Goal: Task Accomplishment & Management: Manage account settings

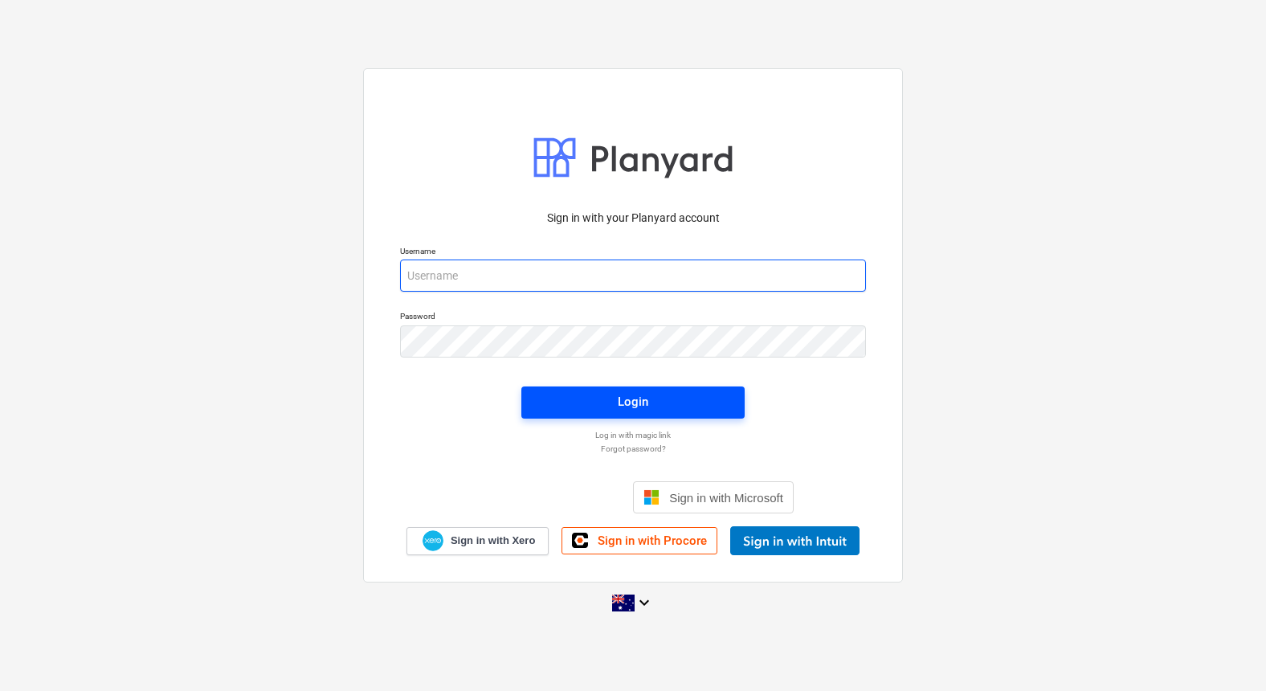
type input "[EMAIL_ADDRESS][DOMAIN_NAME]"
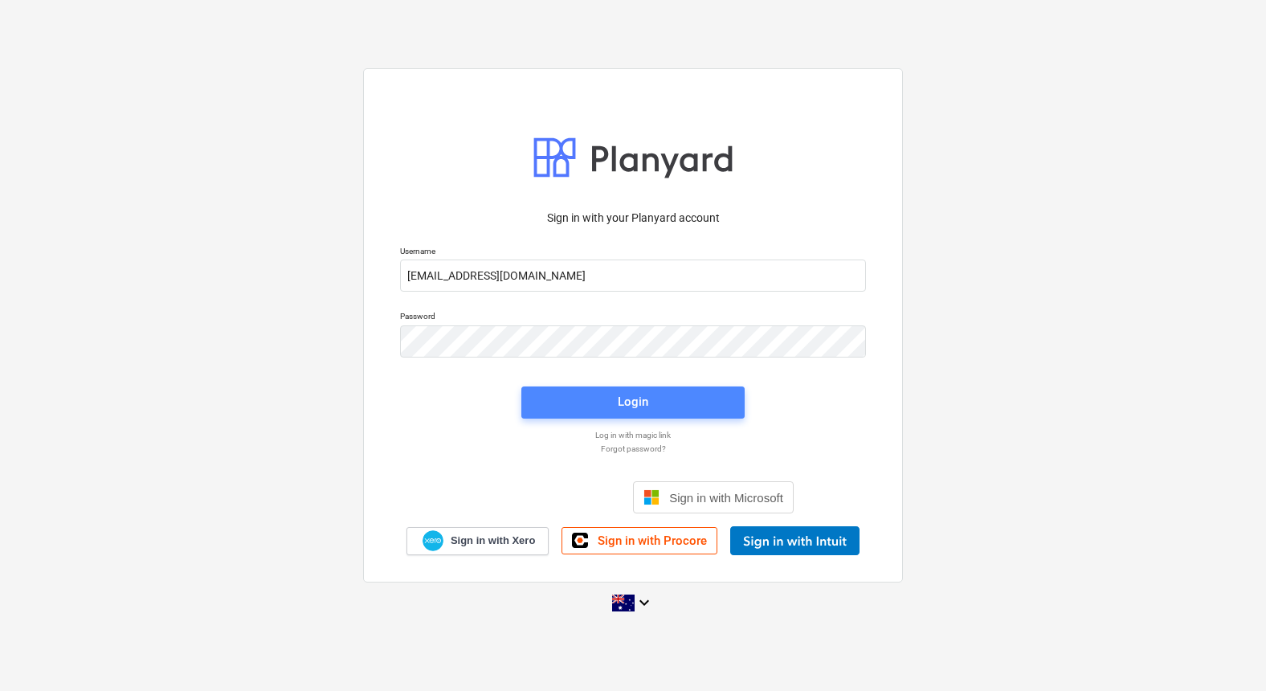
click at [660, 400] on span "Login" at bounding box center [633, 401] width 185 height 21
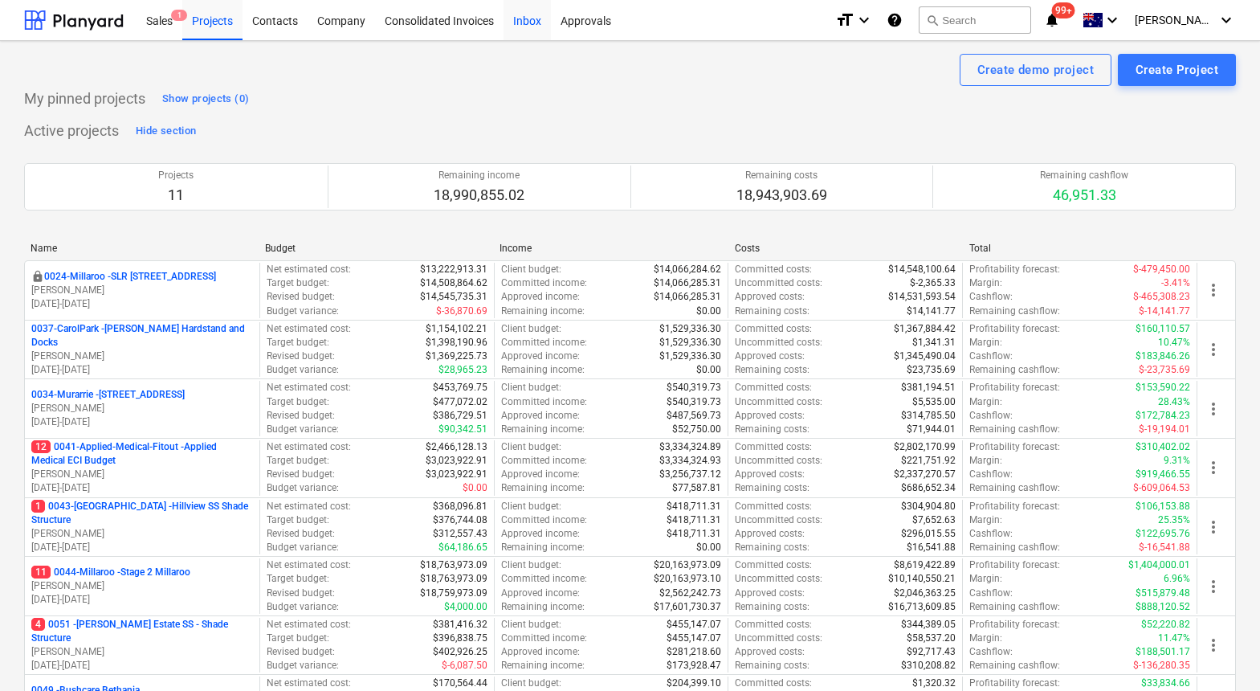
click at [521, 22] on div "Inbox" at bounding box center [527, 19] width 47 height 41
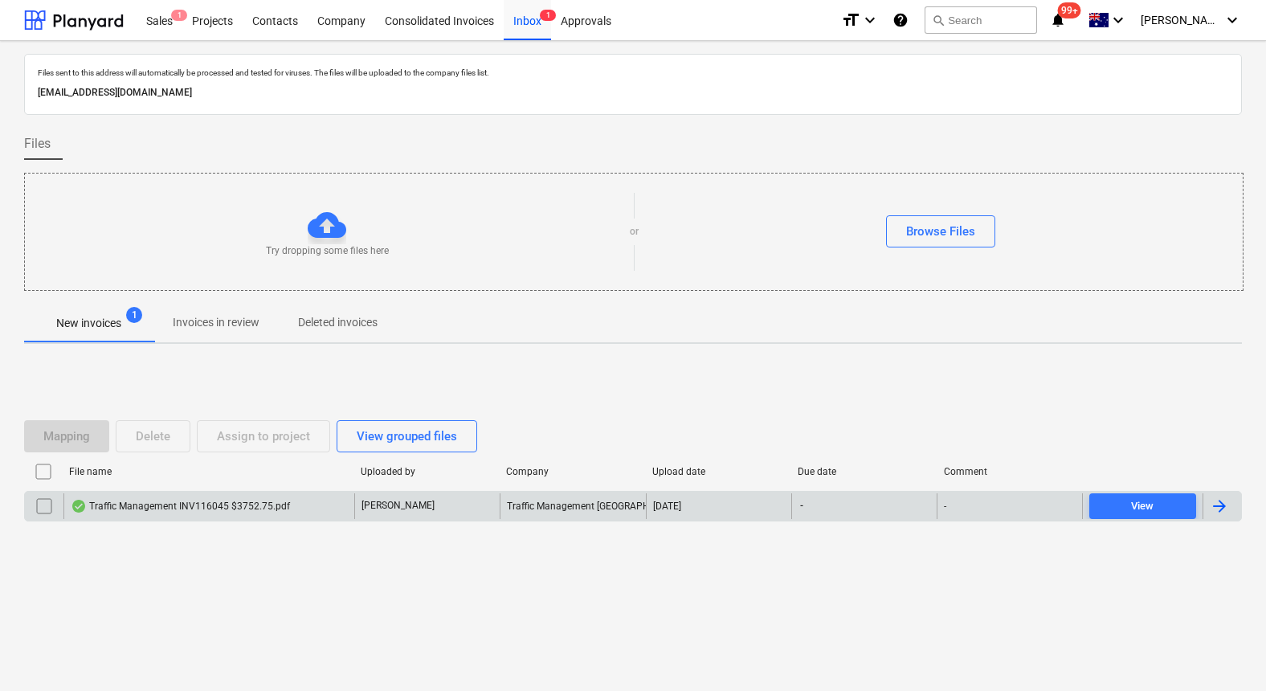
click at [230, 505] on div "Traffic Management INV116045 $3752.75.pdf" at bounding box center [180, 506] width 219 height 13
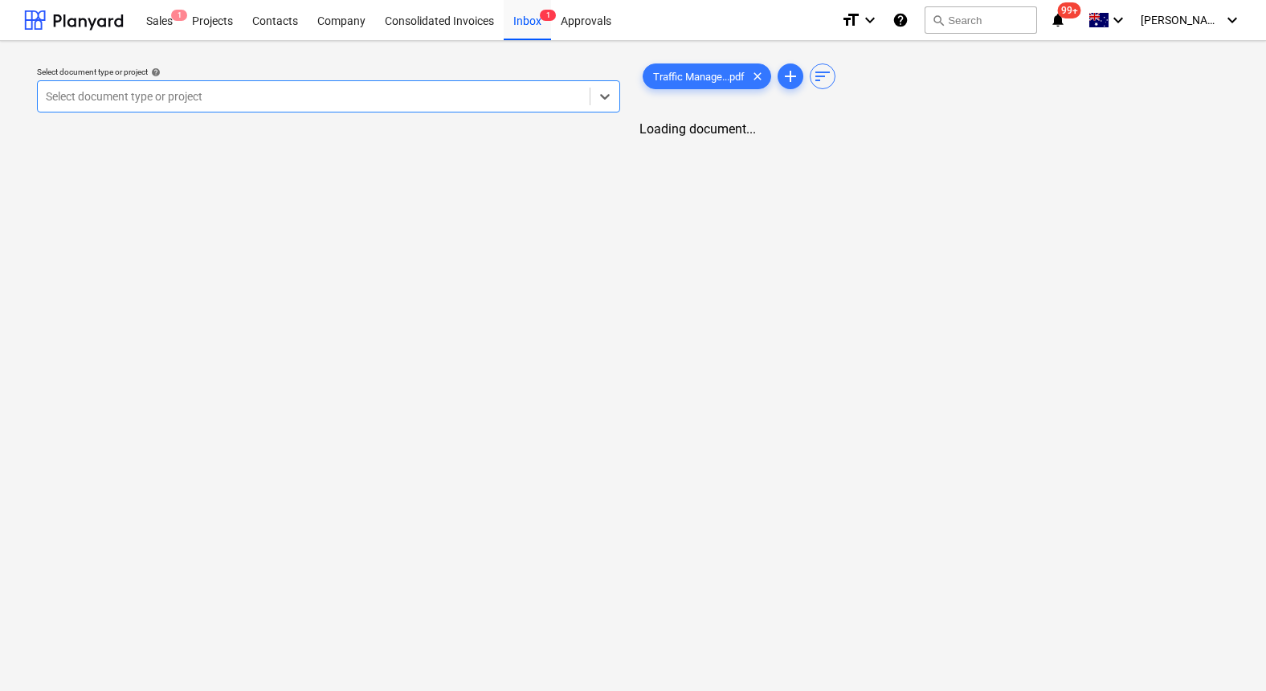
click at [464, 95] on div at bounding box center [314, 96] width 536 height 16
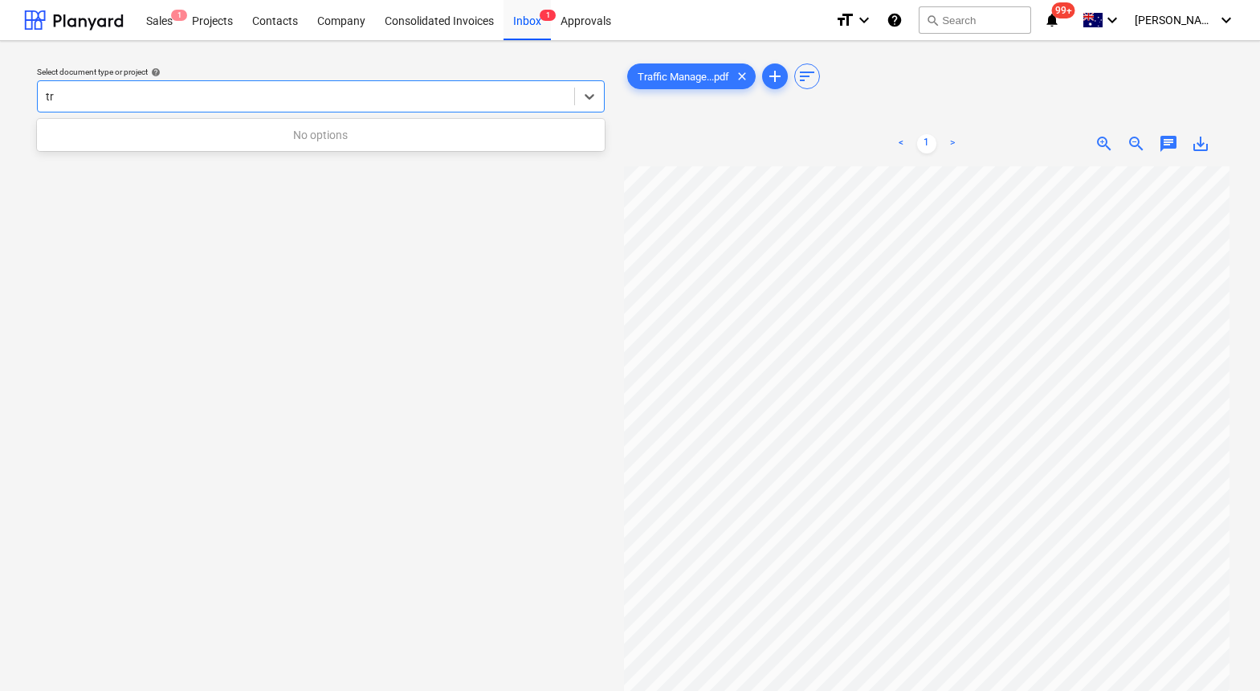
type input "t"
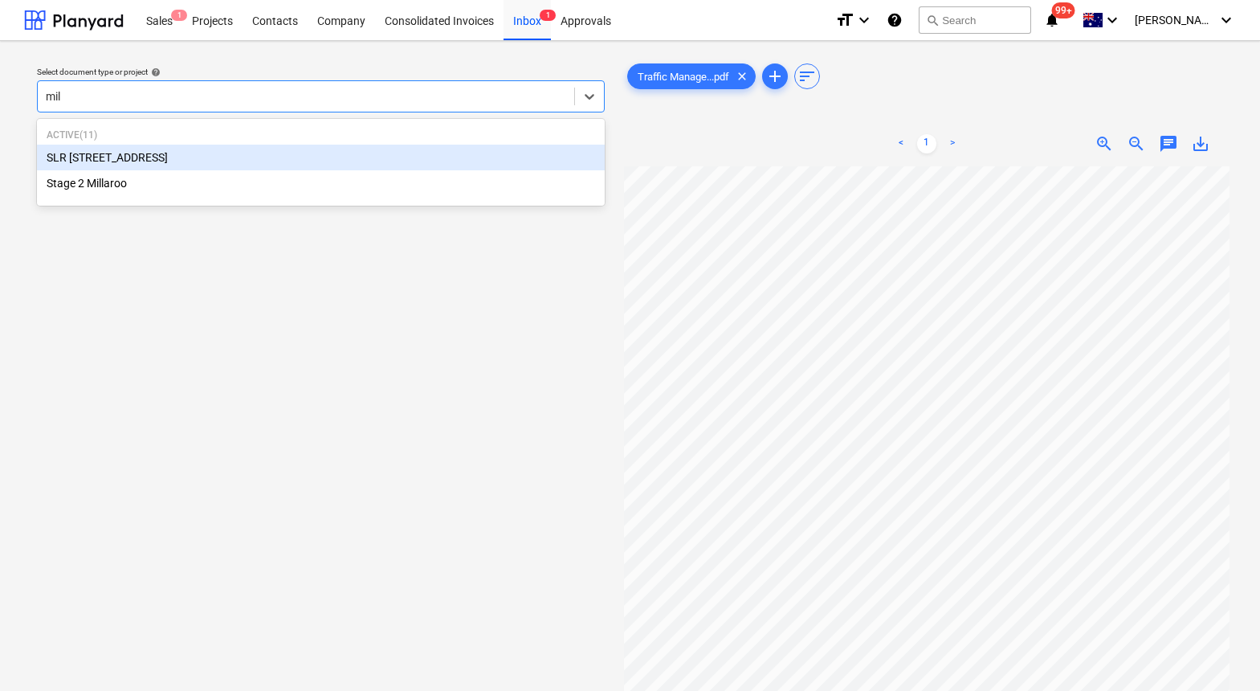
type input "mill"
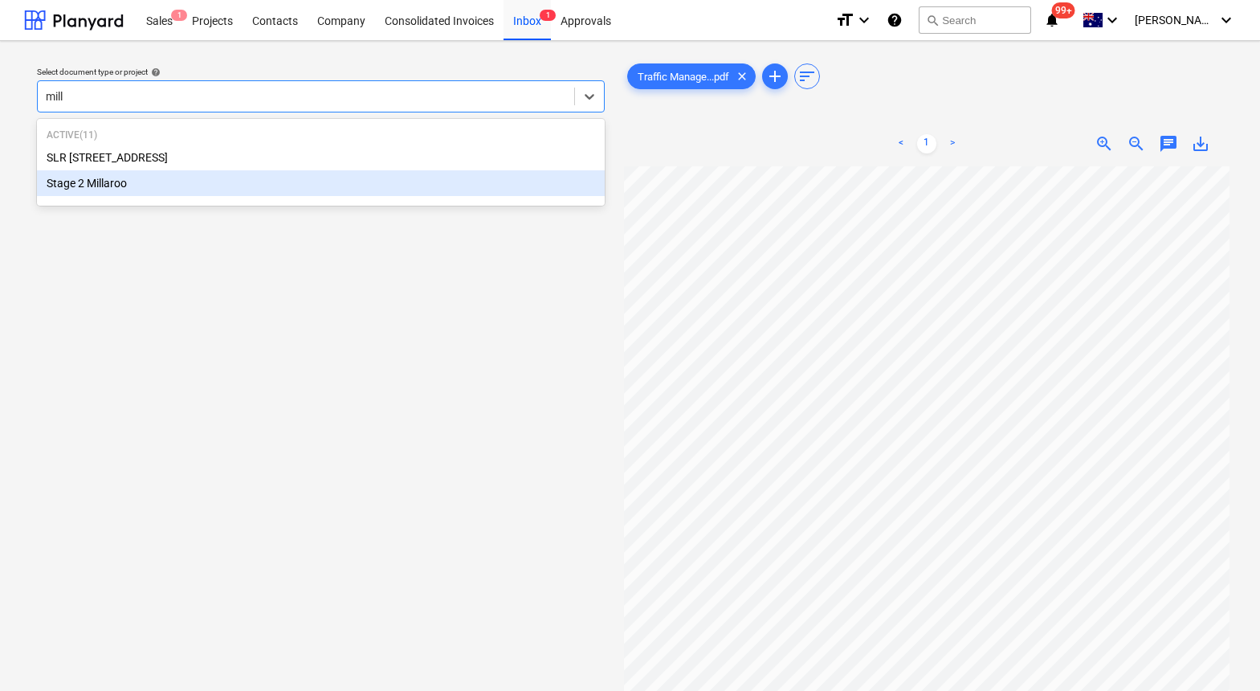
click at [293, 184] on div "Stage 2 Millaroo" at bounding box center [321, 183] width 568 height 26
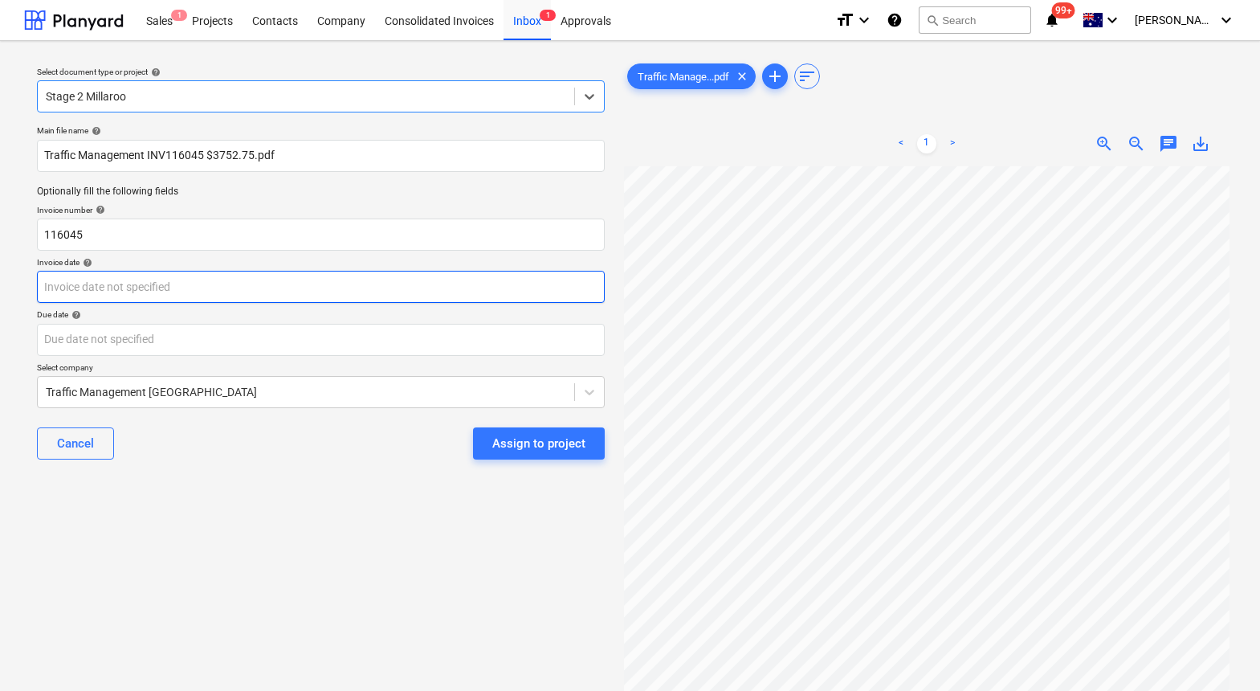
click at [154, 289] on body "Sales 1 Projects Contacts Company Consolidated Invoices Inbox 1 Approvals forma…" at bounding box center [630, 345] width 1260 height 691
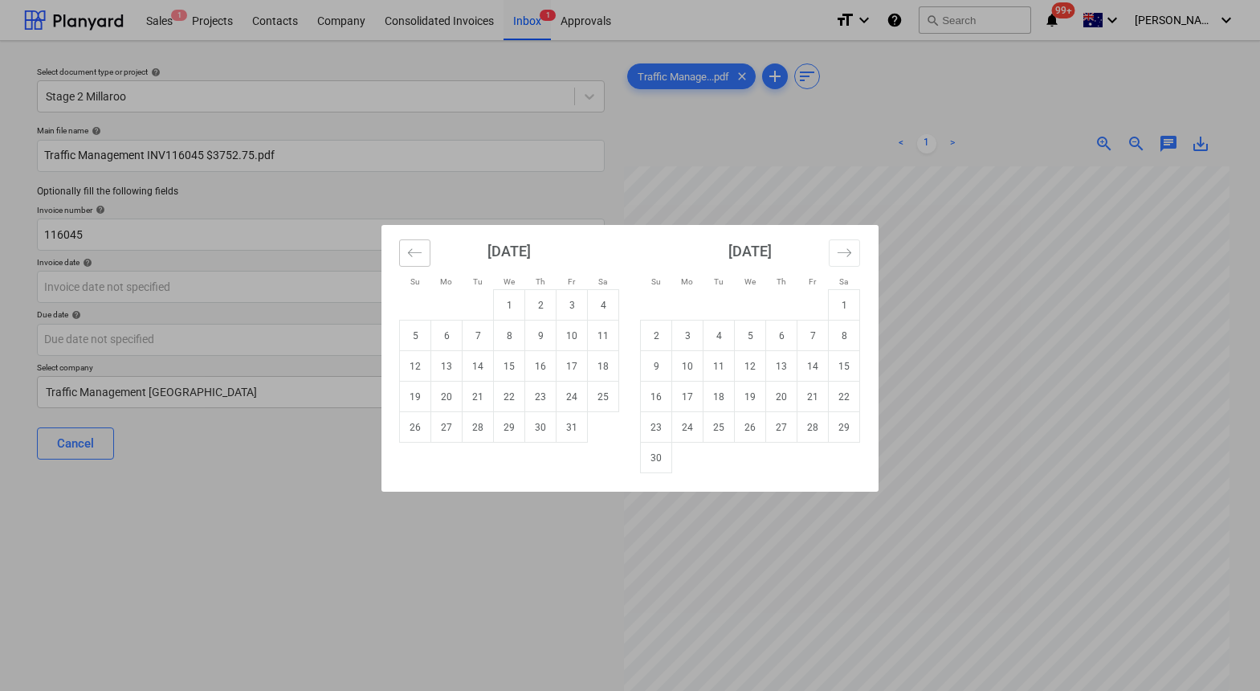
click at [410, 255] on icon "Move backward to switch to the previous month." at bounding box center [414, 252] width 15 height 15
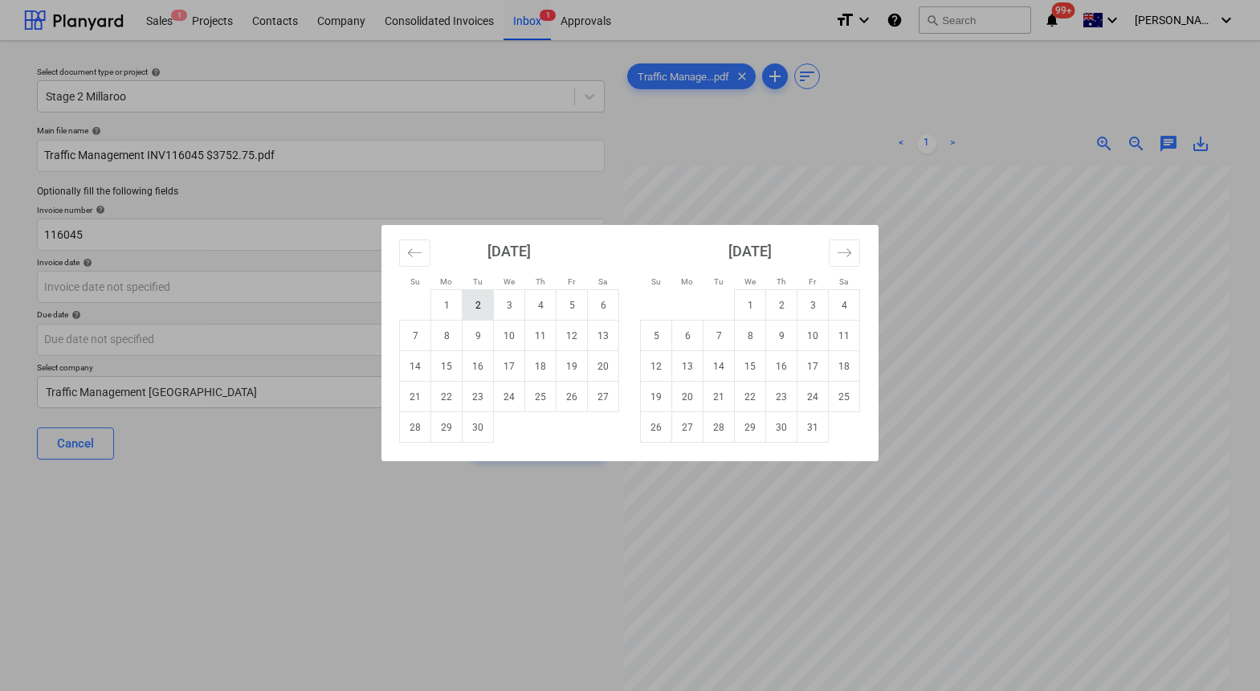
click at [476, 304] on td "2" at bounding box center [478, 305] width 31 height 31
type input "02 Sep 2025"
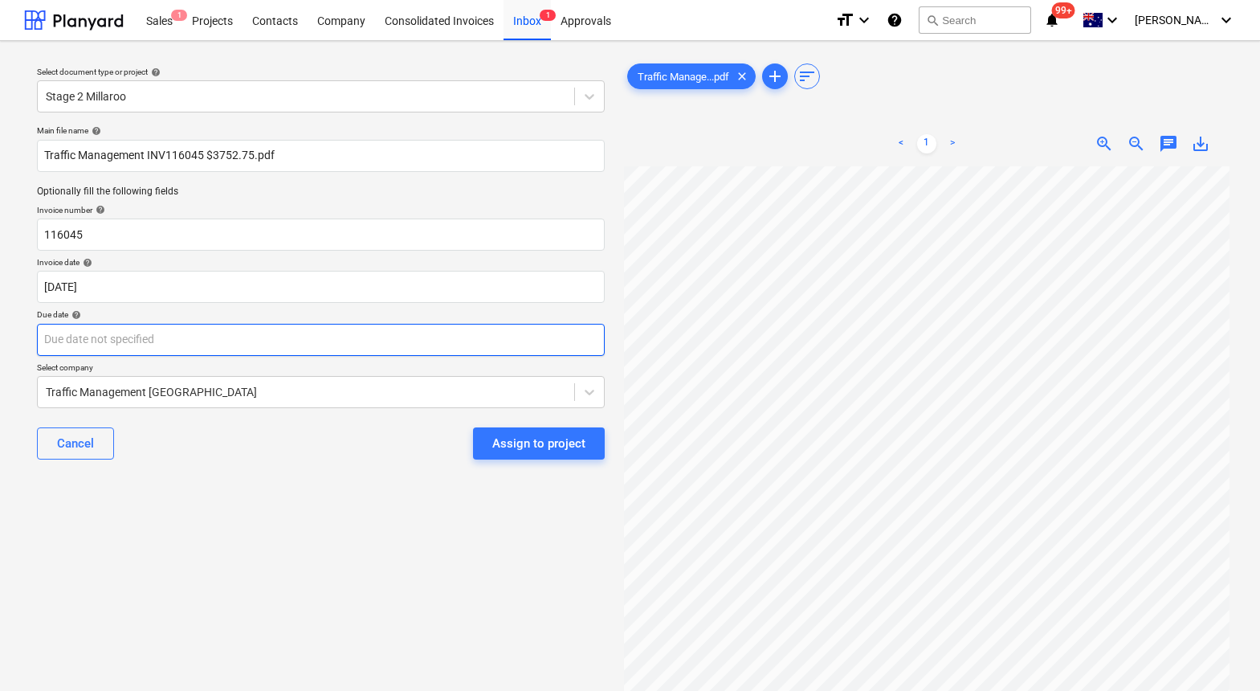
click at [224, 343] on body "Sales 1 Projects Contacts Company Consolidated Invoices Inbox 1 Approvals forma…" at bounding box center [630, 345] width 1260 height 691
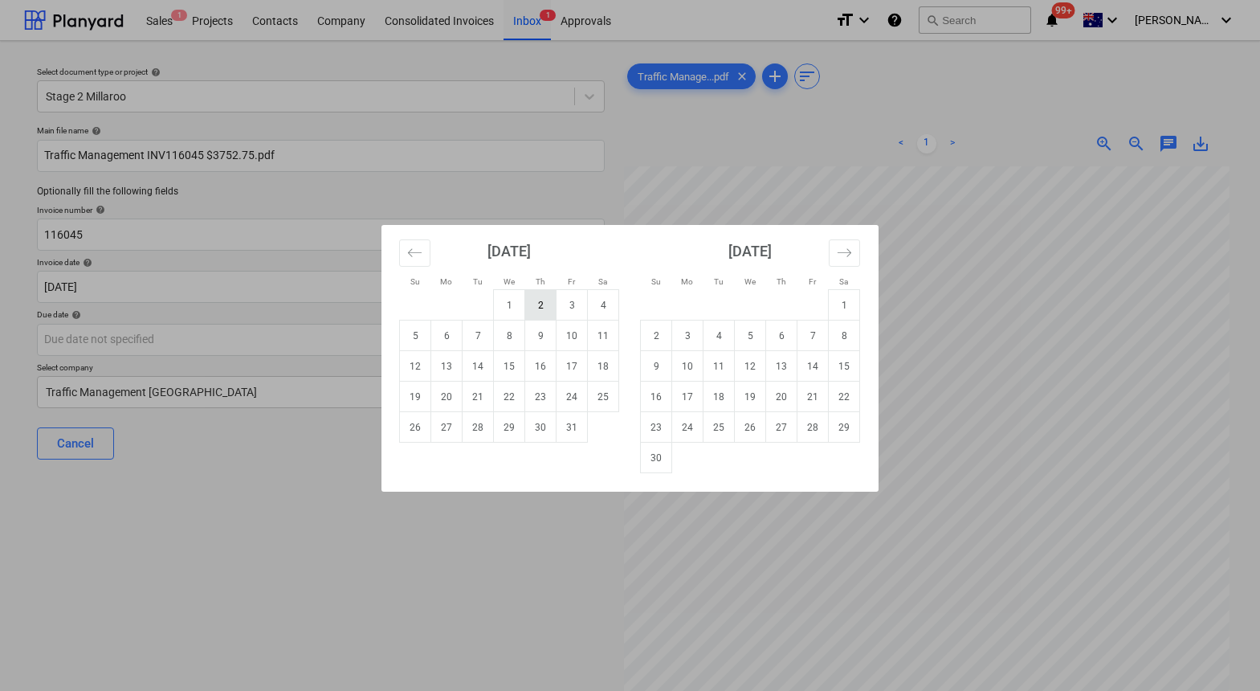
click at [543, 308] on td "2" at bounding box center [540, 305] width 31 height 31
type input "02 Oct 2025"
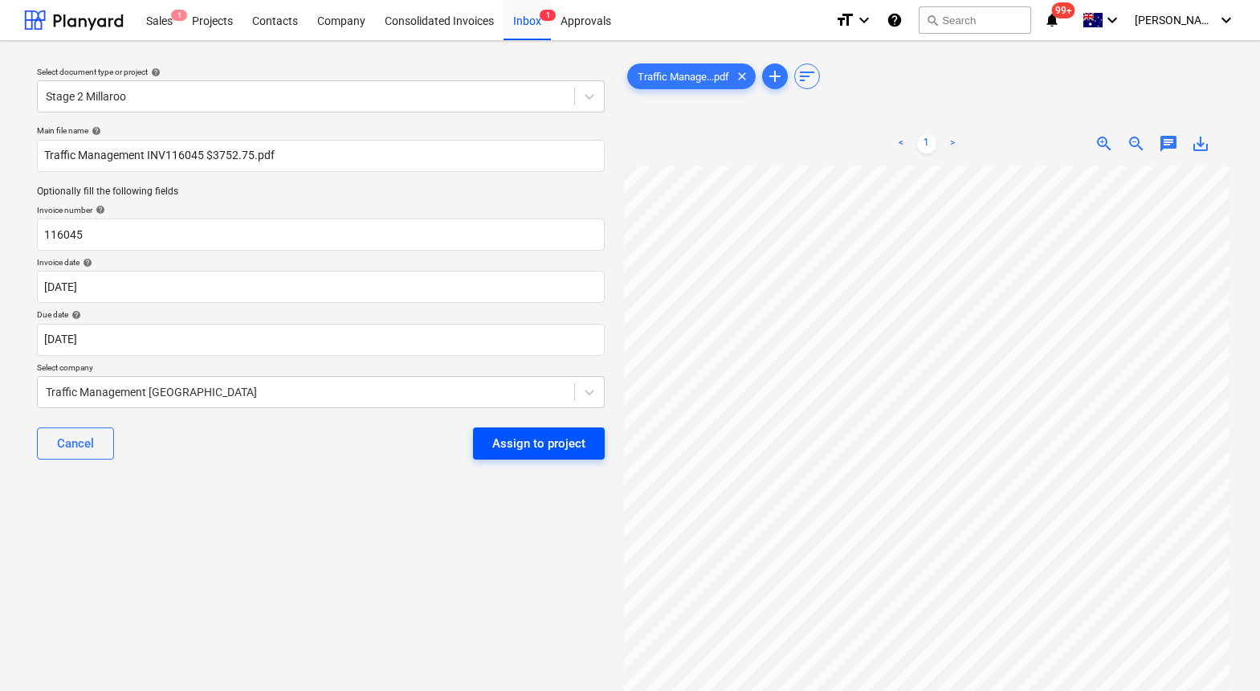
click at [521, 439] on div "Assign to project" at bounding box center [538, 443] width 93 height 21
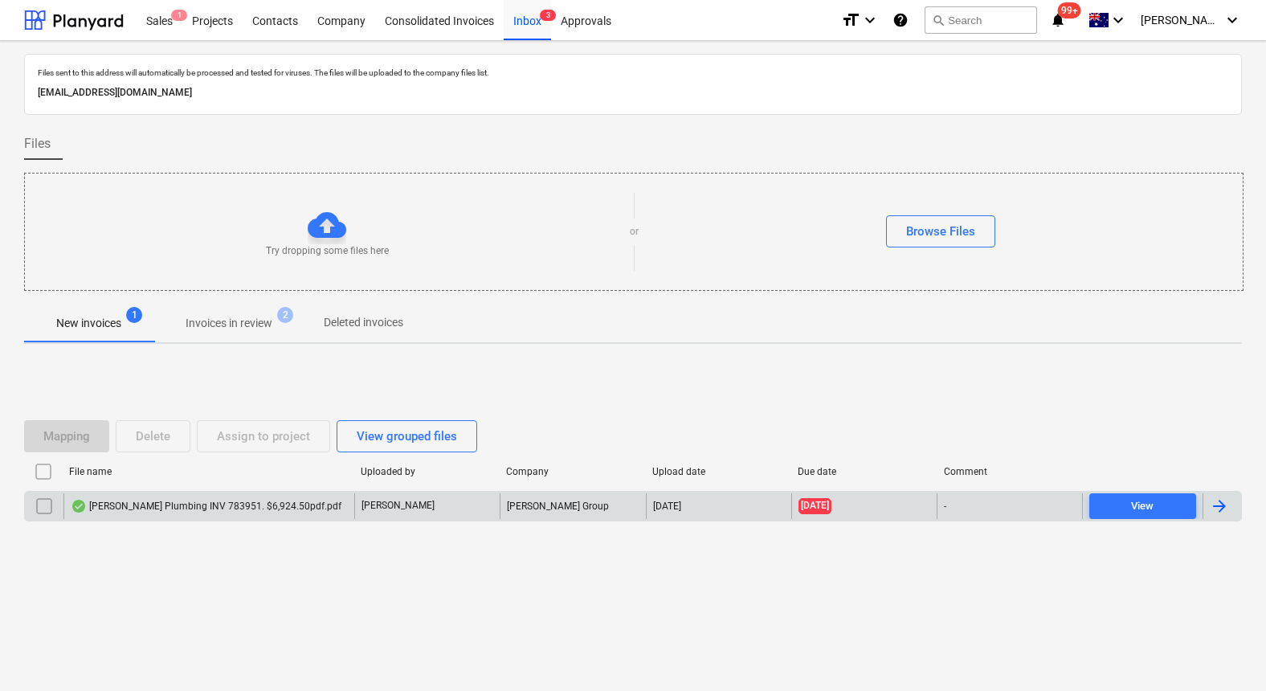
click at [206, 507] on div "[PERSON_NAME] Plumbing INV 783951. $6,924.50pdf.pdf" at bounding box center [206, 506] width 271 height 13
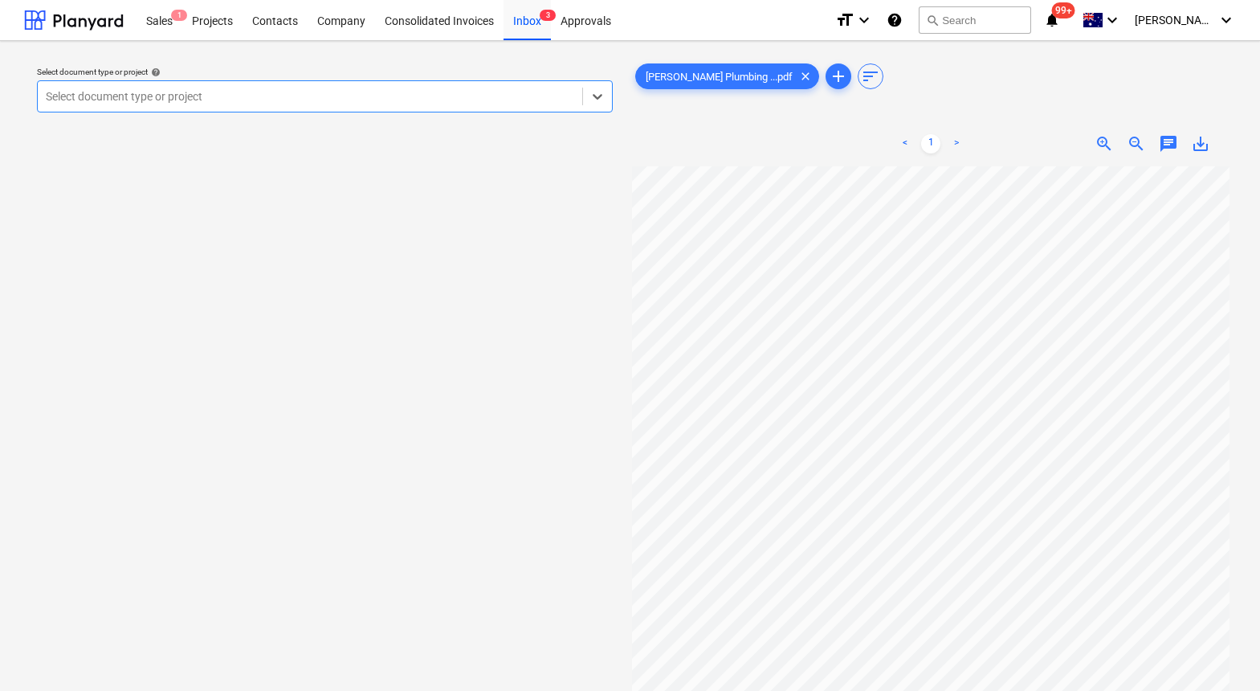
click at [401, 92] on div at bounding box center [310, 96] width 529 height 16
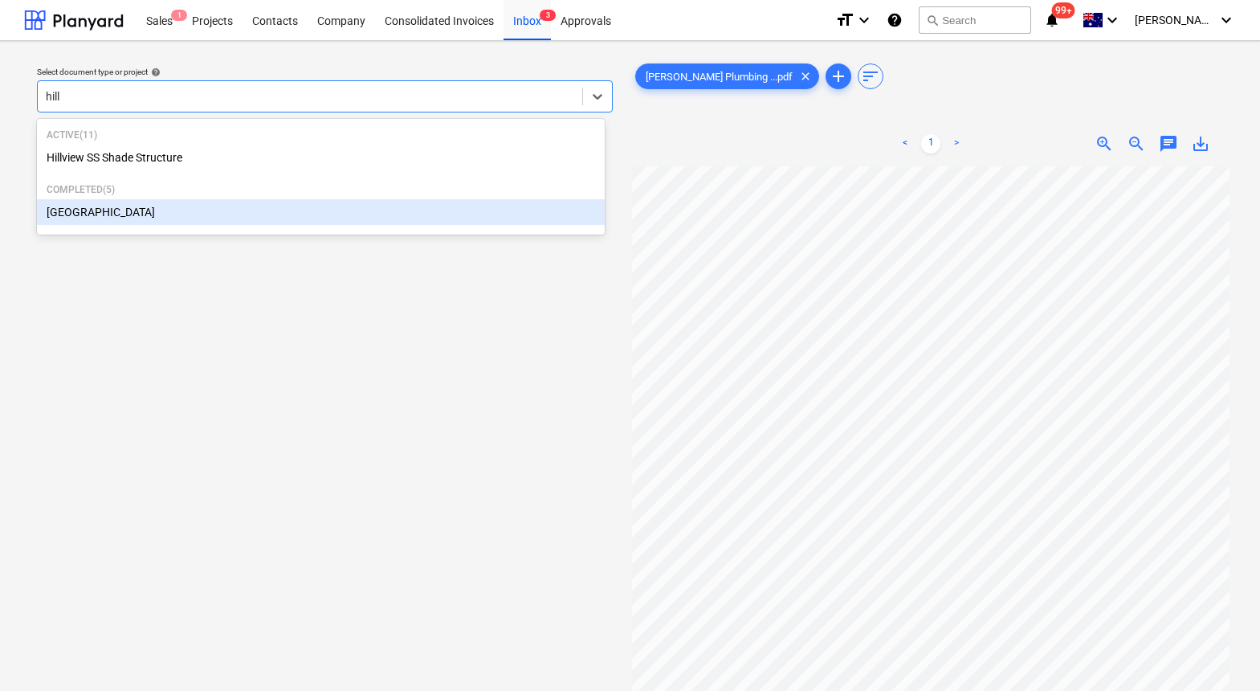
type input "hill"
click at [293, 344] on div "Select document type or project help option Hillview SS Carpark focused, 2 of 2…" at bounding box center [325, 436] width 602 height 765
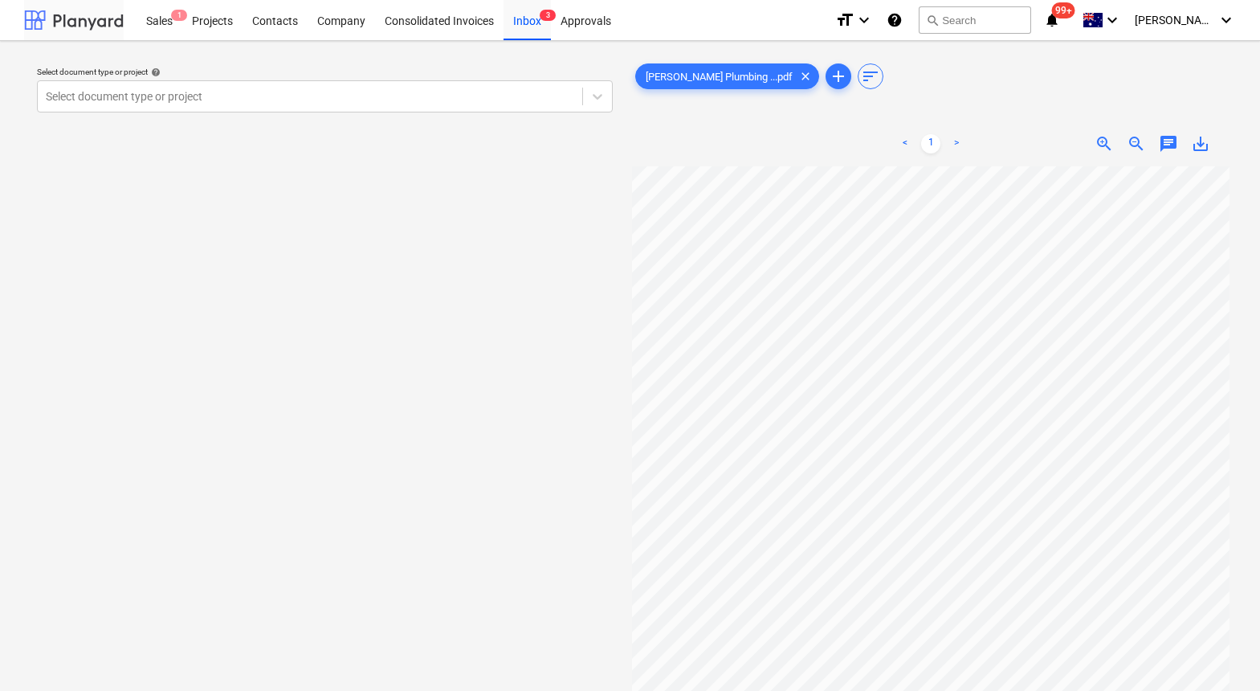
click at [80, 16] on div at bounding box center [74, 20] width 100 height 40
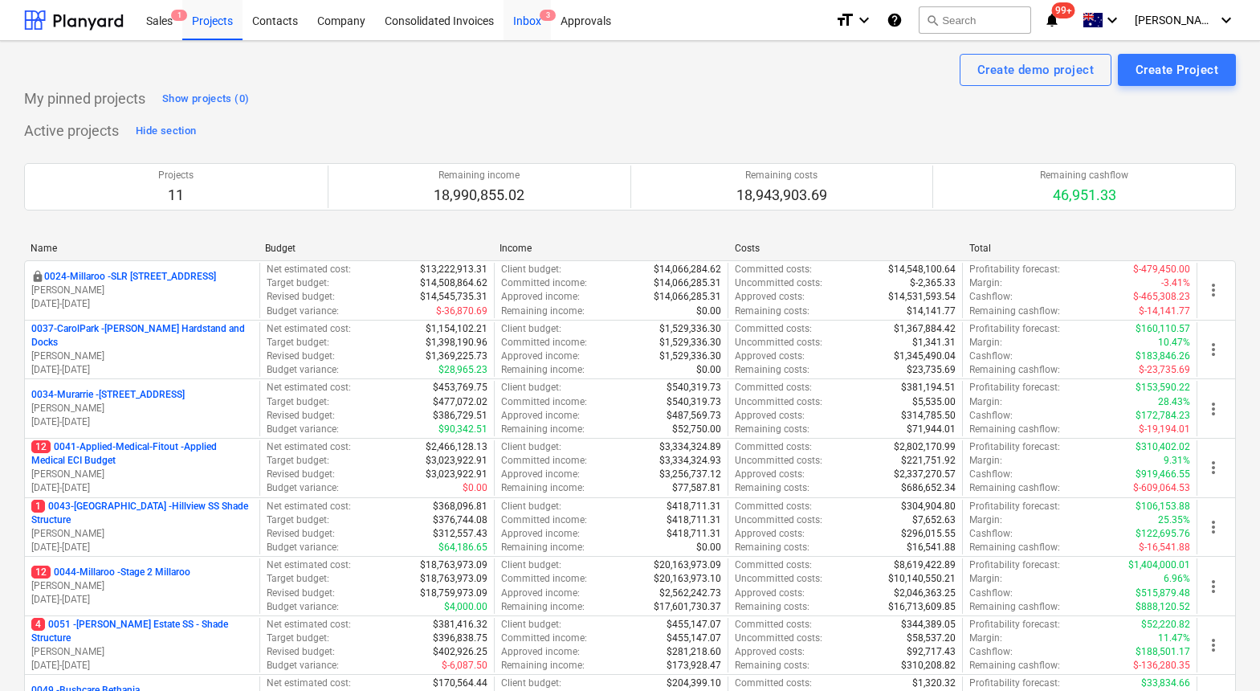
click at [528, 10] on div "Inbox 3" at bounding box center [527, 19] width 47 height 41
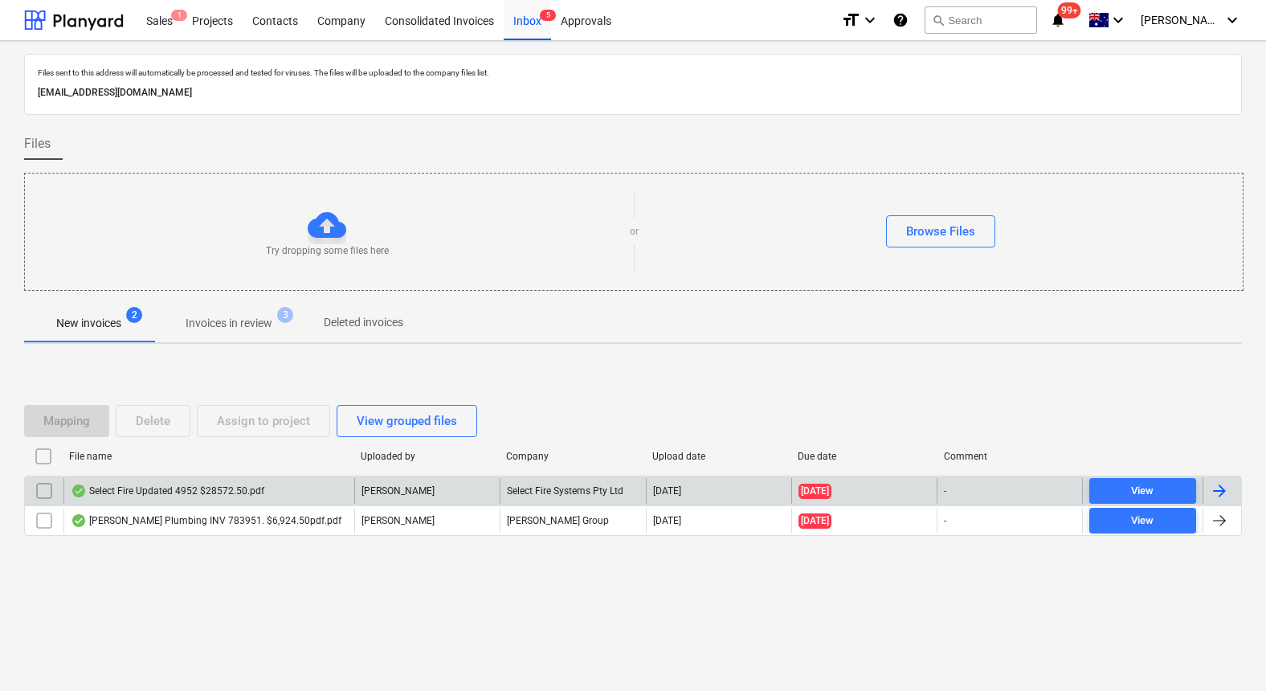
click at [187, 488] on div "Select Fire Updated 4952 $28572.50.pdf" at bounding box center [168, 490] width 194 height 13
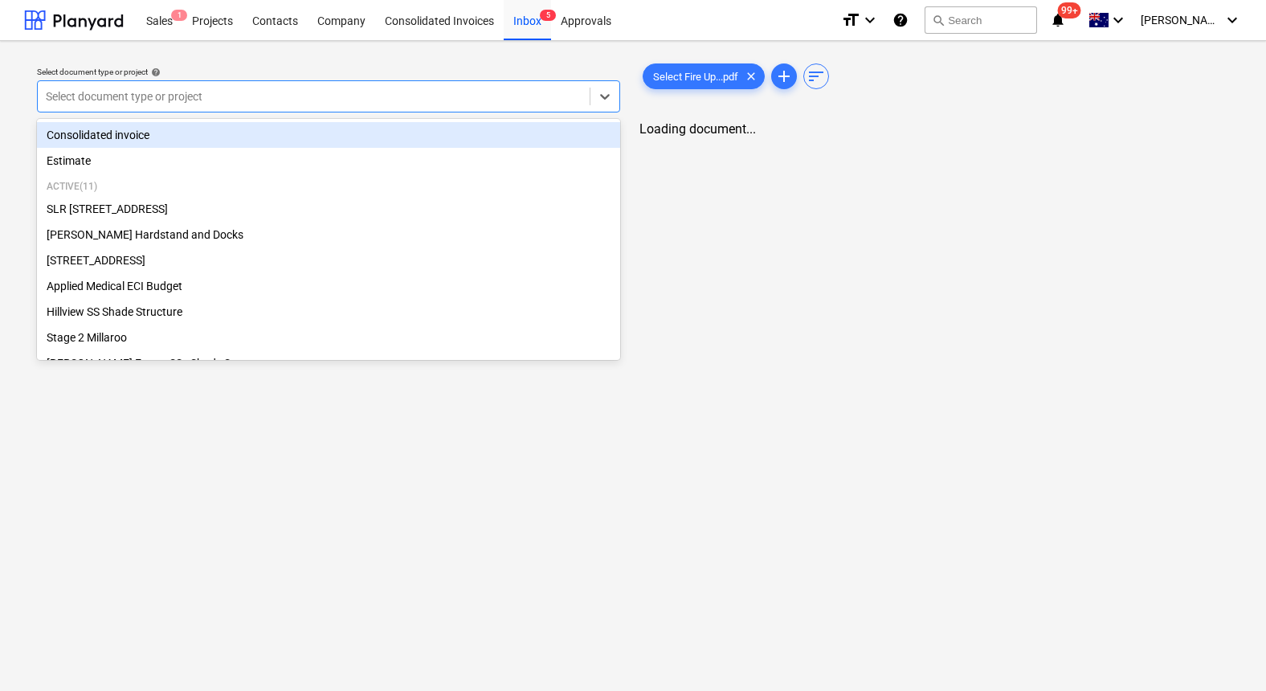
click at [513, 96] on div at bounding box center [314, 96] width 536 height 16
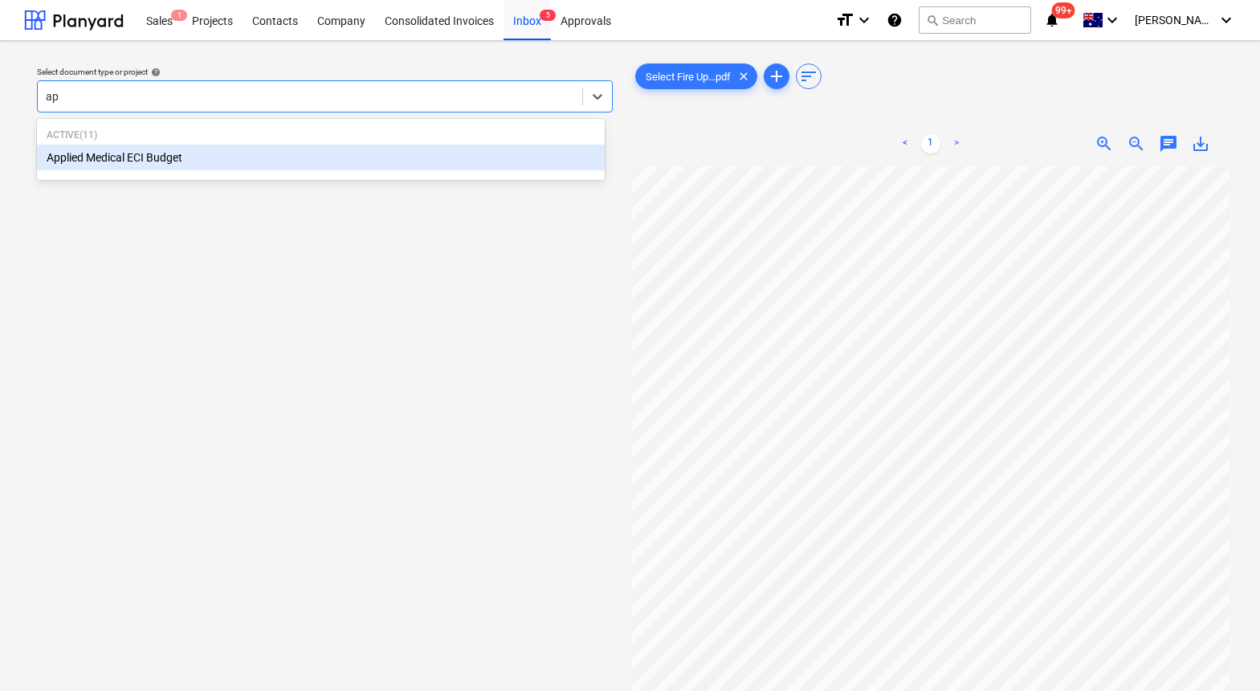
type input "app"
click at [410, 157] on div "Applied Medical ECI Budget" at bounding box center [321, 158] width 568 height 26
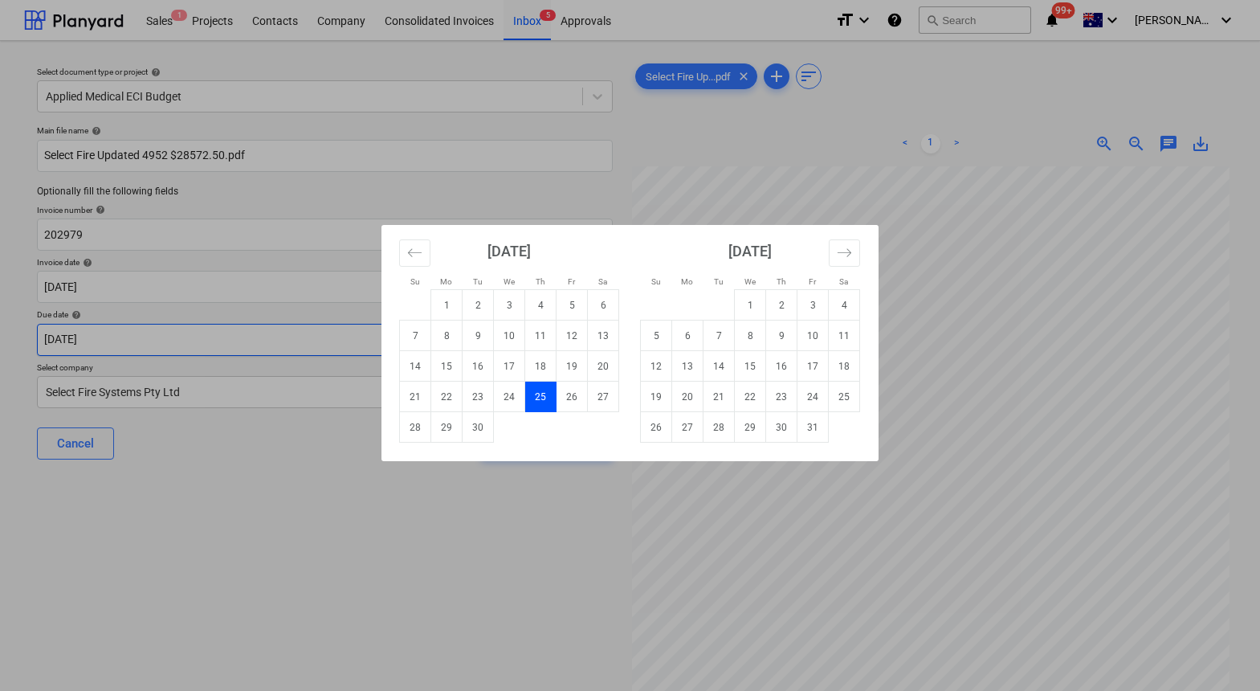
click at [237, 349] on body "Sales 1 Projects Contacts Company Consolidated Invoices Inbox 5 Approvals forma…" at bounding box center [630, 345] width 1260 height 691
click at [778, 431] on td "30" at bounding box center [781, 427] width 31 height 31
type input "30 Oct 2025"
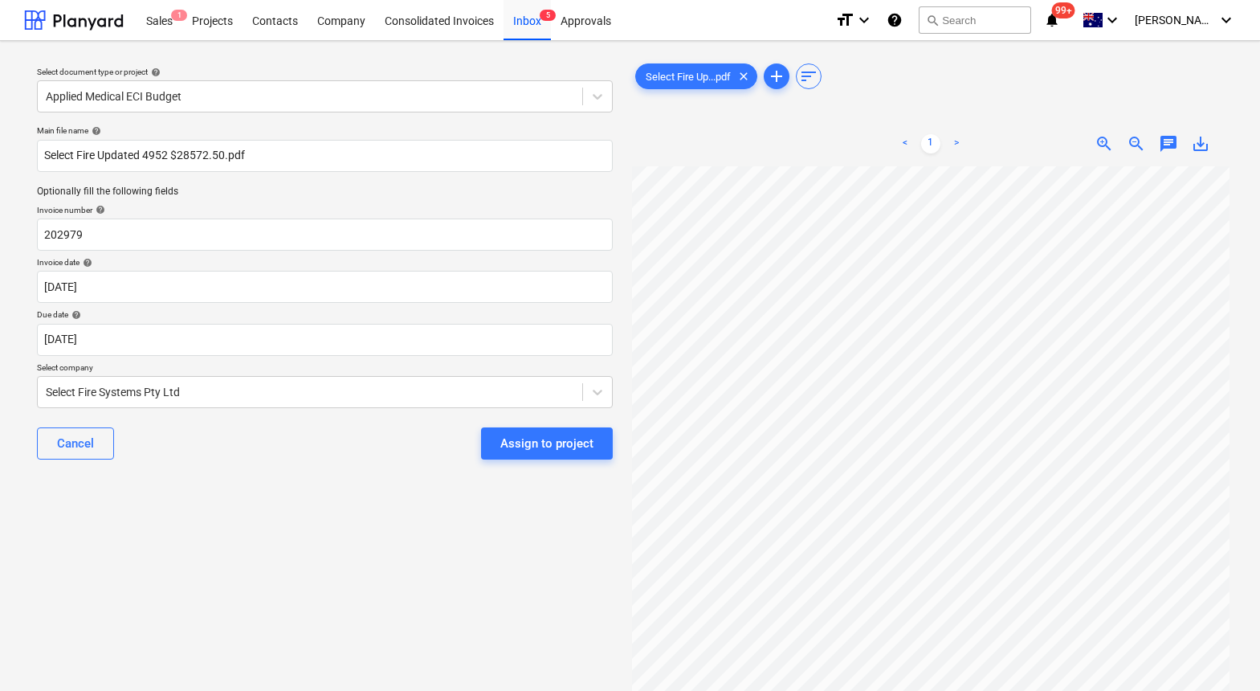
drag, startPoint x: 514, startPoint y: 440, endPoint x: 445, endPoint y: 498, distance: 90.1
click at [445, 498] on div "Select document type or project help Applied Medical ECI Budget Main file name …" at bounding box center [325, 436] width 602 height 765
click at [545, 447] on div "Assign to project" at bounding box center [546, 443] width 93 height 21
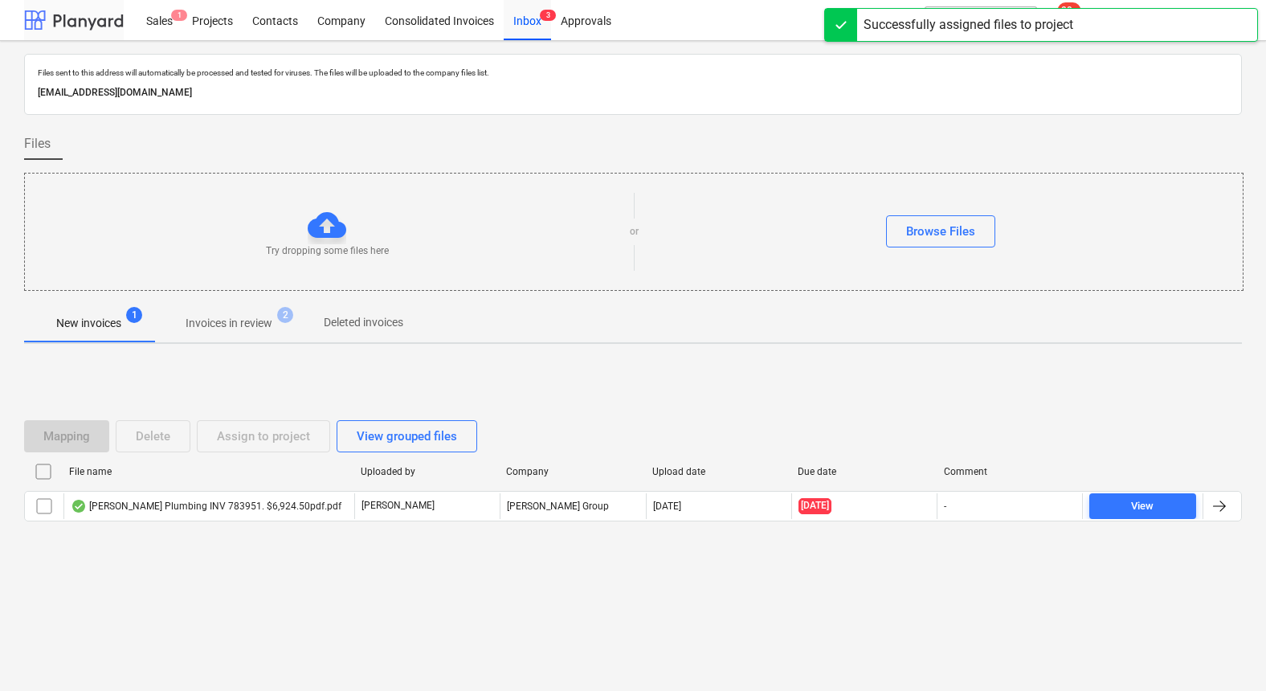
click at [70, 29] on div at bounding box center [74, 20] width 100 height 40
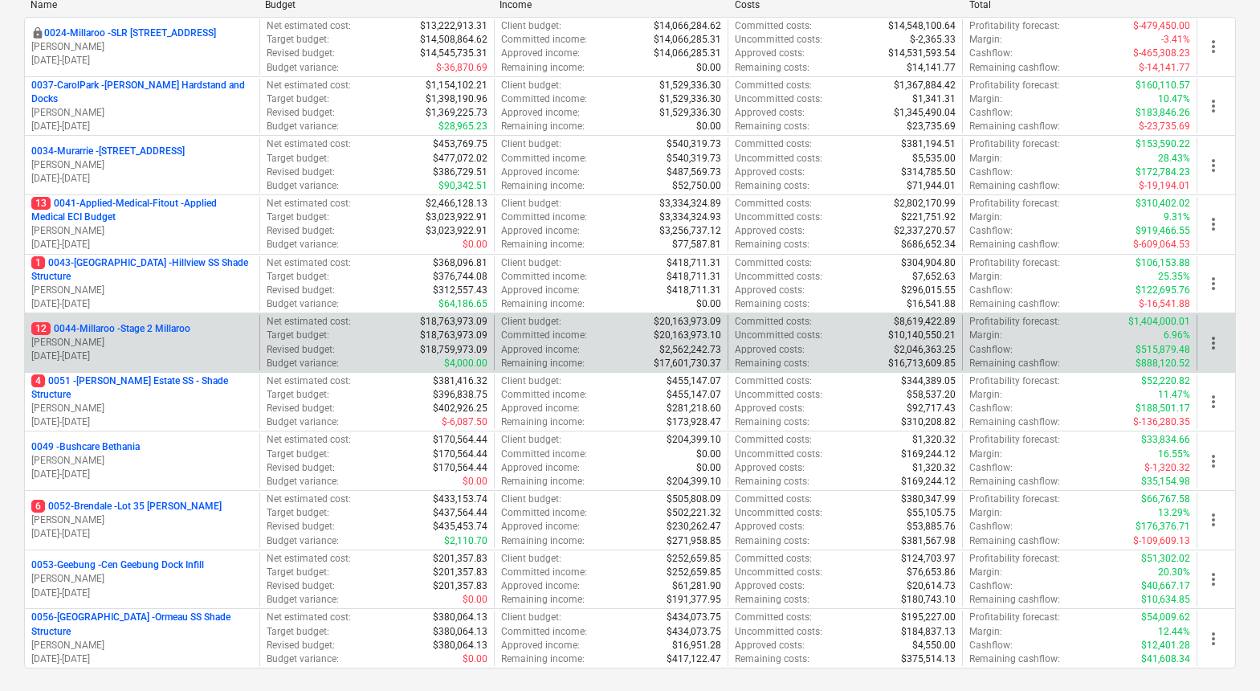
scroll to position [243, 0]
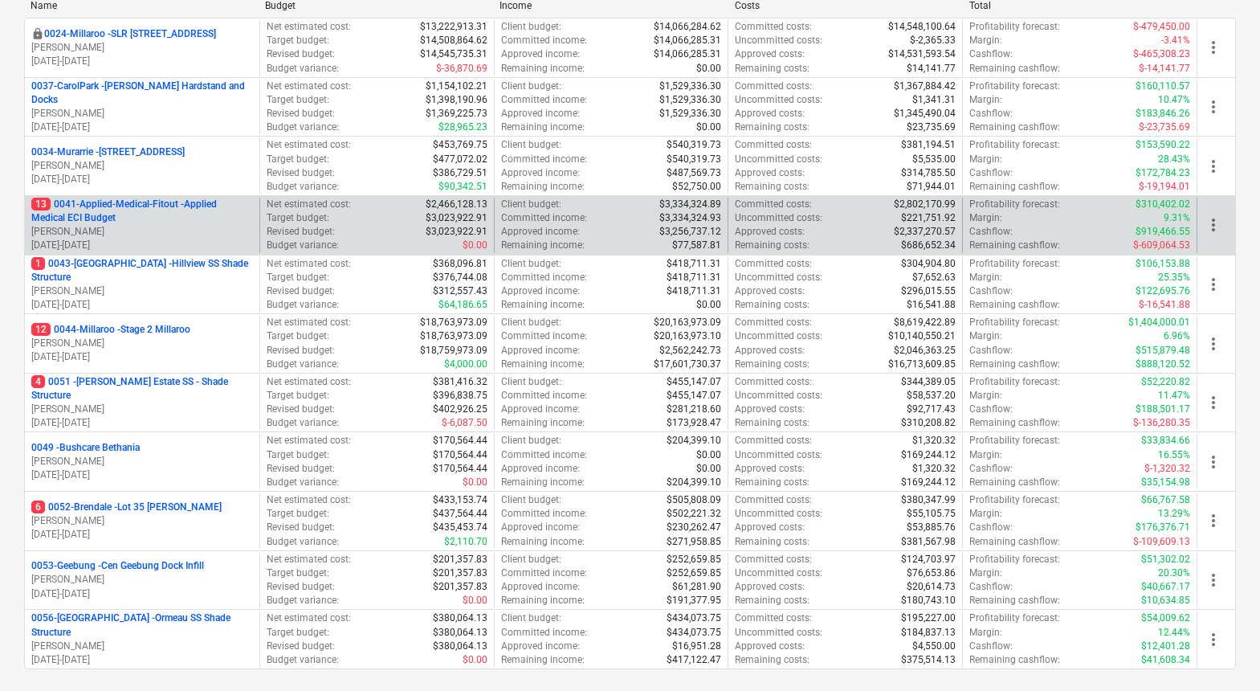
click at [112, 204] on p "13 0041-Applied-Medical-Fitout - Applied Medical ECI Budget" at bounding box center [142, 211] width 222 height 27
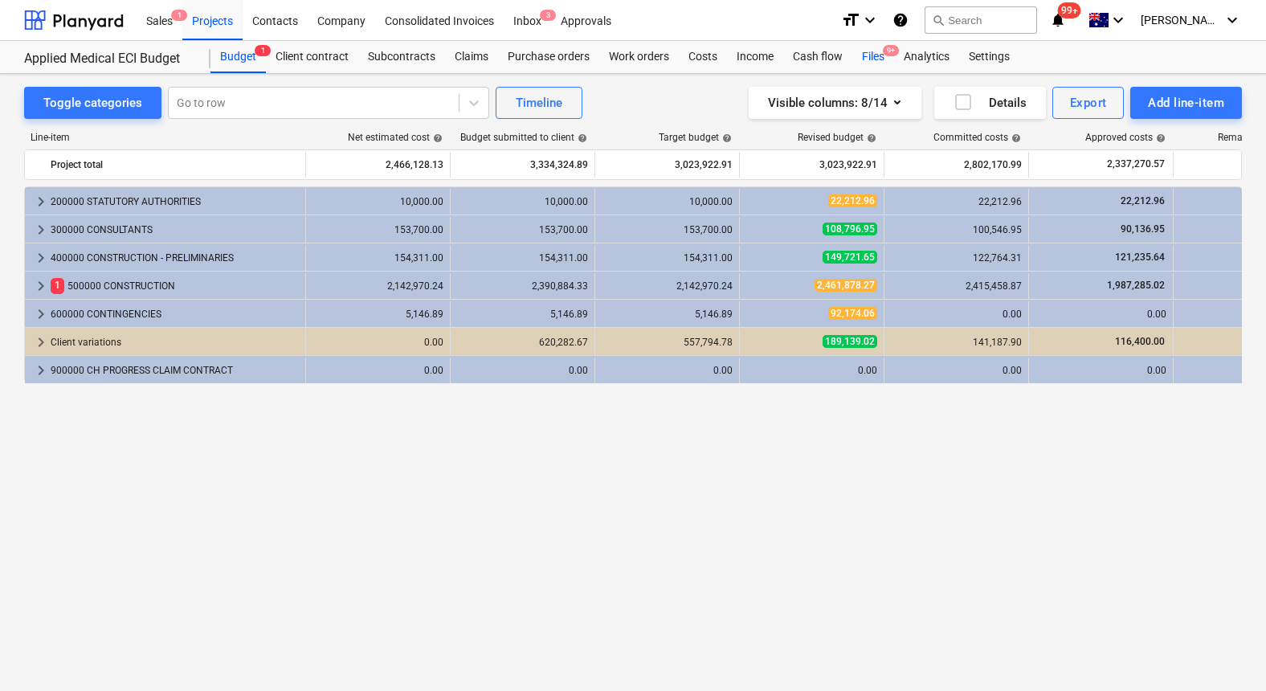
click at [876, 59] on div "Files 9+" at bounding box center [873, 57] width 42 height 32
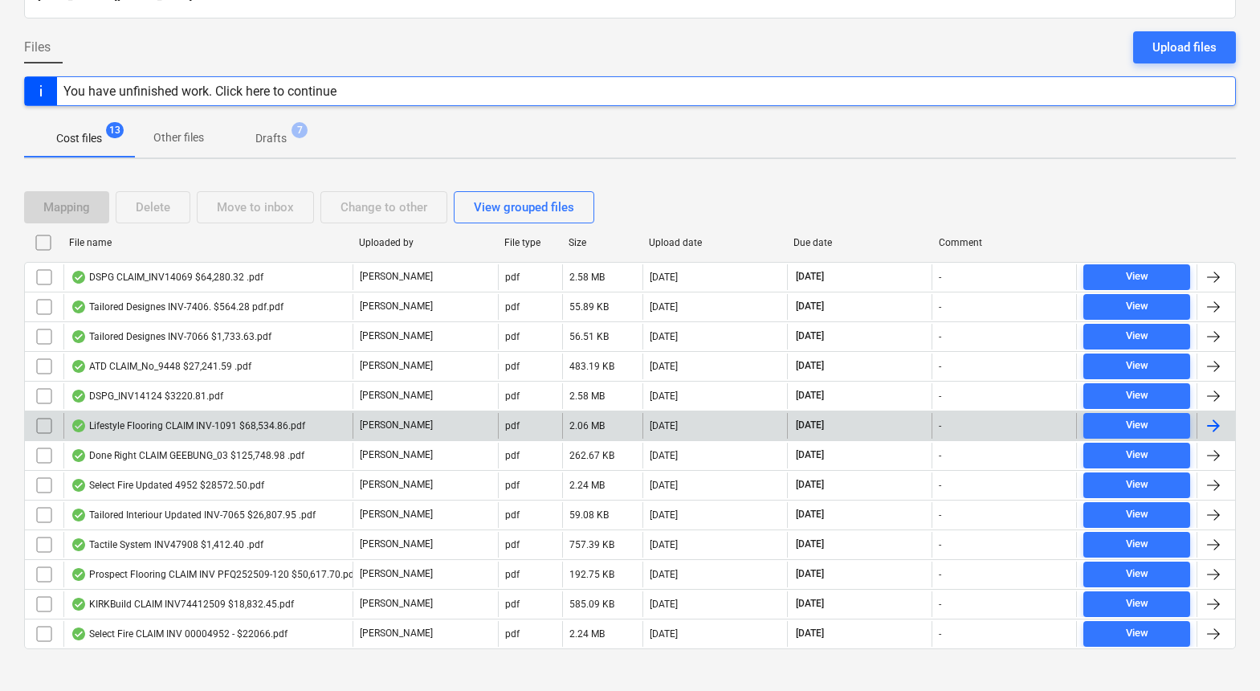
scroll to position [145, 0]
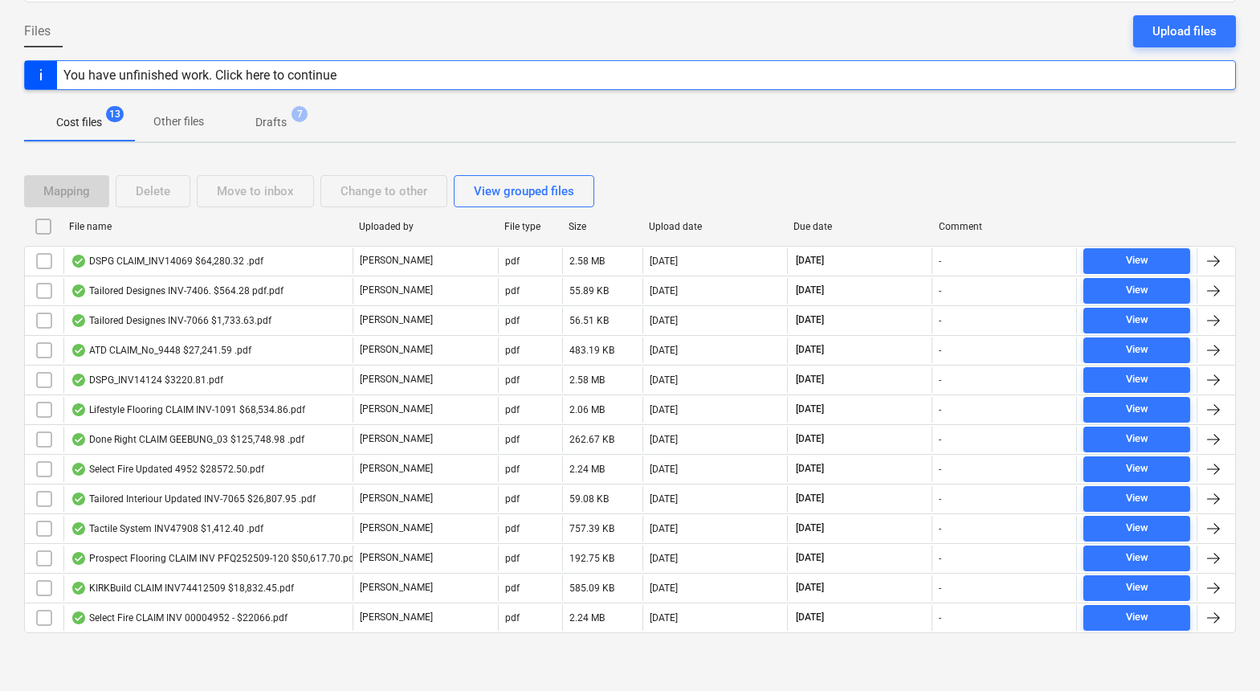
click at [93, 225] on div "File name" at bounding box center [207, 226] width 277 height 11
checkbox input "false"
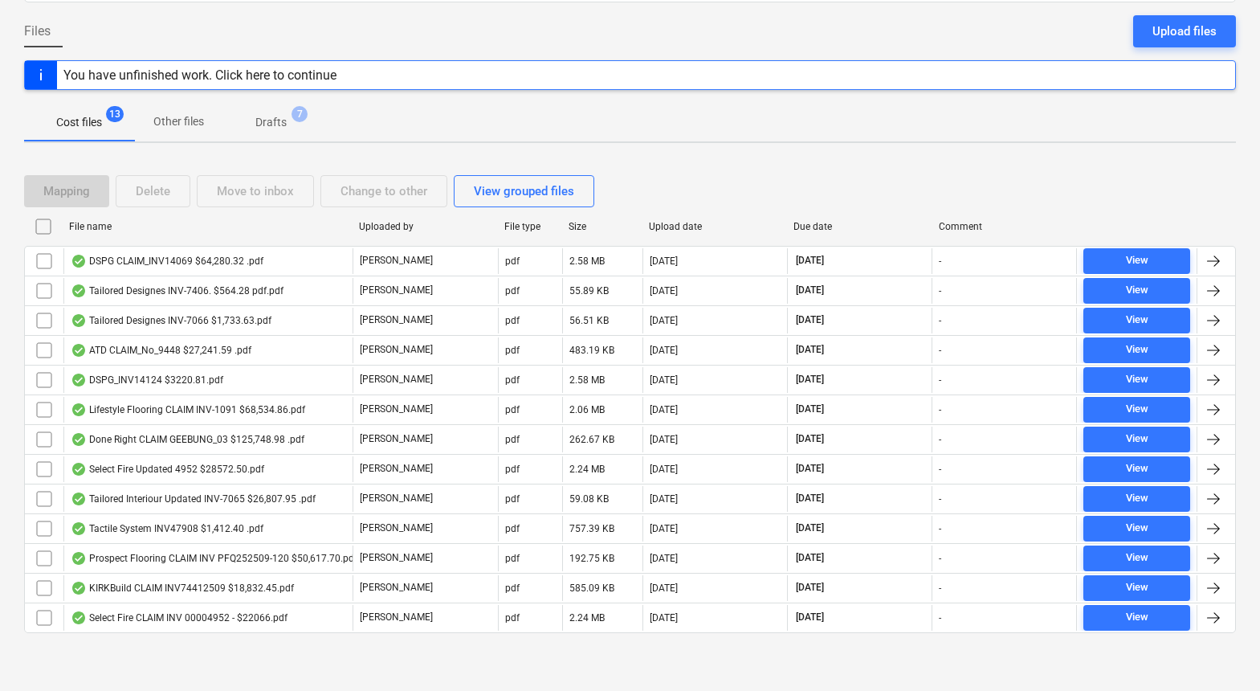
checkbox input "false"
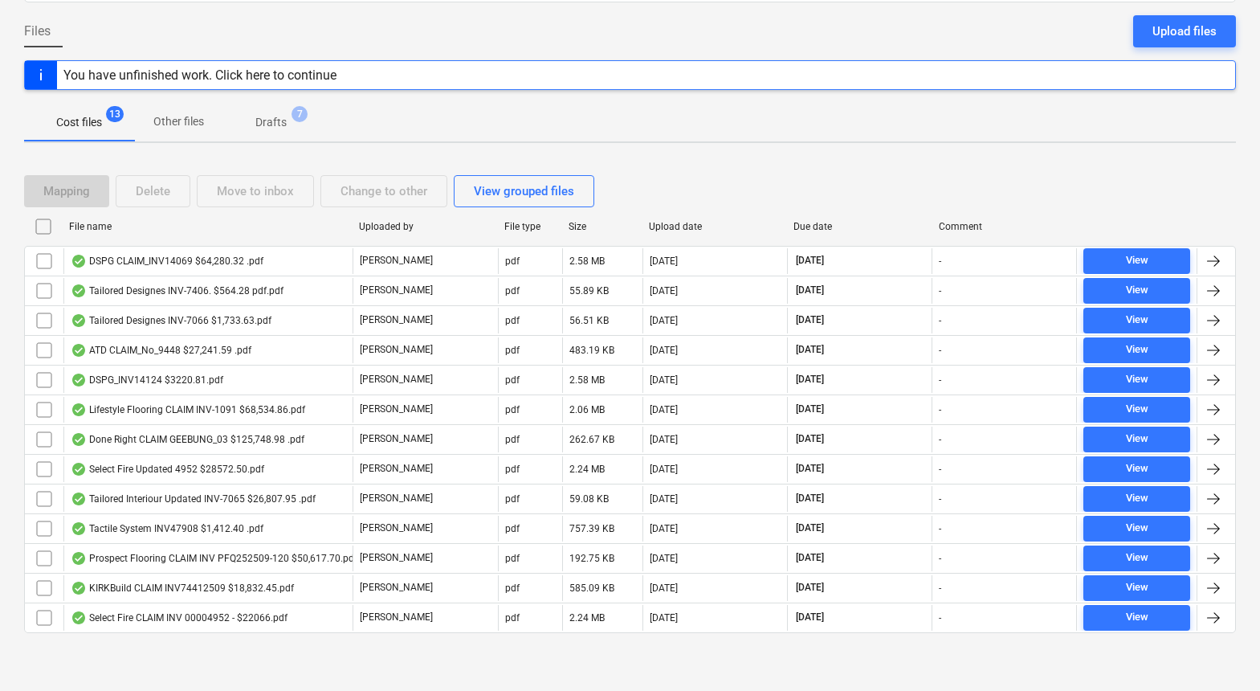
checkbox input "false"
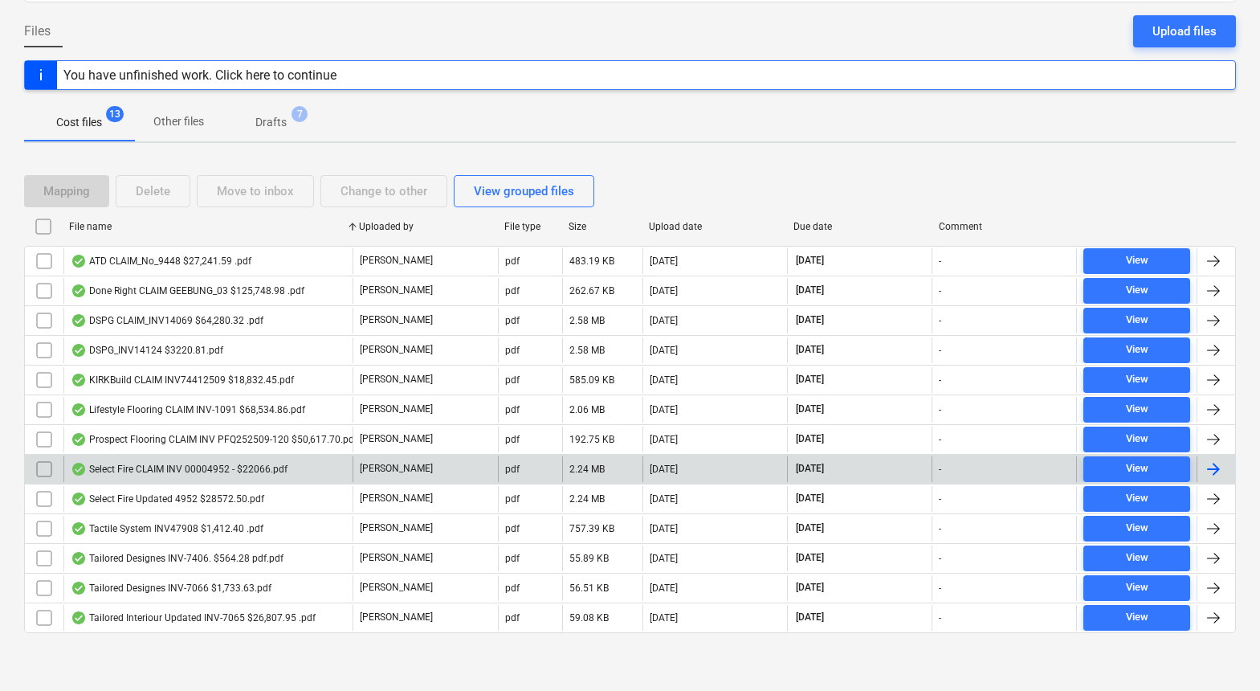
click at [41, 465] on input "checkbox" at bounding box center [44, 469] width 26 height 26
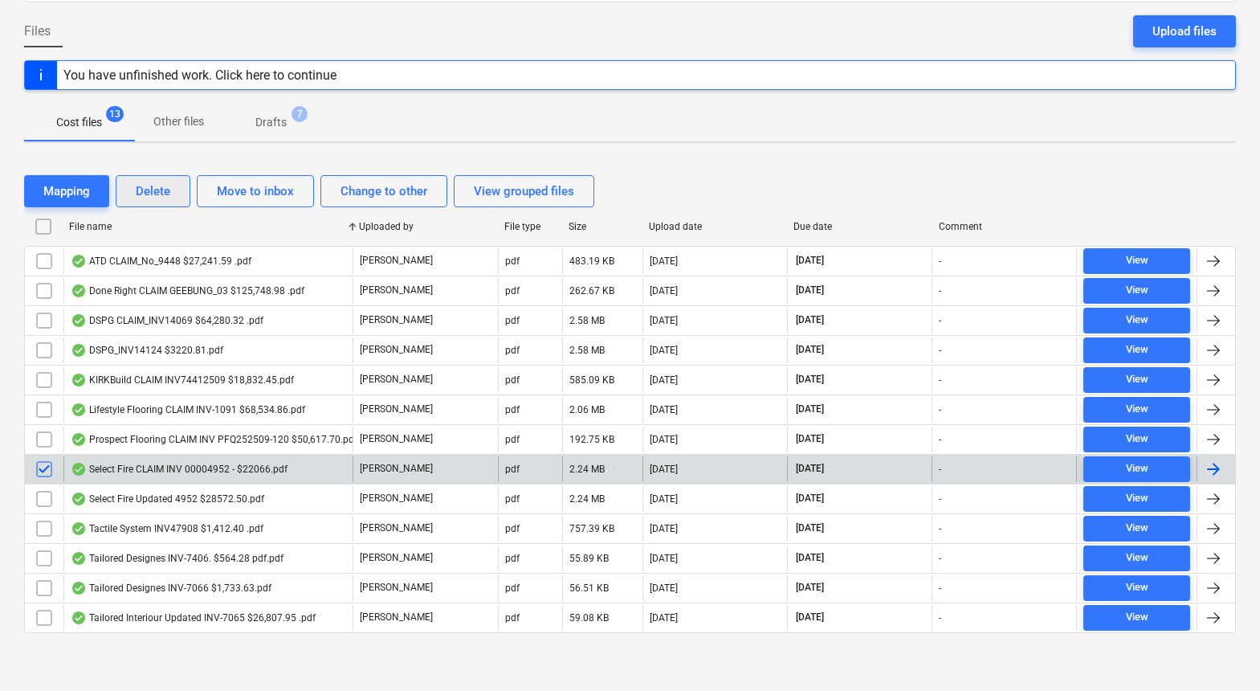
click at [162, 187] on div "Delete" at bounding box center [153, 191] width 35 height 21
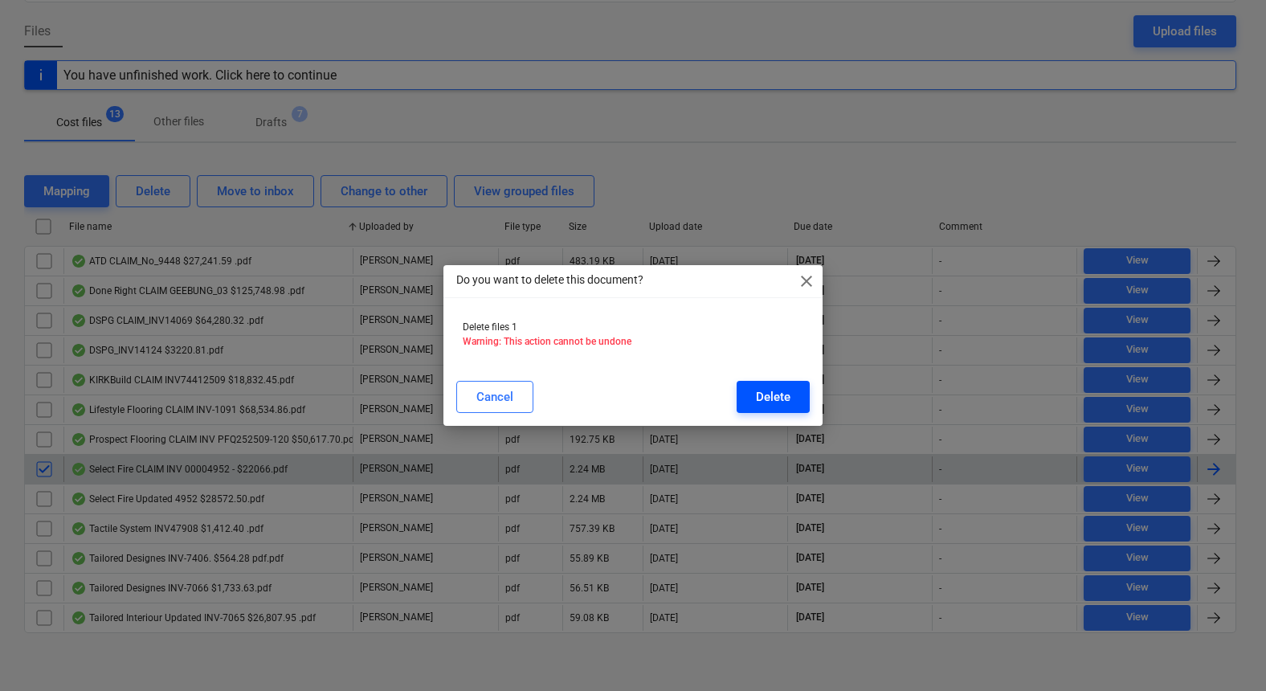
click at [772, 399] on div "Delete" at bounding box center [773, 396] width 35 height 21
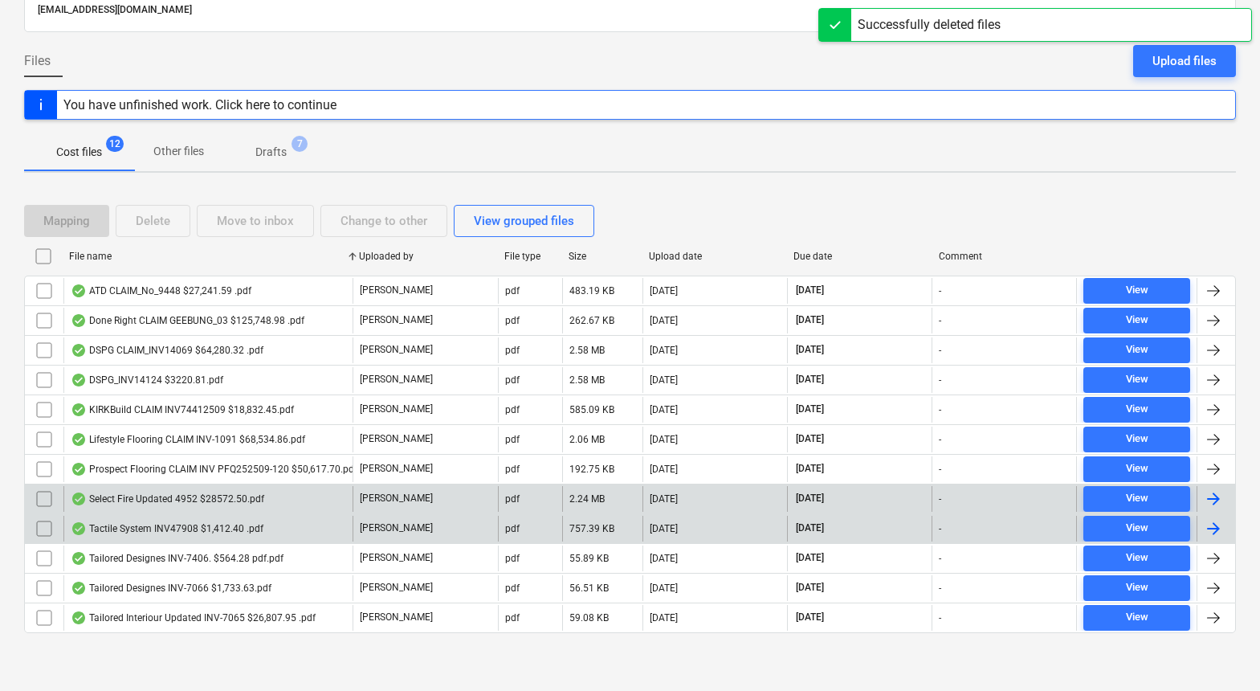
scroll to position [116, 0]
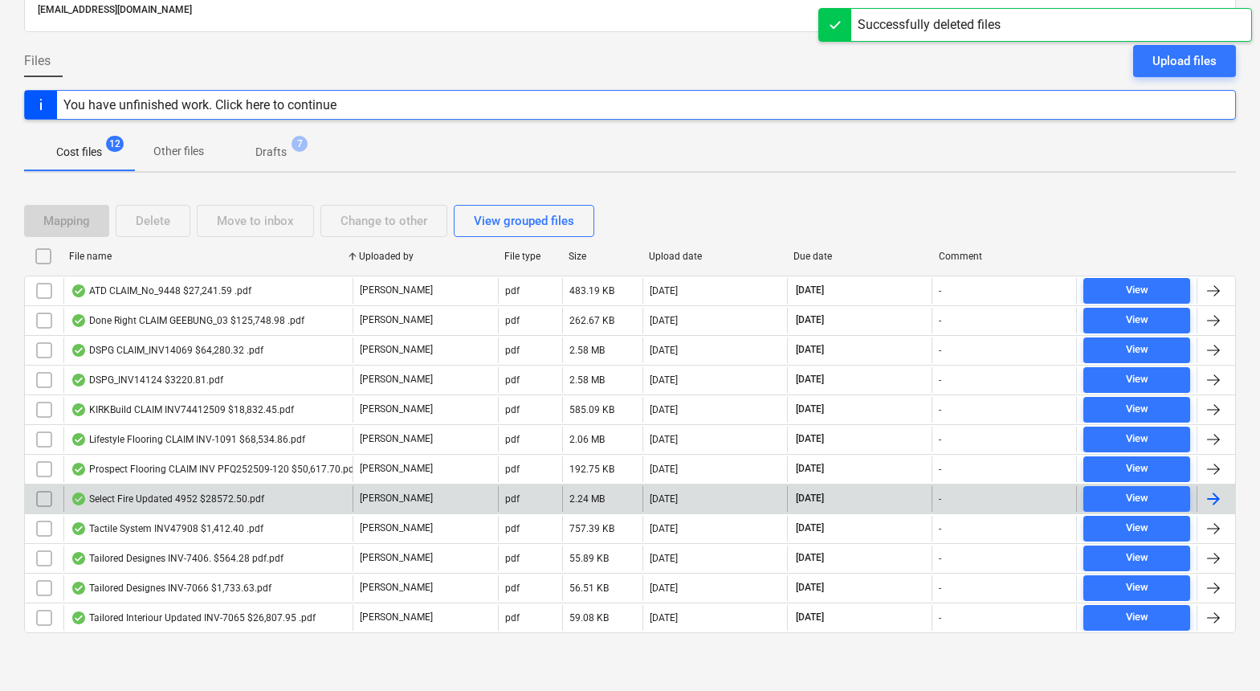
click at [161, 501] on div "Select Fire Updated 4952 $28572.50.pdf" at bounding box center [168, 498] width 194 height 13
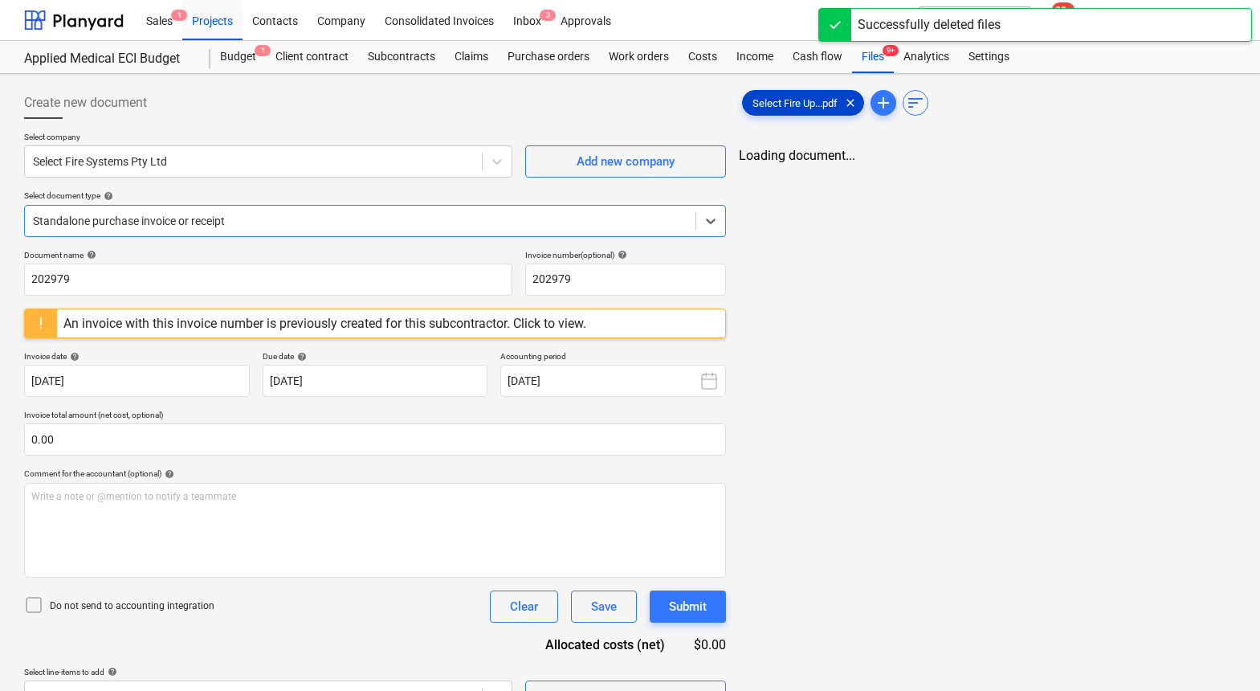
click at [827, 109] on div "Select Fire Up...pdf clear" at bounding box center [803, 103] width 122 height 26
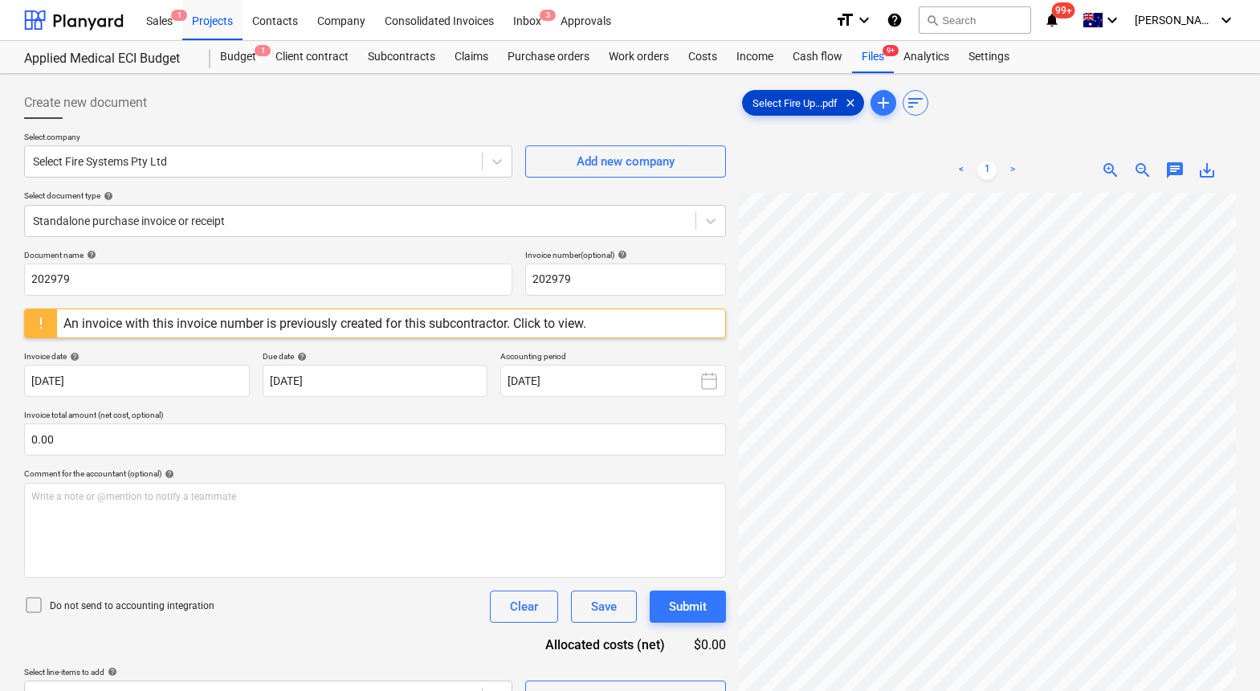
scroll to position [0, 109]
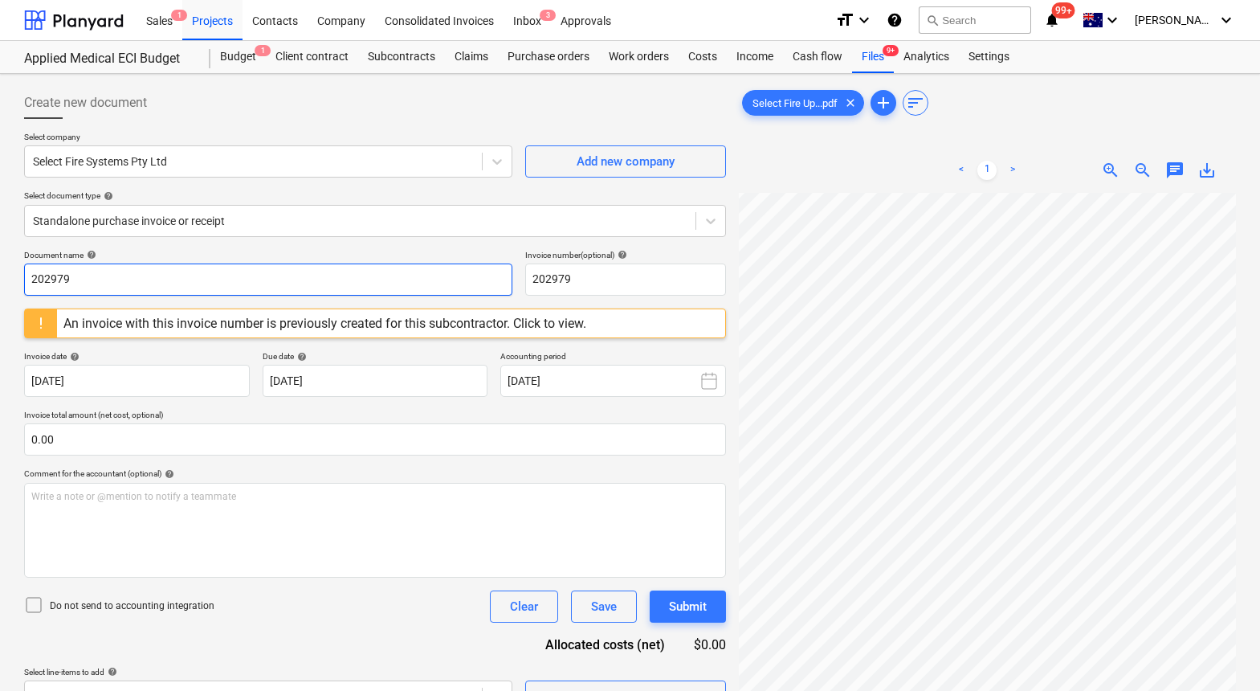
drag, startPoint x: 88, startPoint y: 283, endPoint x: -63, endPoint y: 283, distance: 151.8
click at [0, 283] on html "Sales 1 Projects Contacts Company Consolidated Invoices Inbox 3 Approvals forma…" at bounding box center [630, 345] width 1260 height 691
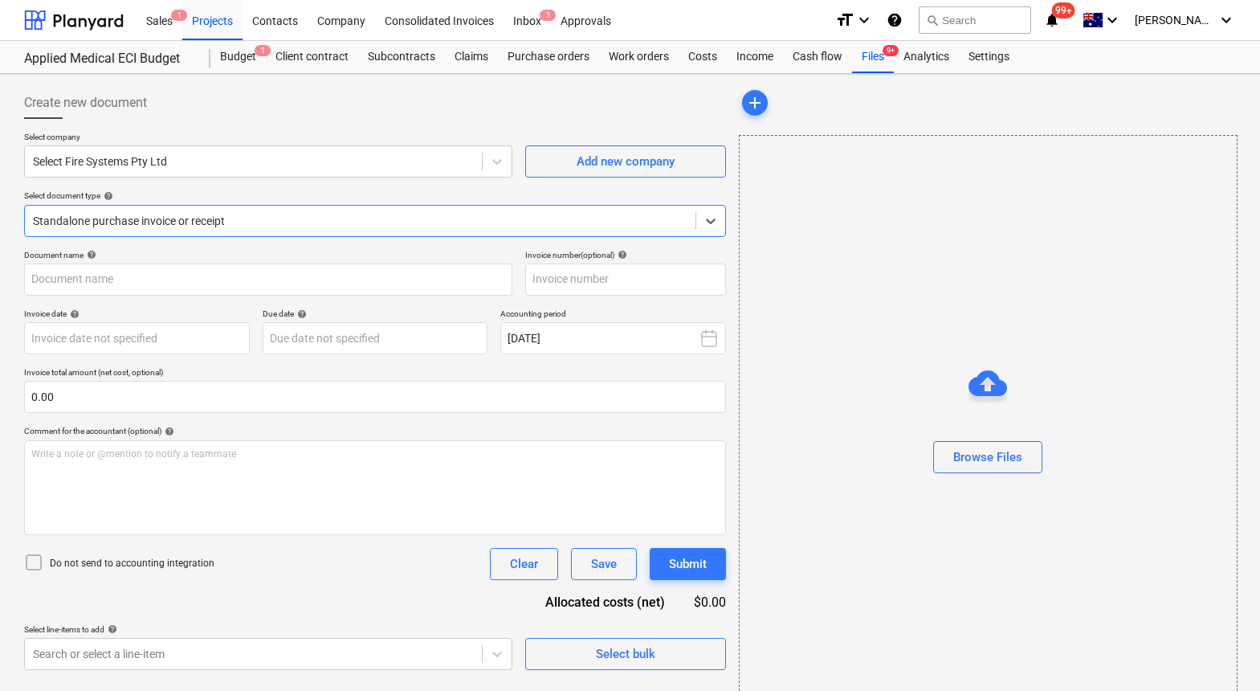
type input "202979"
type input "[DATE]"
type input "30 Oct 2025"
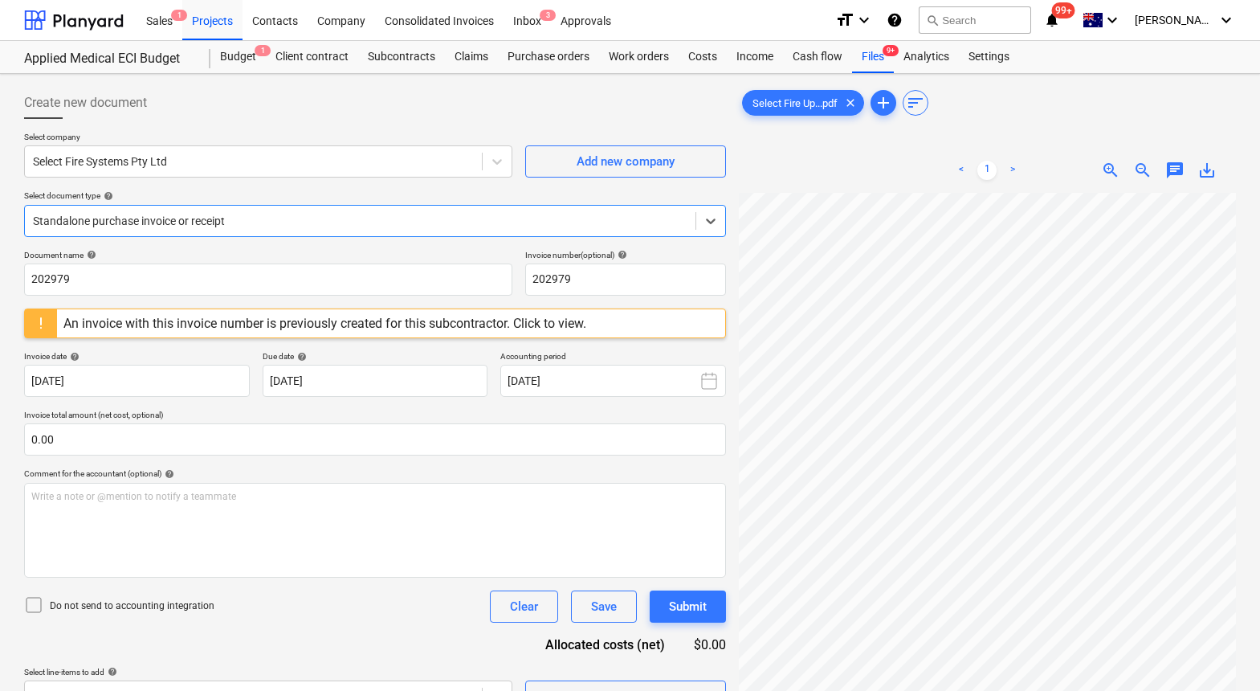
scroll to position [0, 109]
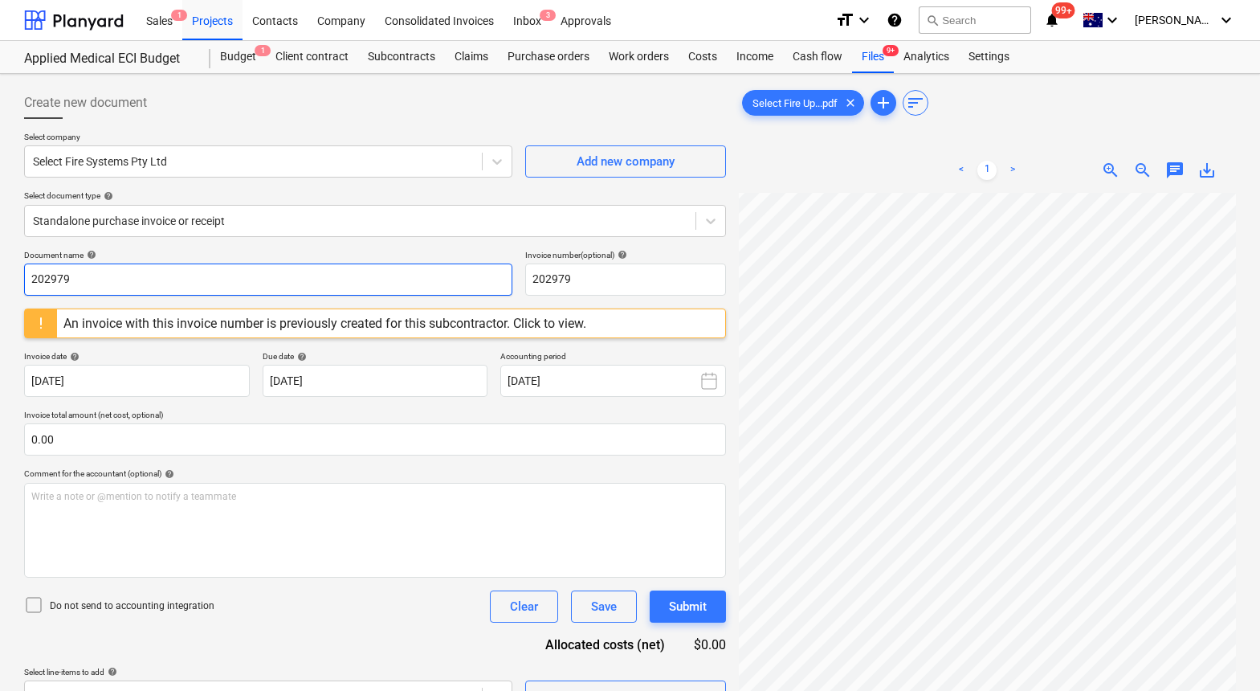
drag, startPoint x: 96, startPoint y: 280, endPoint x: -95, endPoint y: 279, distance: 190.4
click at [0, 279] on html "Sales 1 Projects Contacts Company Consolidated Invoices Inbox 3 Approvals forma…" at bounding box center [630, 345] width 1260 height 691
type input "4952"
drag, startPoint x: 584, startPoint y: 284, endPoint x: 492, endPoint y: 284, distance: 91.6
click at [492, 284] on div "Document name help 4952 Invoice number (optional) help 202979" at bounding box center [375, 273] width 702 height 46
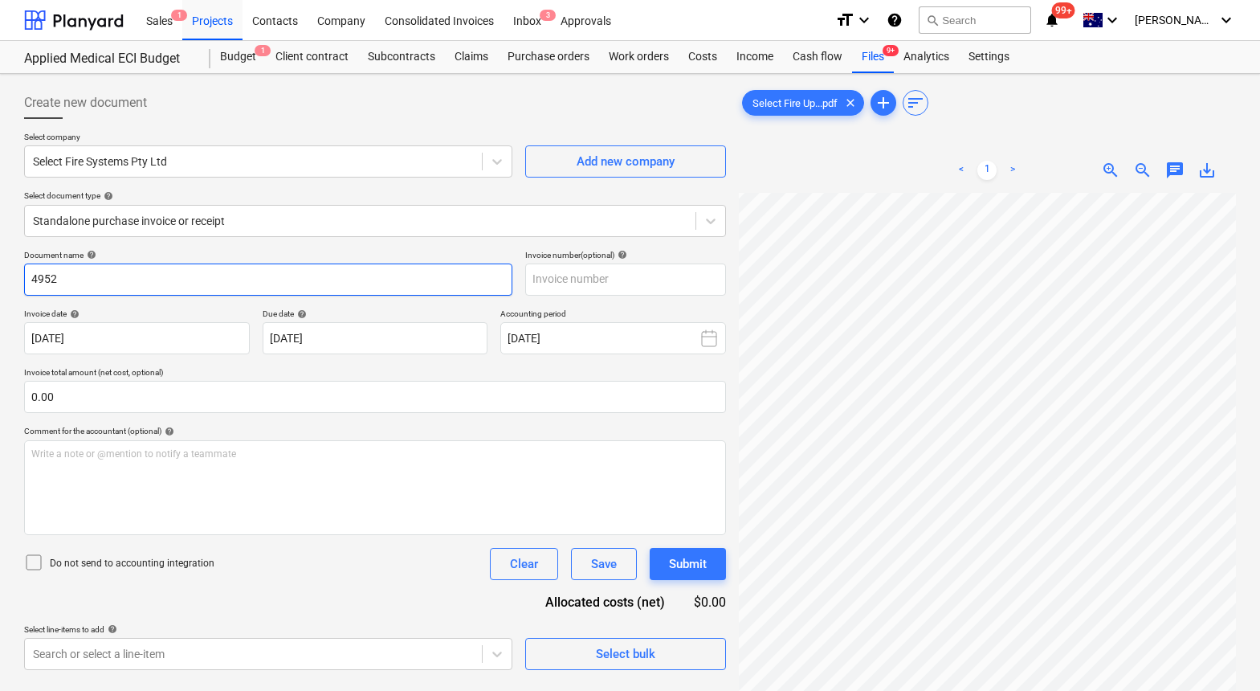
drag, startPoint x: 83, startPoint y: 285, endPoint x: 9, endPoint y: 279, distance: 74.2
click at [9, 279] on div "Create new document Select company Select Fire Systems Pty Ltd Add new company …" at bounding box center [630, 463] width 1260 height 778
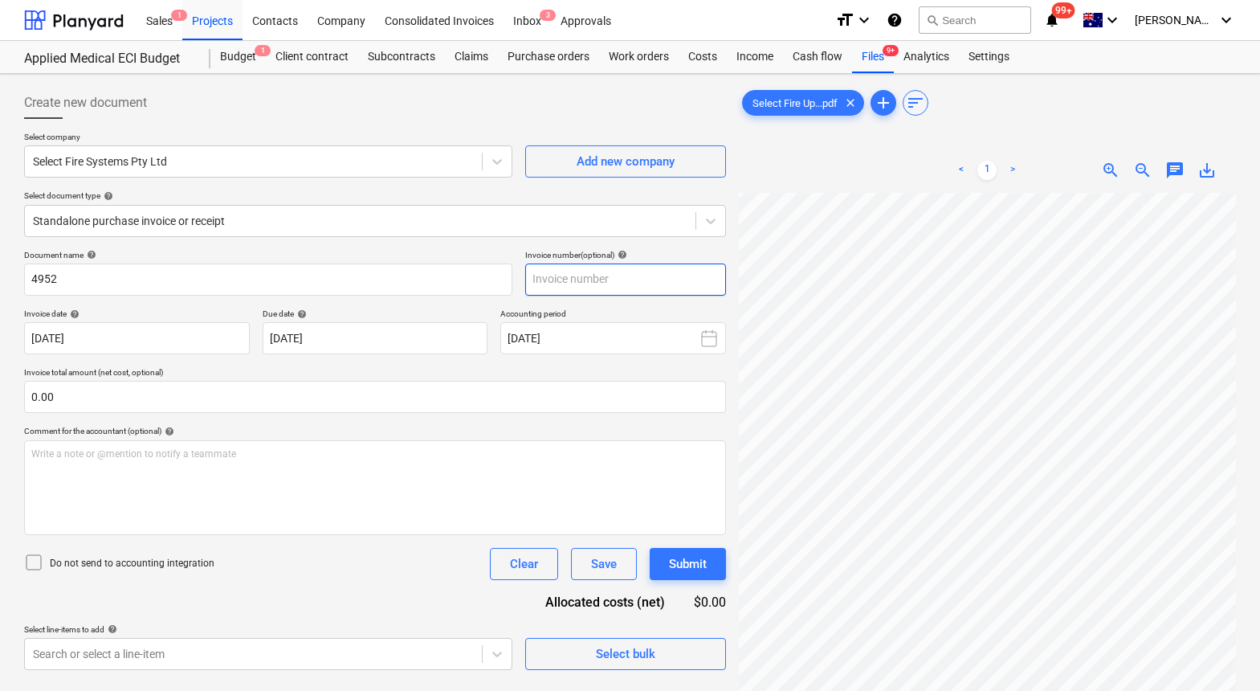
click at [595, 280] on input "text" at bounding box center [625, 279] width 201 height 32
paste input "4952"
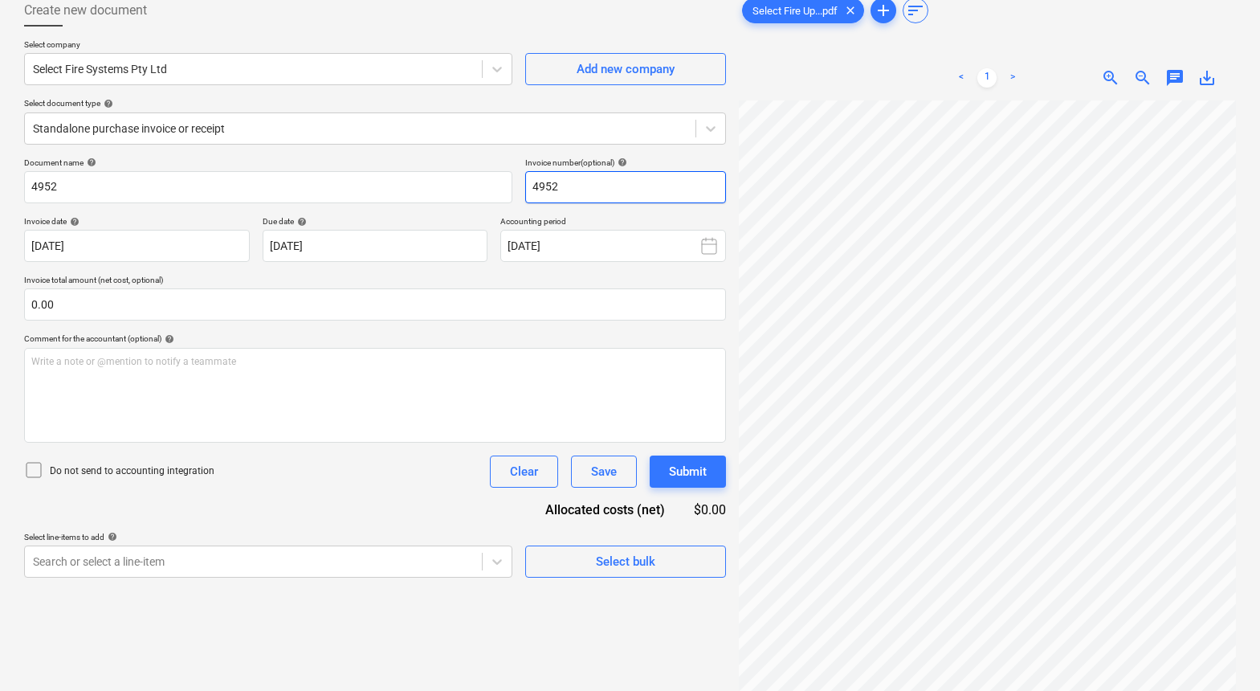
scroll to position [0, 0]
type input "4952"
click at [133, 243] on body "Sales 1 Projects Contacts Company Consolidated Invoices Inbox 3 Approvals forma…" at bounding box center [630, 253] width 1260 height 691
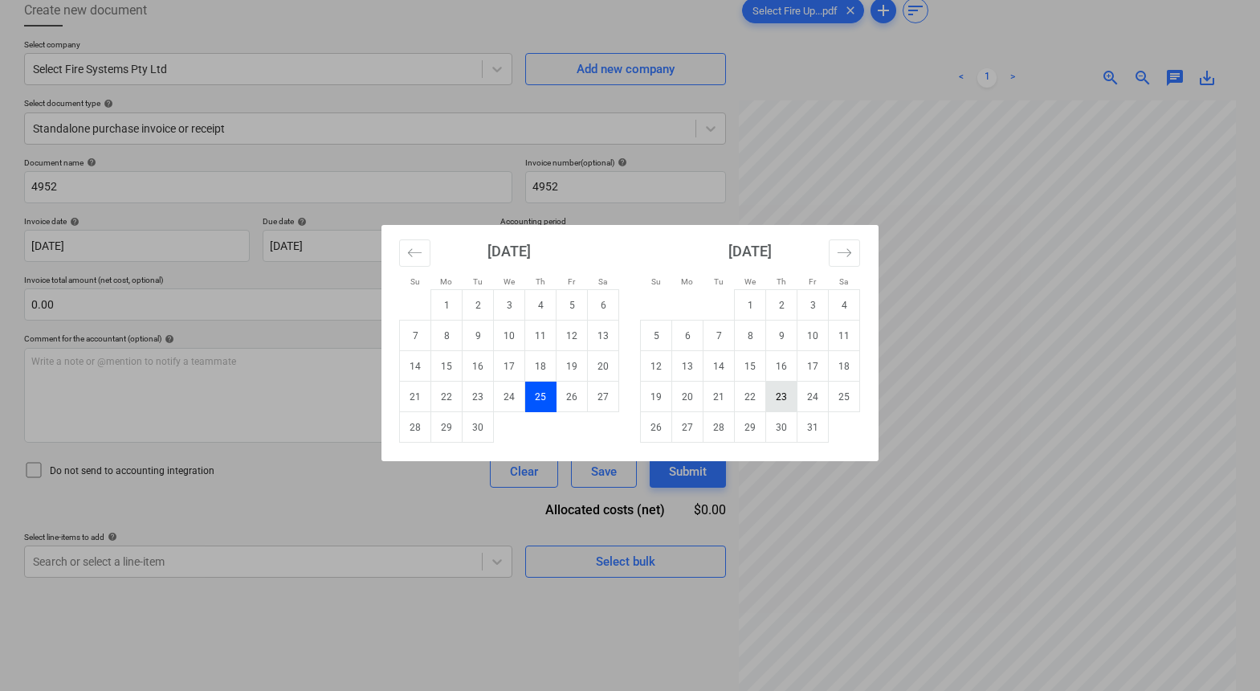
click at [786, 389] on td "23" at bounding box center [781, 397] width 31 height 31
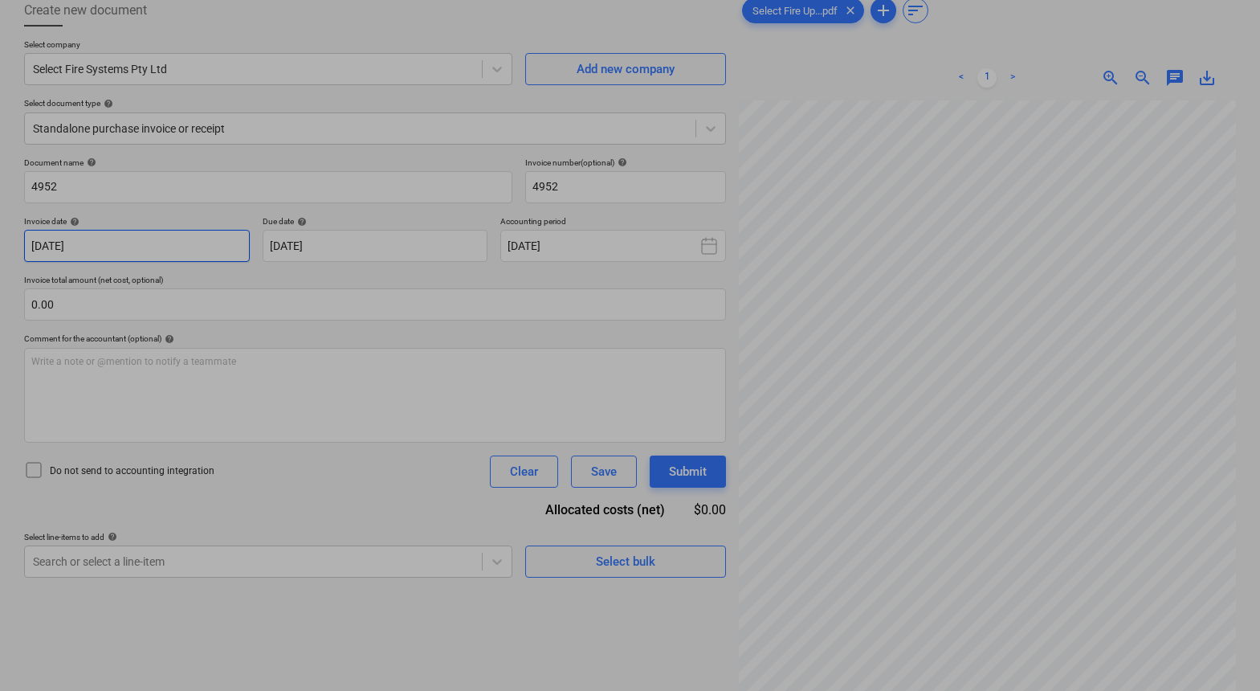
click at [197, 238] on body "Sales 1 Projects Contacts Company Consolidated Invoices Inbox 3 Approvals forma…" at bounding box center [630, 253] width 1260 height 691
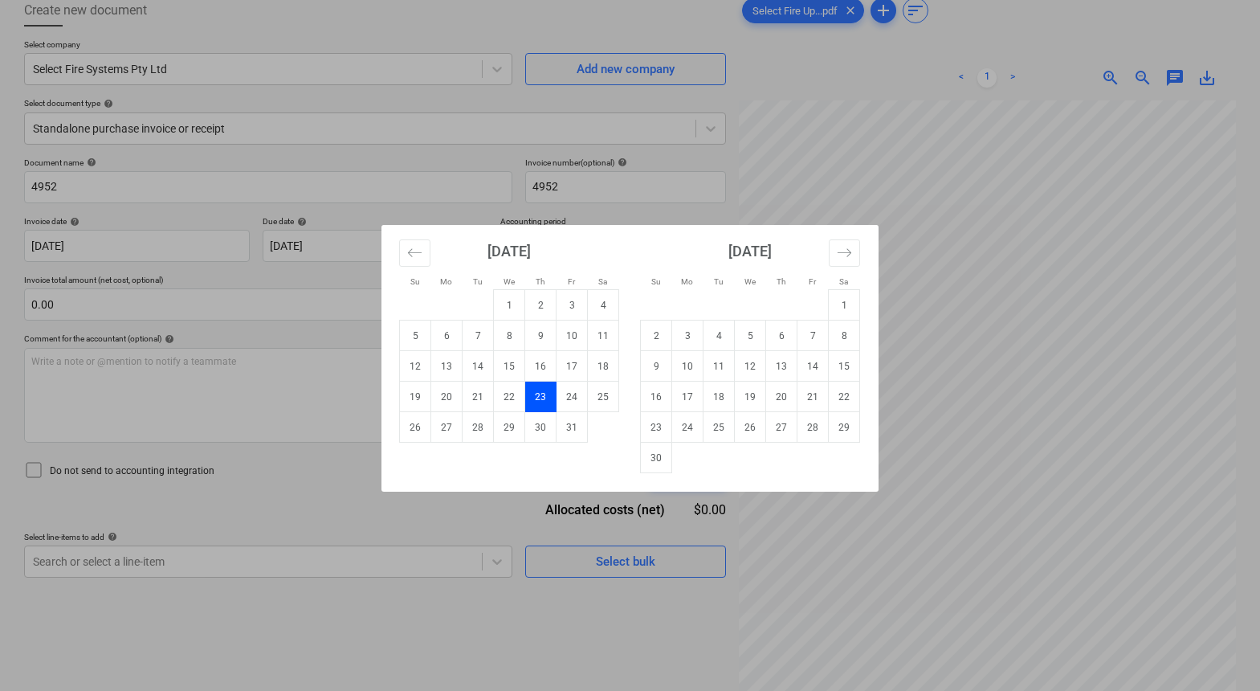
click at [197, 238] on div "Su Mo Tu We Th Fr Sa Su Mo Tu We Th Fr Sa September 2025 1 2 3 4 5 6 7 8 9 10 1…" at bounding box center [630, 345] width 1260 height 691
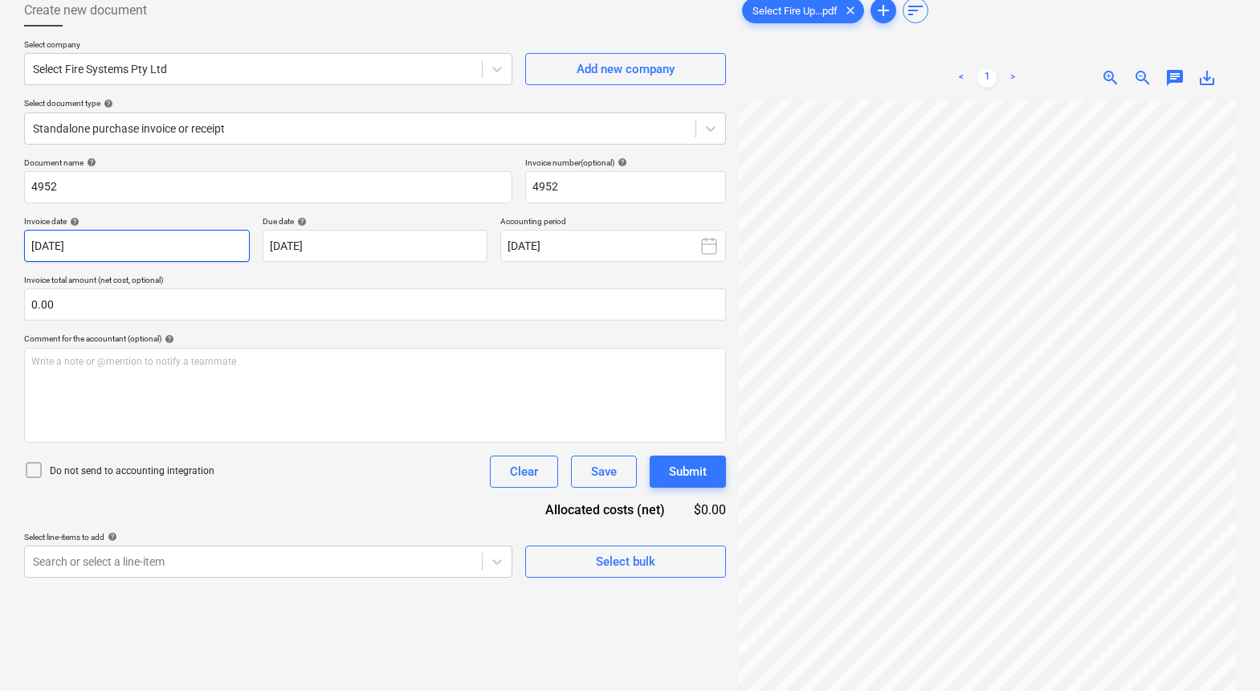
click at [197, 238] on body "Sales 1 Projects Contacts Company Consolidated Invoices Inbox 3 Approvals forma…" at bounding box center [630, 253] width 1260 height 691
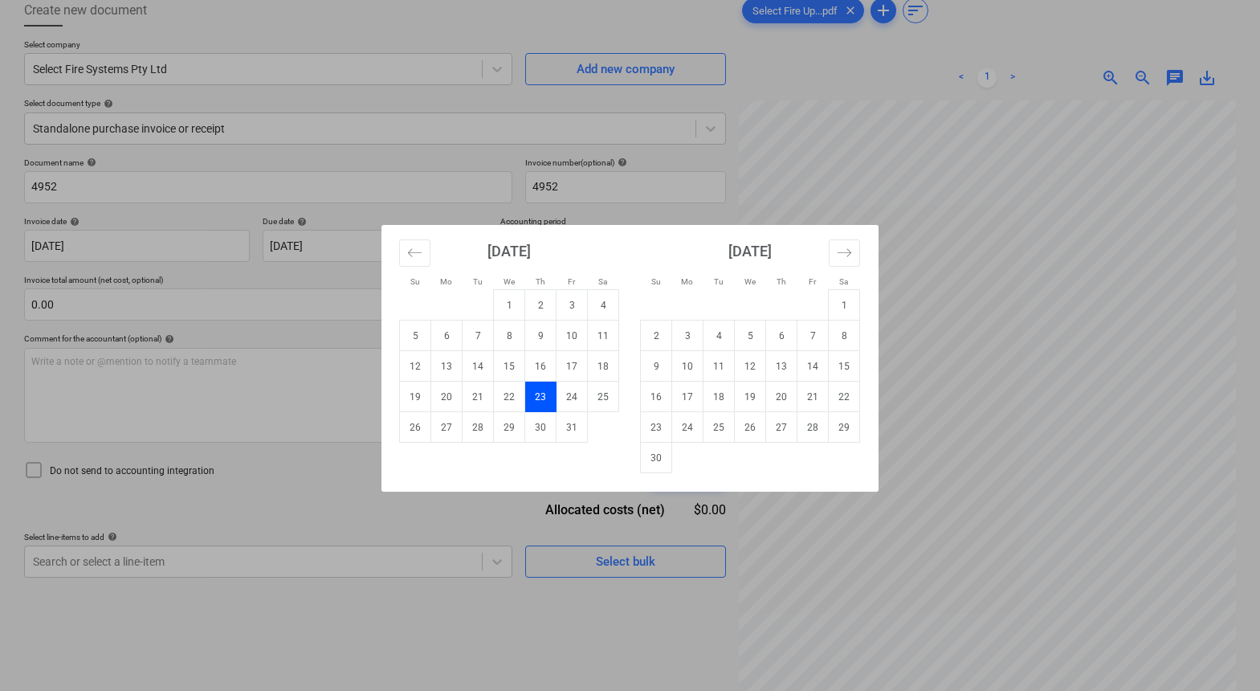
click at [196, 238] on div "Su Mo Tu We Th Fr Sa Su Mo Tu We Th Fr Sa September 2025 1 2 3 4 5 6 7 8 9 10 1…" at bounding box center [630, 345] width 1260 height 691
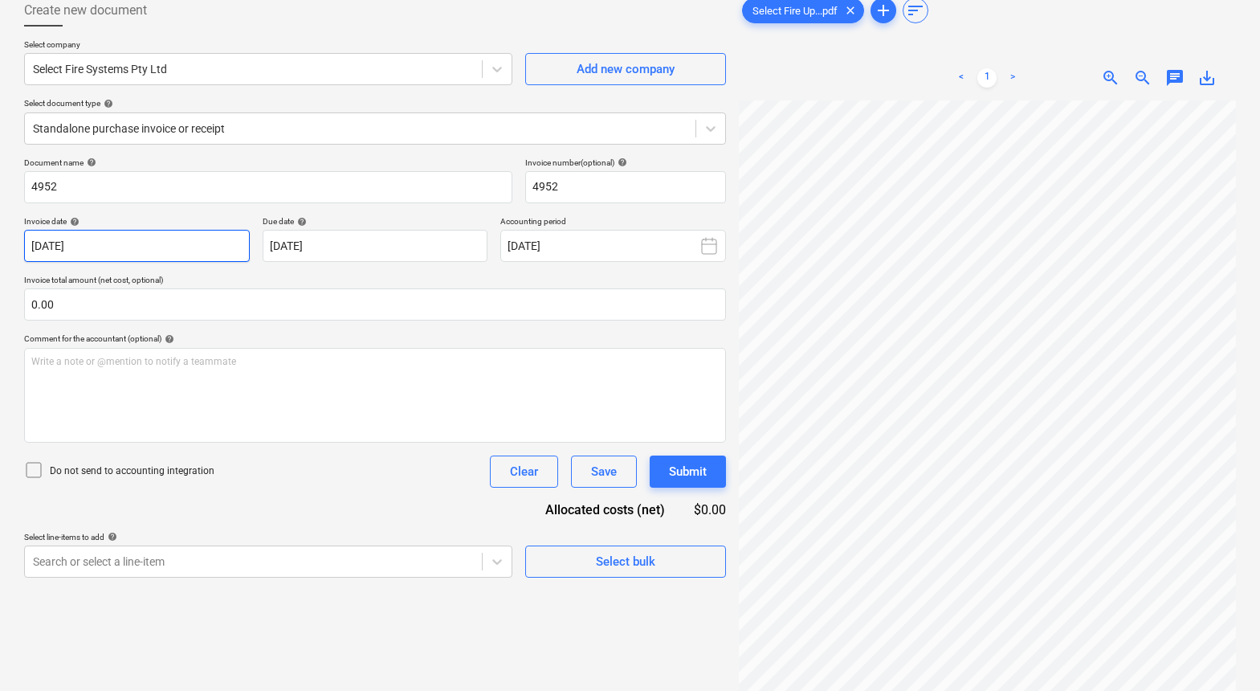
click at [196, 238] on body "Sales 1 Projects Contacts Company Consolidated Invoices Inbox 3 Approvals forma…" at bounding box center [630, 253] width 1260 height 691
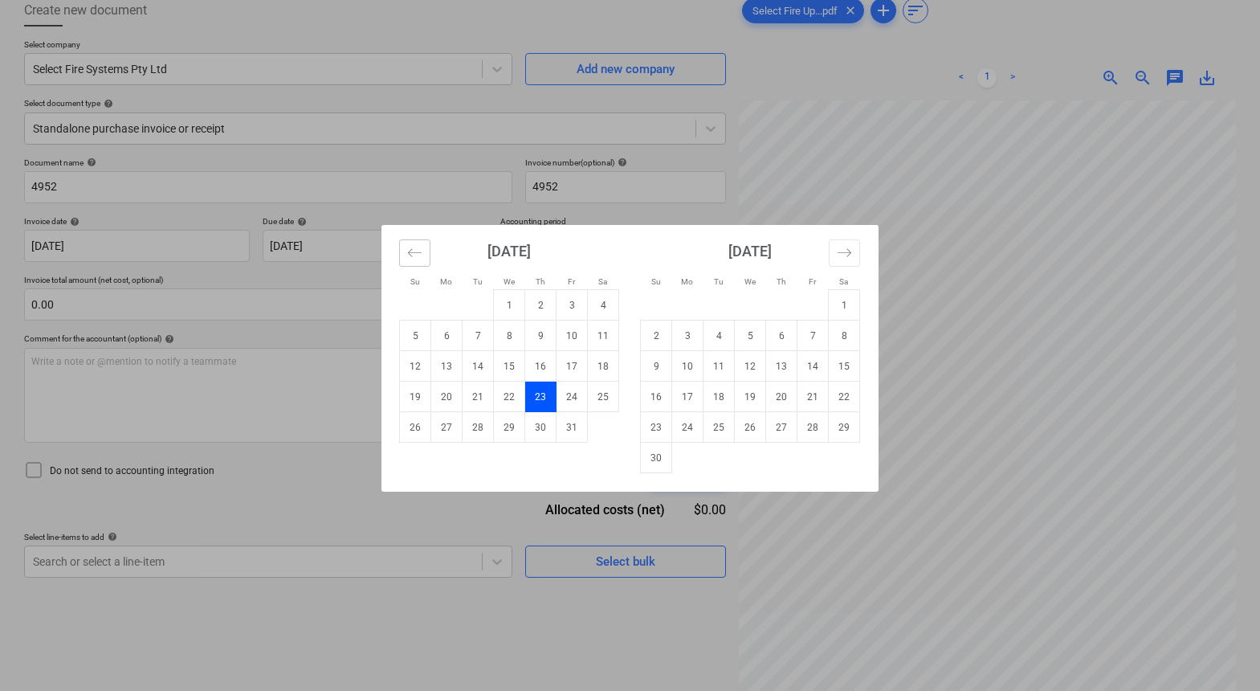
click at [412, 250] on icon "Move backward to switch to the previous month." at bounding box center [414, 252] width 15 height 15
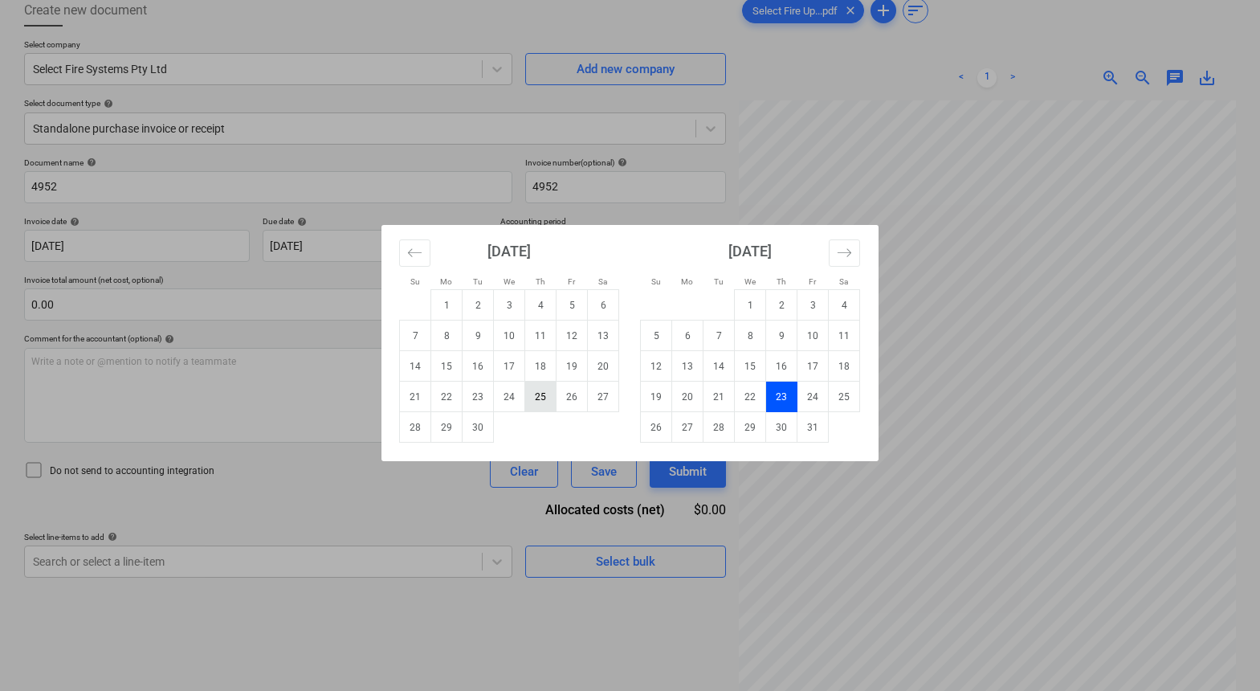
click at [541, 397] on td "25" at bounding box center [540, 397] width 31 height 31
type input "25 Sep 2025"
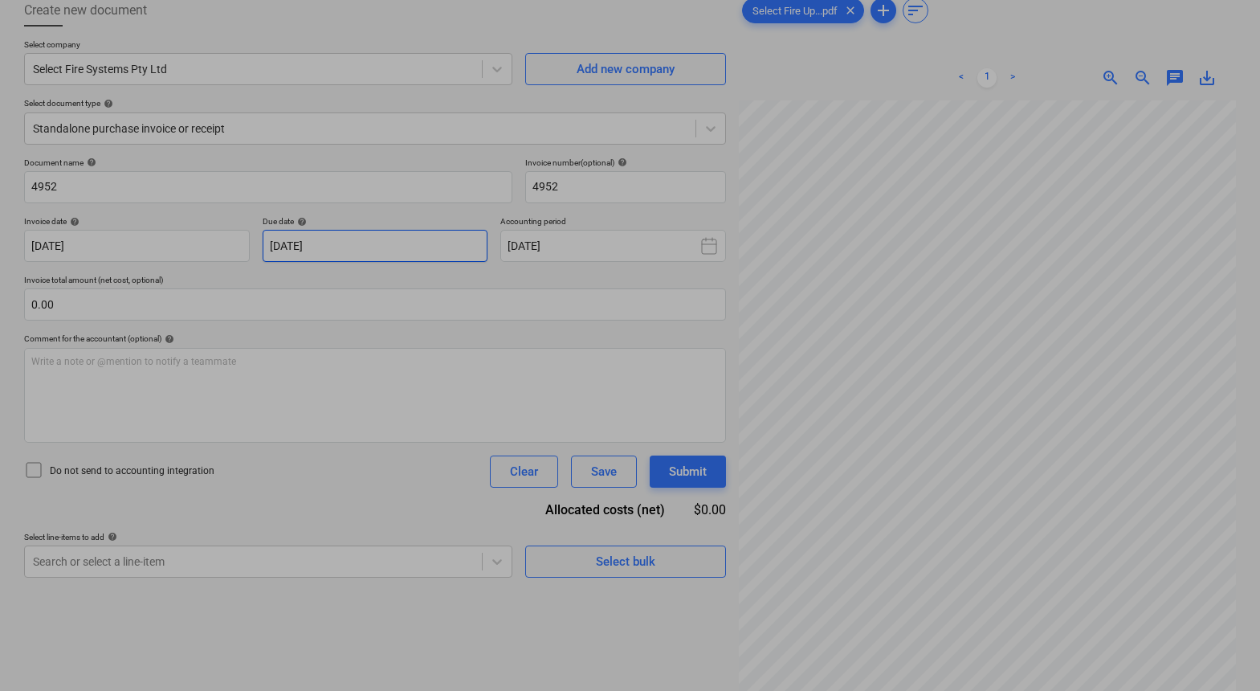
click at [364, 252] on body "Sales 1 Projects Contacts Company Consolidated Invoices Inbox 3 Approvals forma…" at bounding box center [630, 253] width 1260 height 691
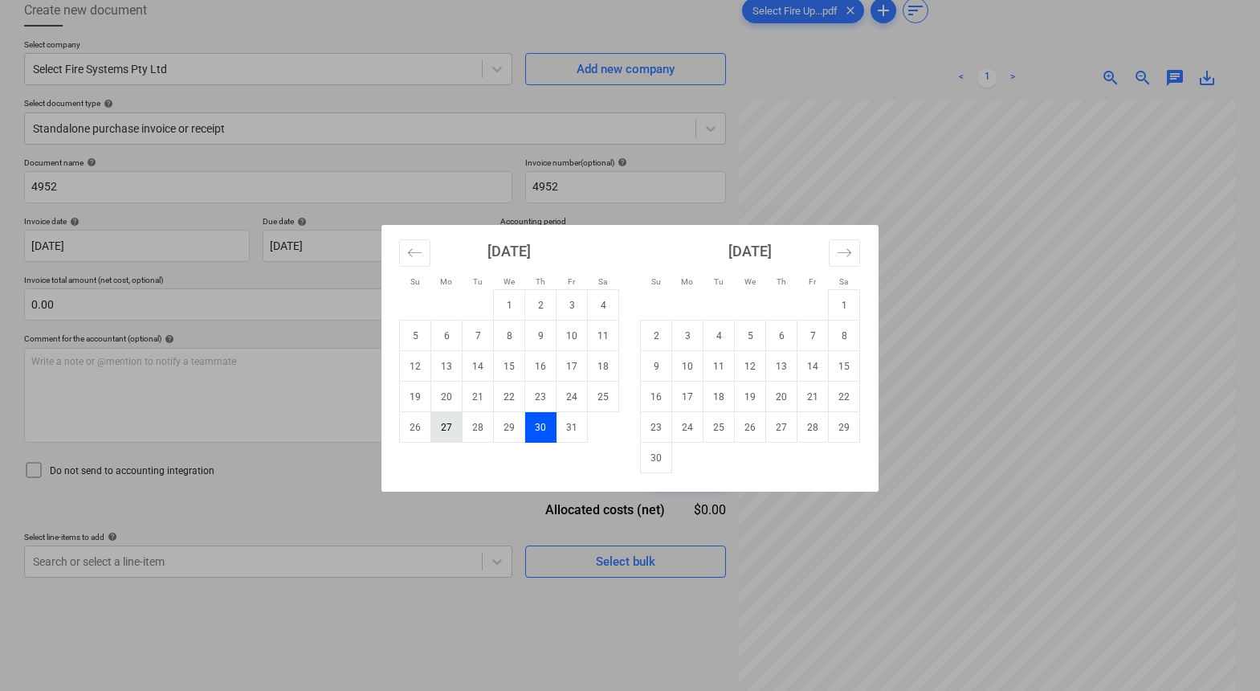
click at [446, 430] on td "27" at bounding box center [446, 427] width 31 height 31
type input "27 Oct 2025"
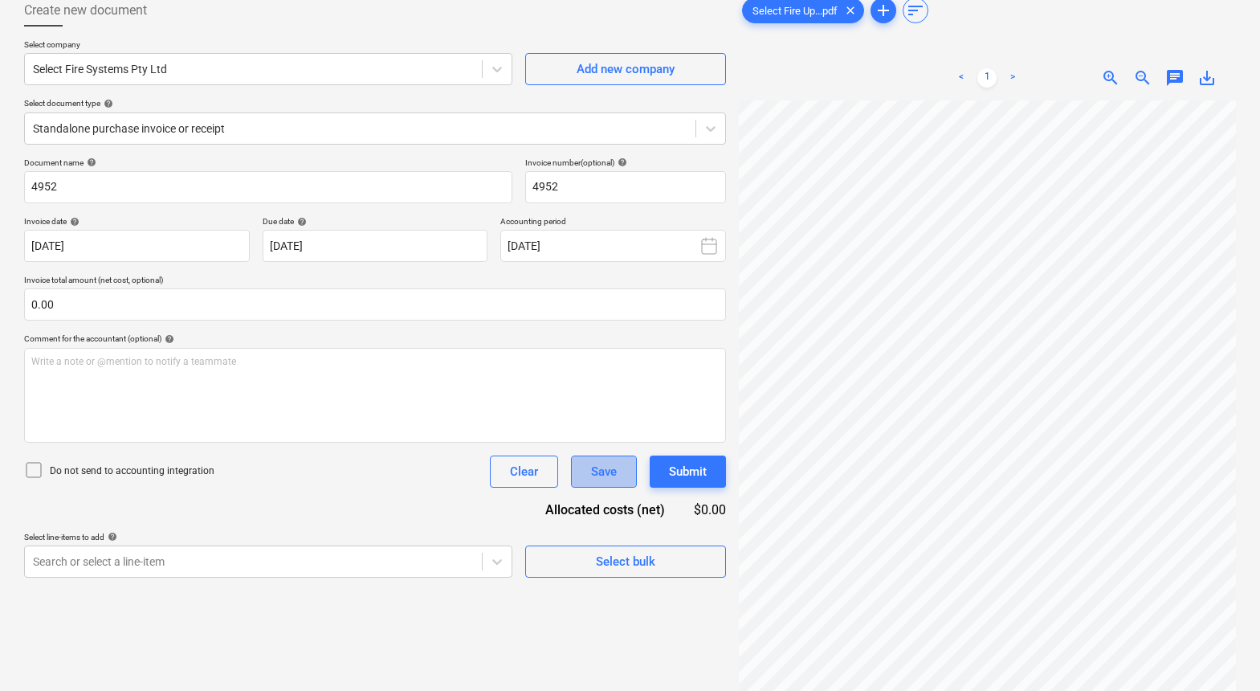
click at [594, 474] on div "Save" at bounding box center [604, 471] width 26 height 21
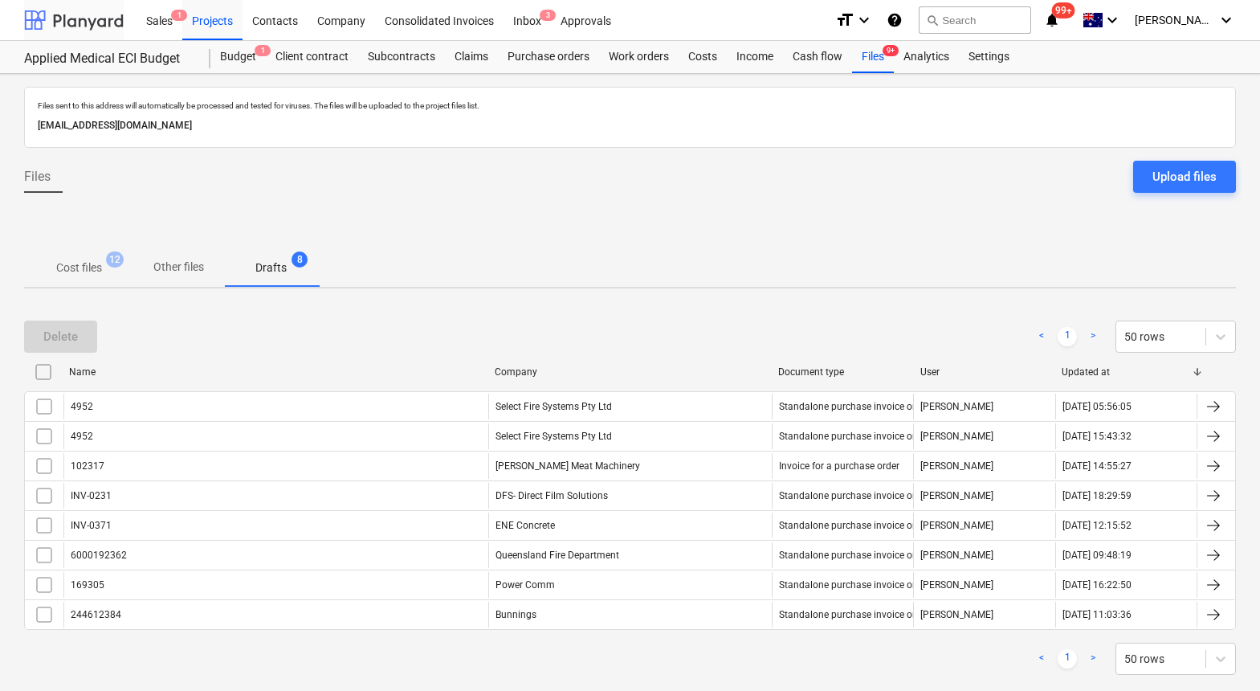
click at [90, 27] on div at bounding box center [74, 20] width 100 height 40
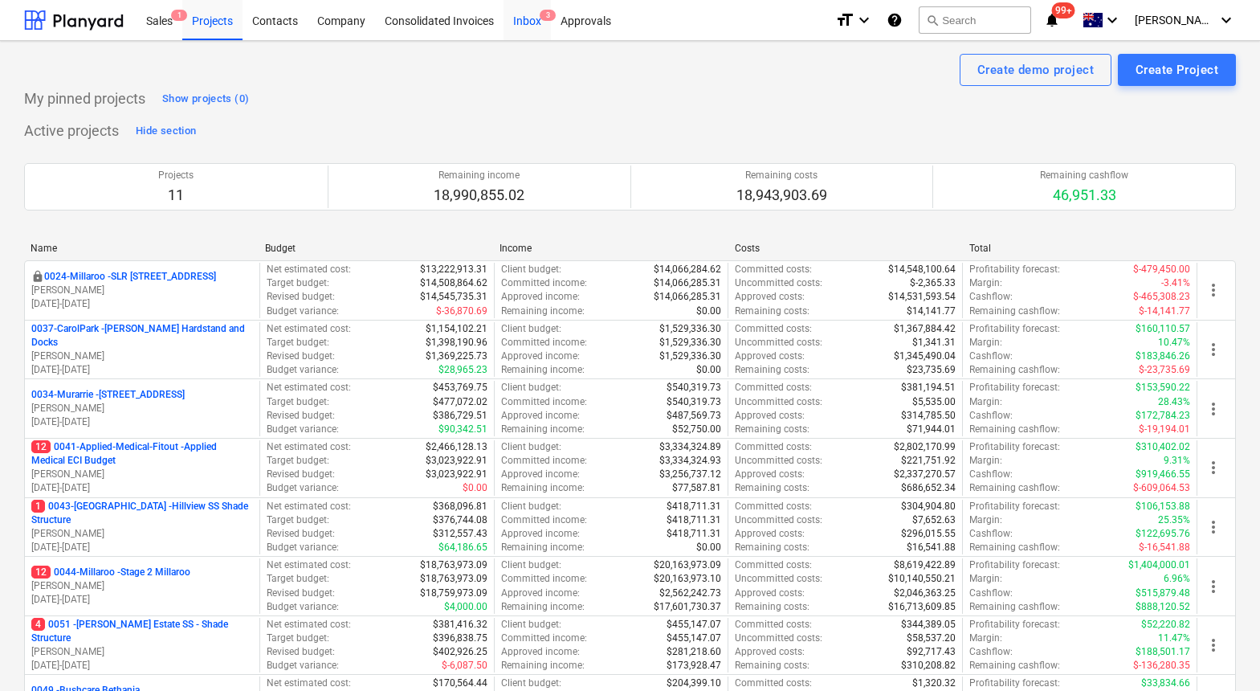
click at [530, 23] on div "Inbox 3" at bounding box center [527, 19] width 47 height 41
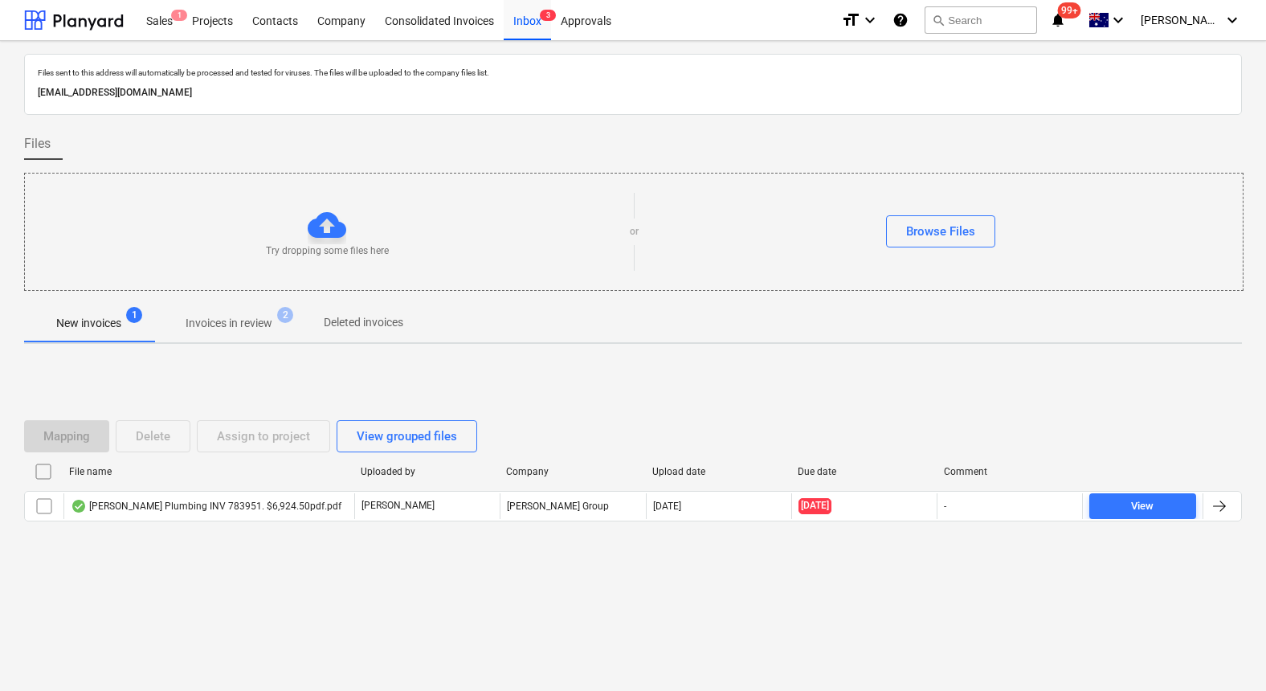
click at [226, 323] on p "Invoices in review" at bounding box center [229, 323] width 87 height 17
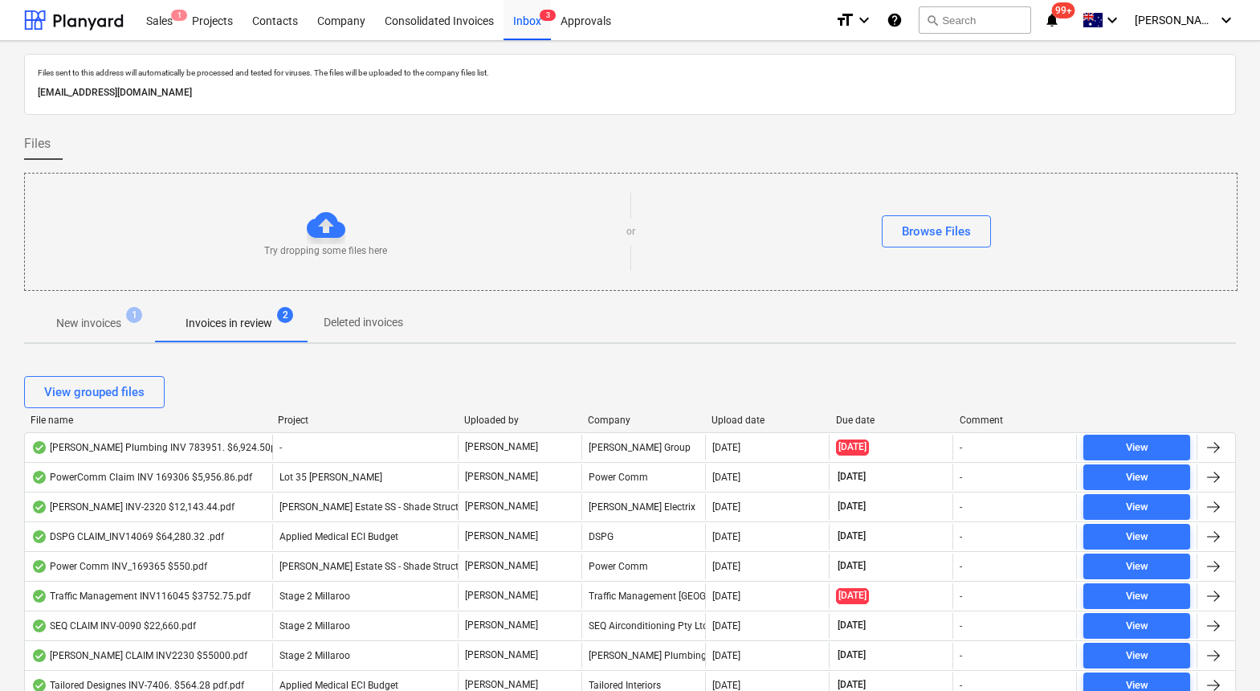
click at [746, 415] on div "Upload date" at bounding box center [767, 420] width 111 height 11
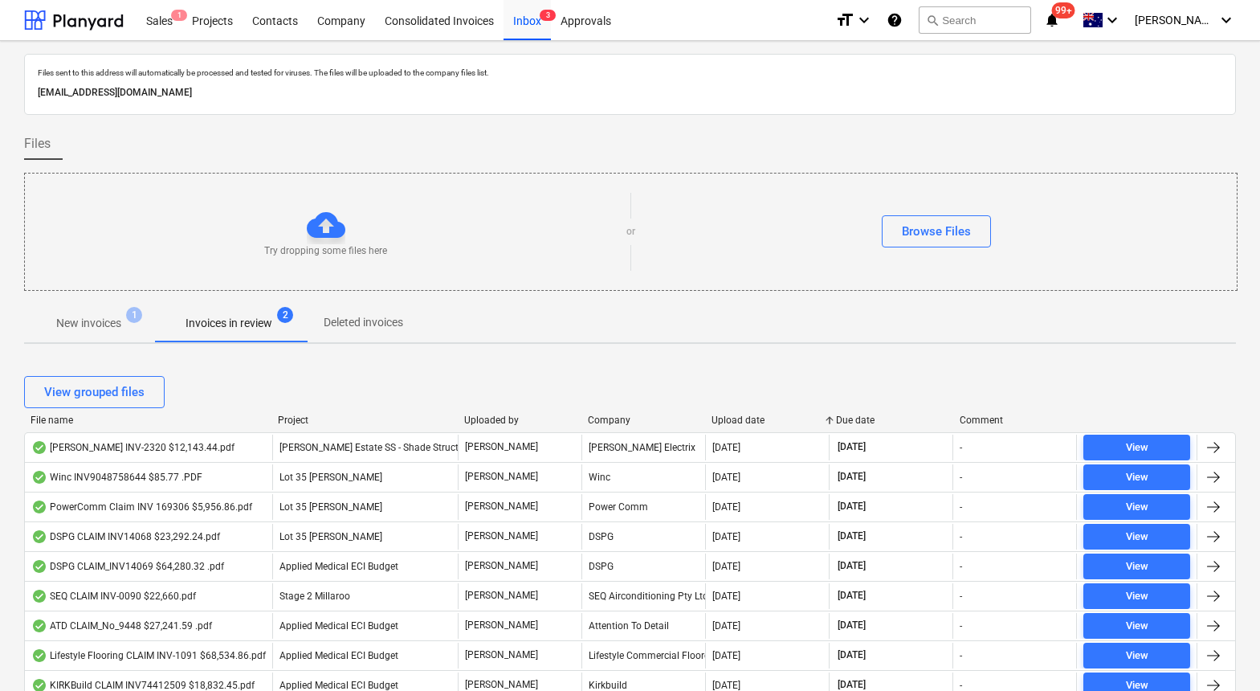
click at [746, 415] on div "Upload date" at bounding box center [767, 420] width 111 height 11
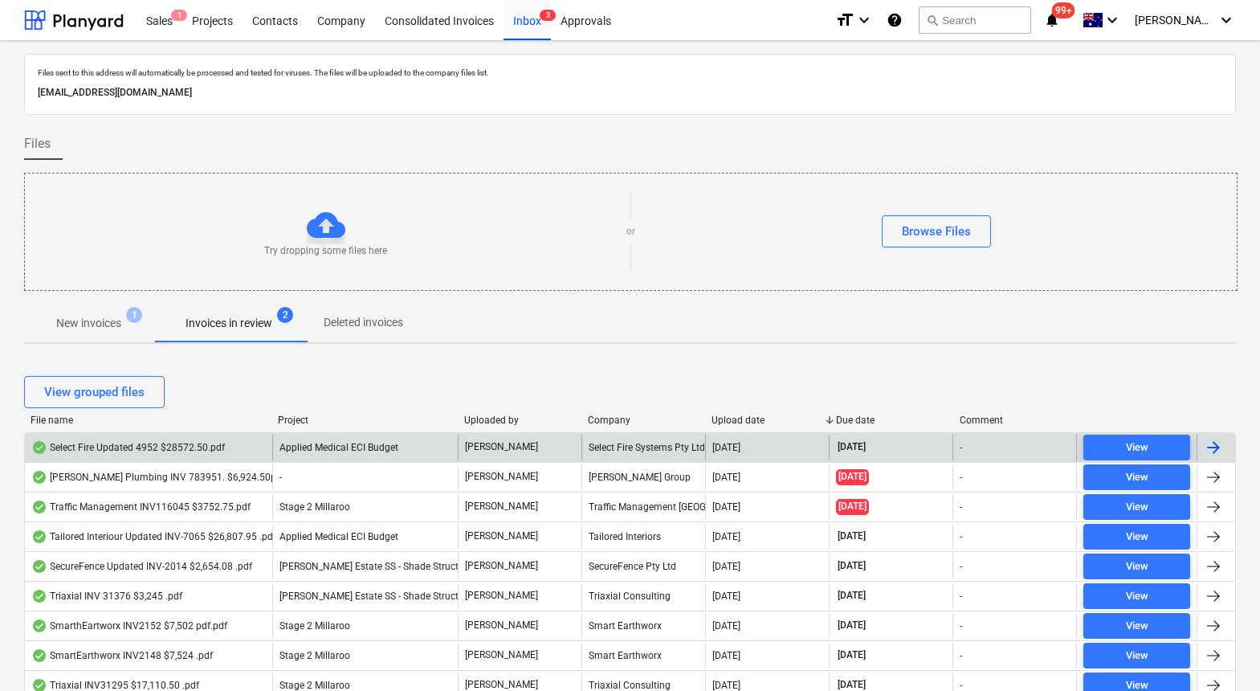
click at [168, 447] on div "Select Fire Updated 4952 $28572.50.pdf" at bounding box center [128, 447] width 194 height 13
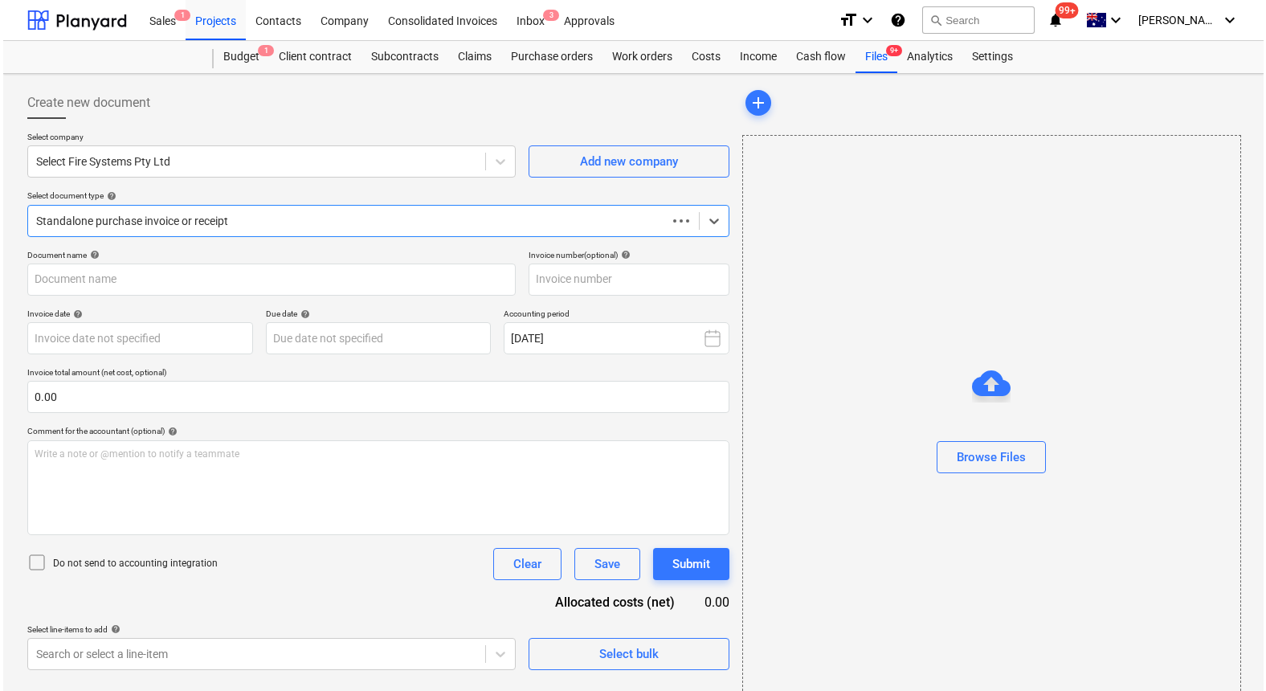
type input "4952"
type input "25 Sep 2025"
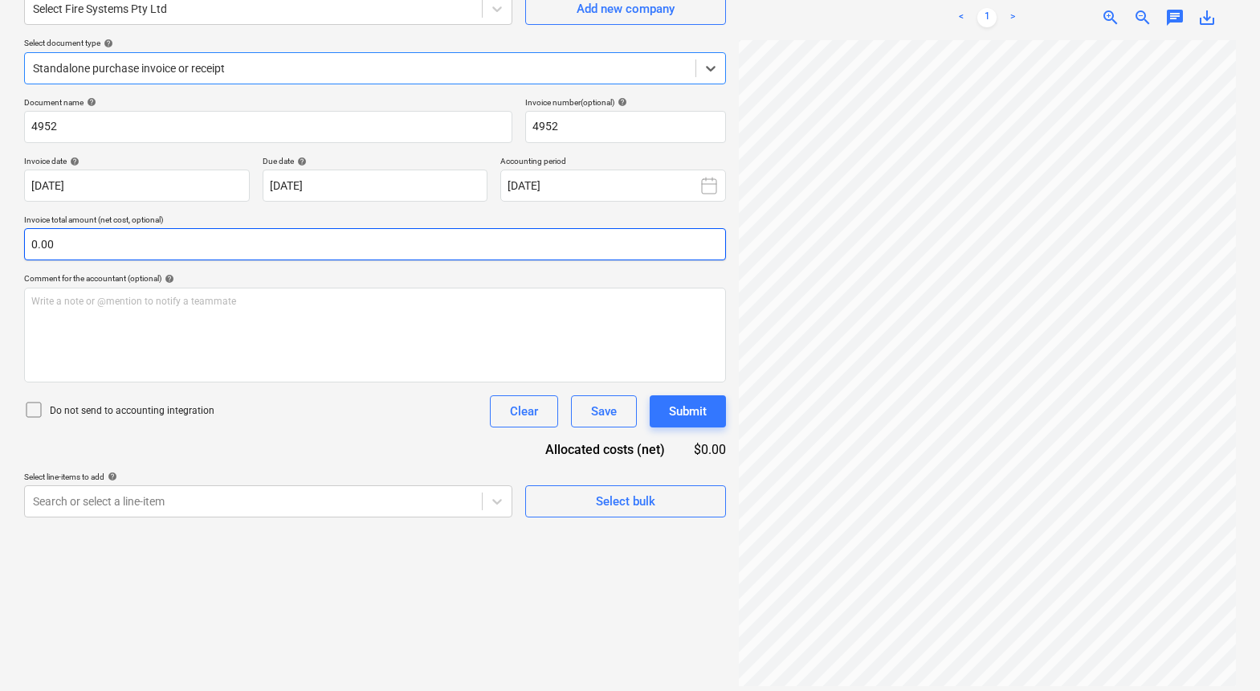
scroll to position [22, 18]
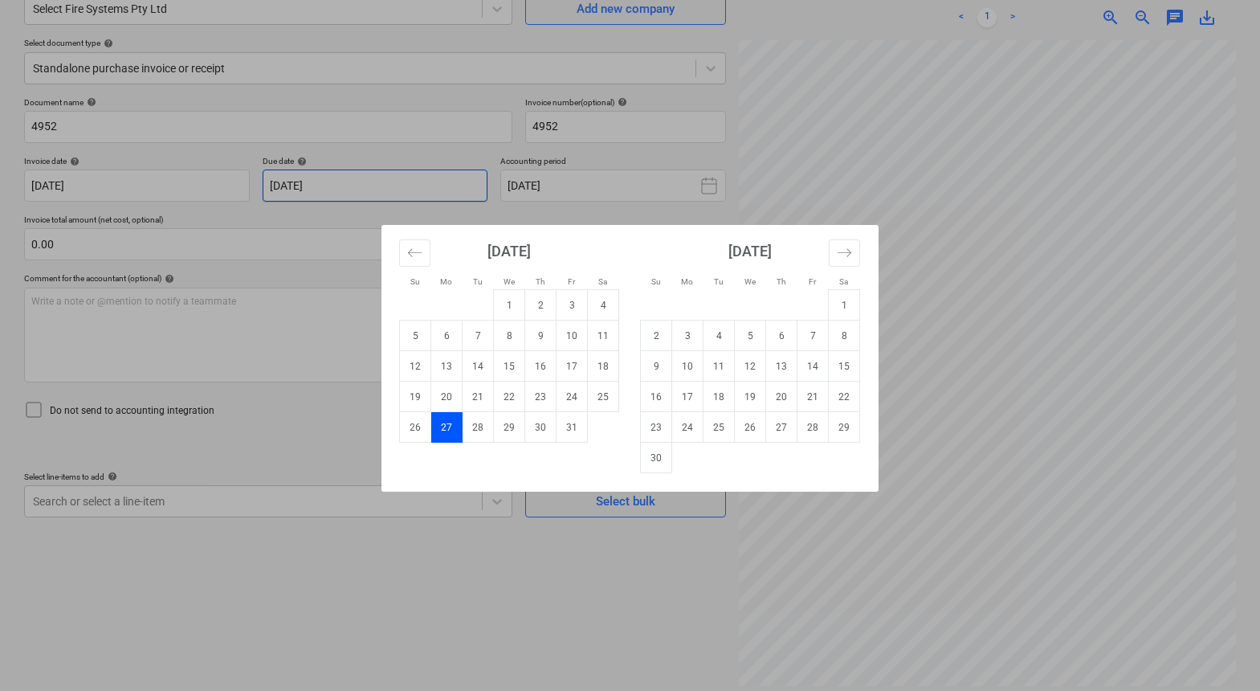
click at [374, 185] on body "Sales 1 Projects Contacts Company Consolidated Invoices Inbox 3 Approvals forma…" at bounding box center [630, 192] width 1260 height 691
click at [539, 399] on td "23" at bounding box center [540, 397] width 31 height 31
type input "23 Oct 2025"
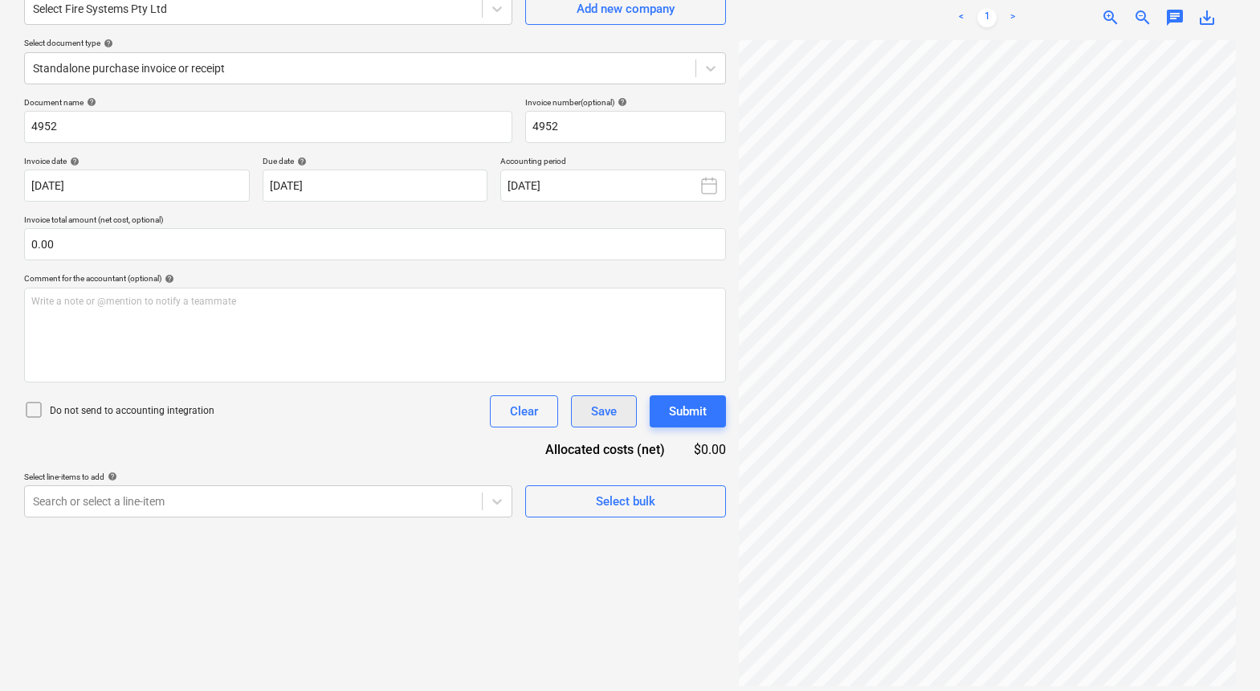
click at [611, 411] on div "Save" at bounding box center [604, 411] width 26 height 21
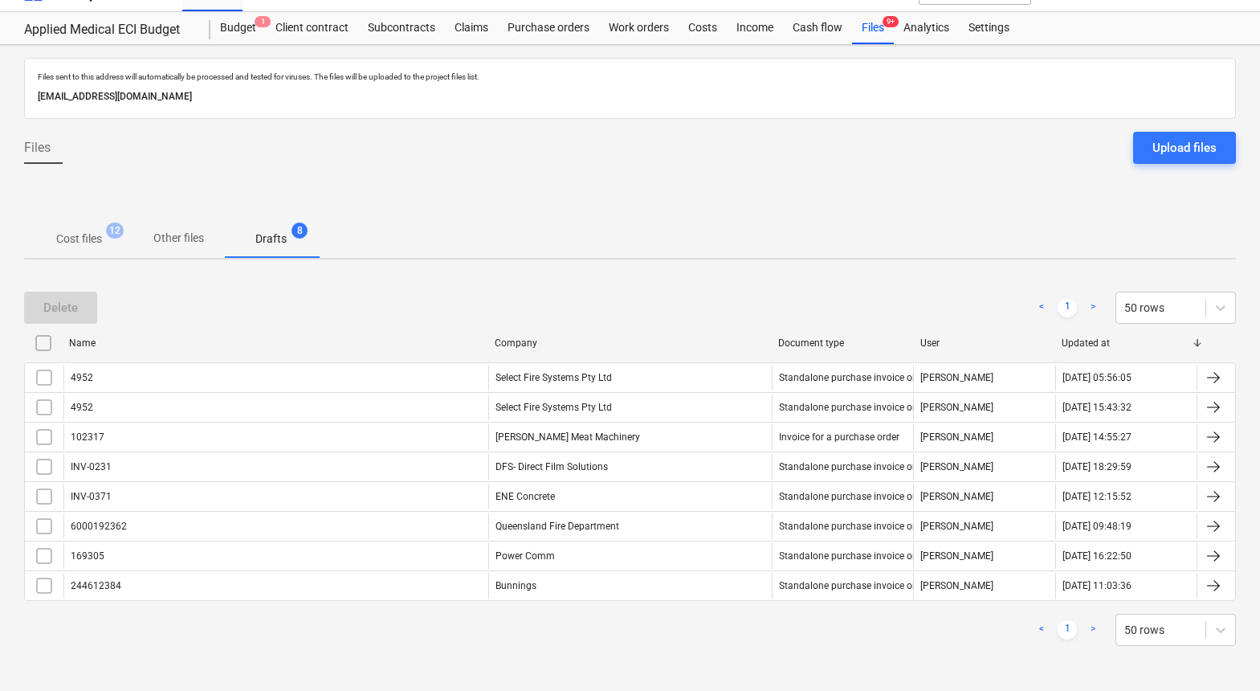
scroll to position [29, 0]
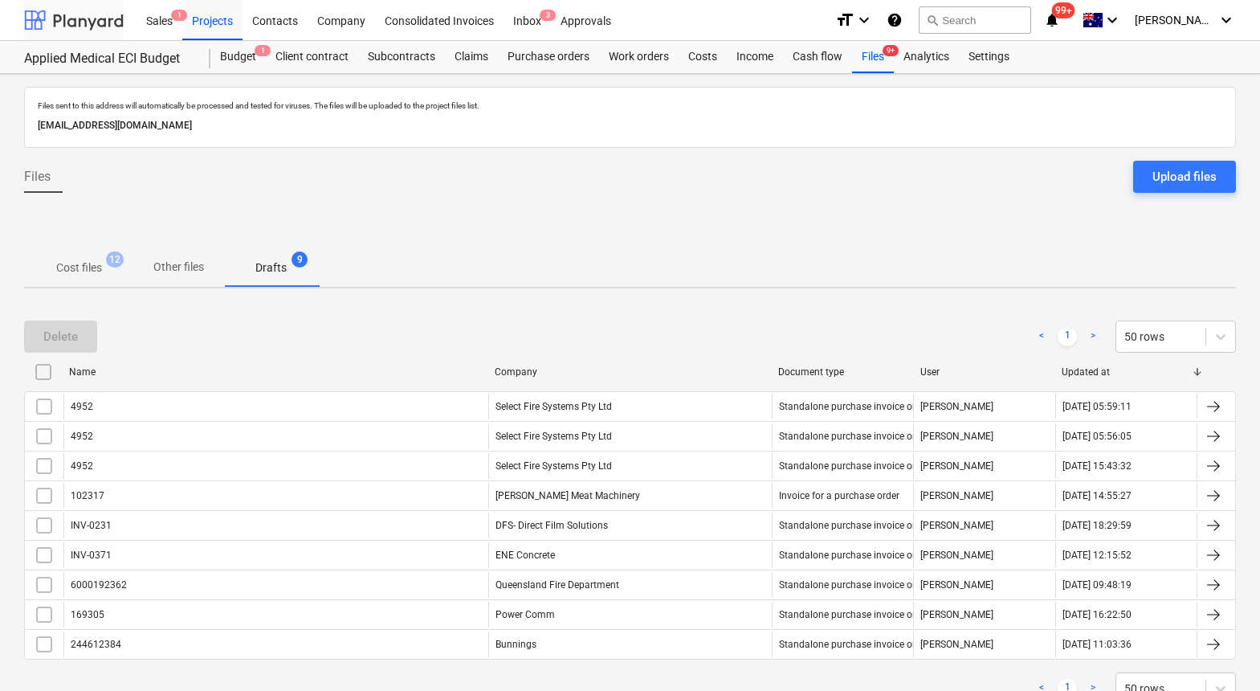
click at [108, 22] on div at bounding box center [74, 20] width 100 height 40
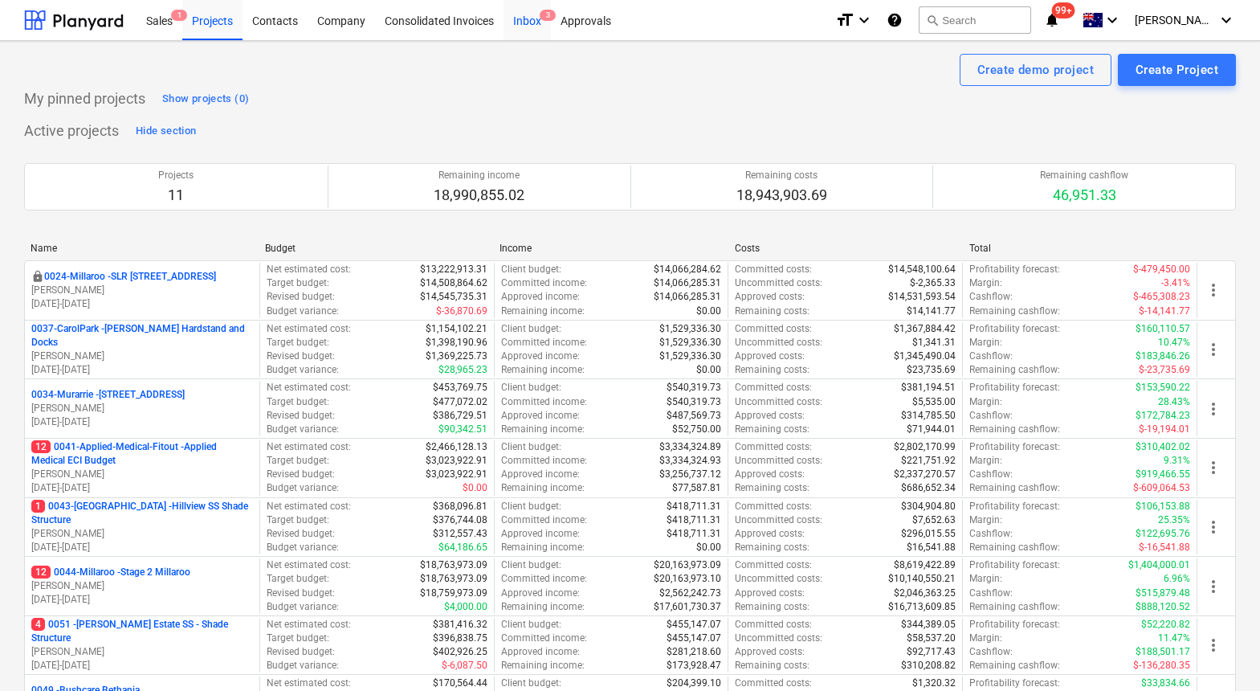
click at [539, 20] on div "Inbox 3" at bounding box center [527, 19] width 47 height 41
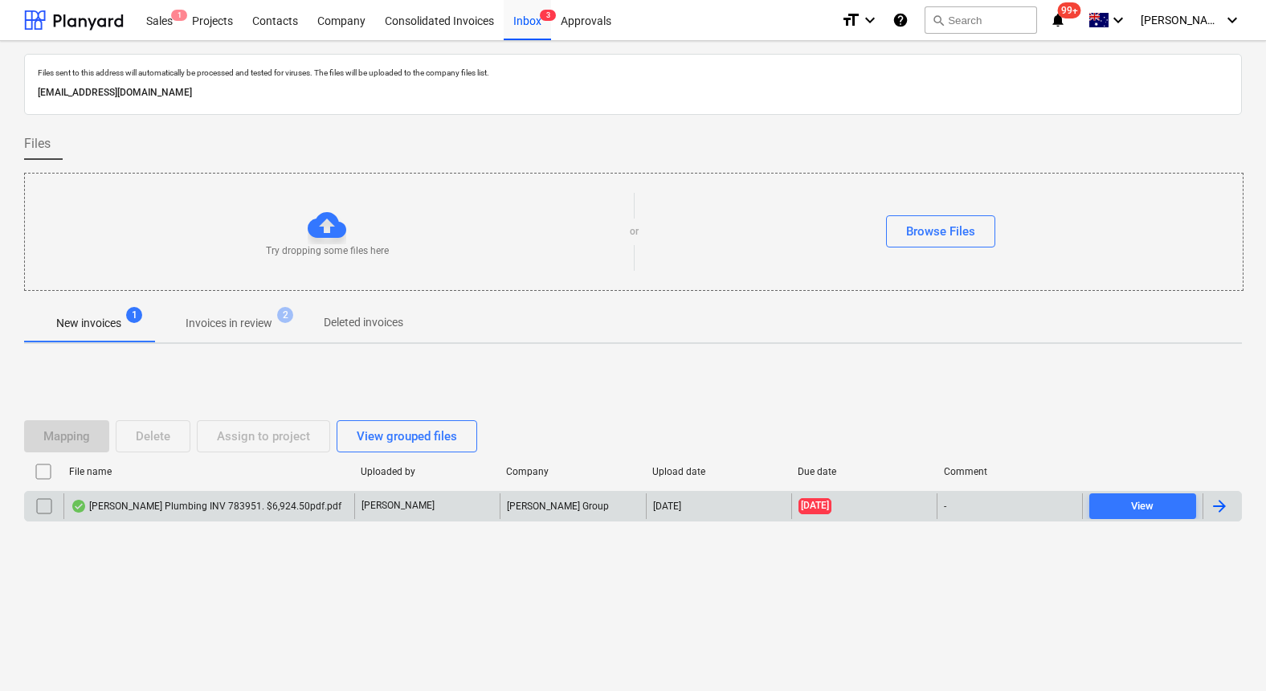
click at [174, 500] on div "[PERSON_NAME] Plumbing INV 783951. $6,924.50pdf.pdf" at bounding box center [206, 506] width 271 height 13
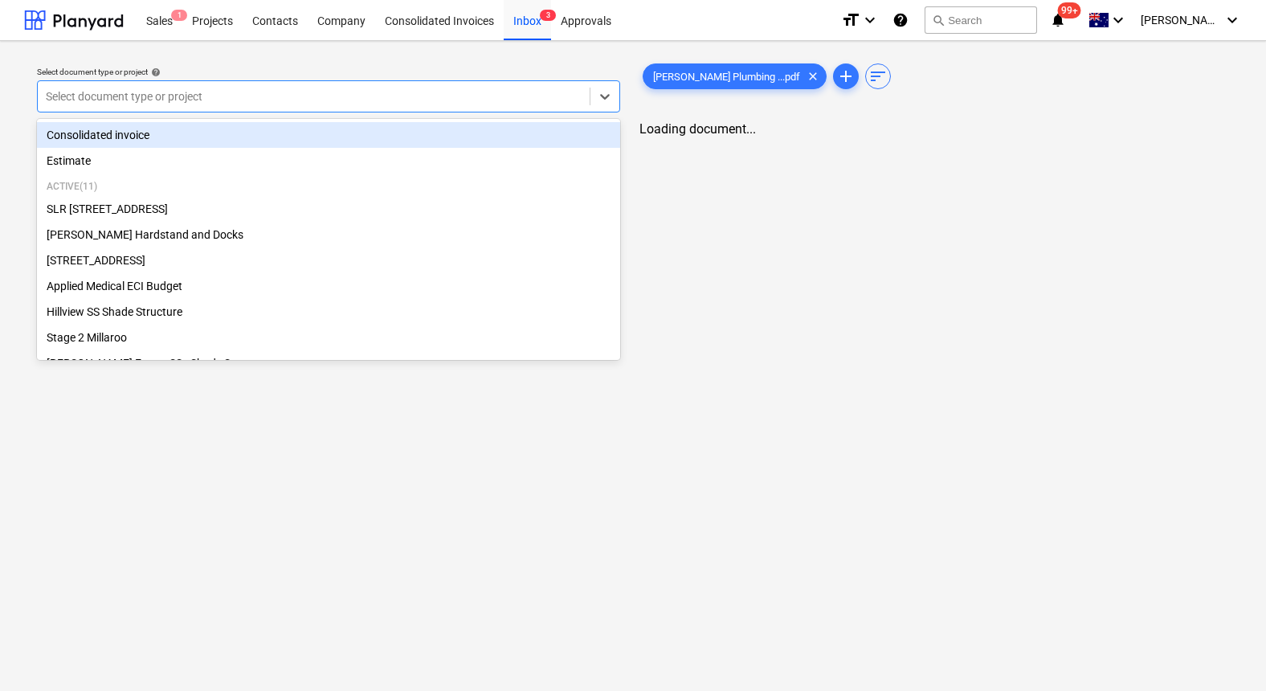
click at [214, 90] on div at bounding box center [314, 96] width 536 height 16
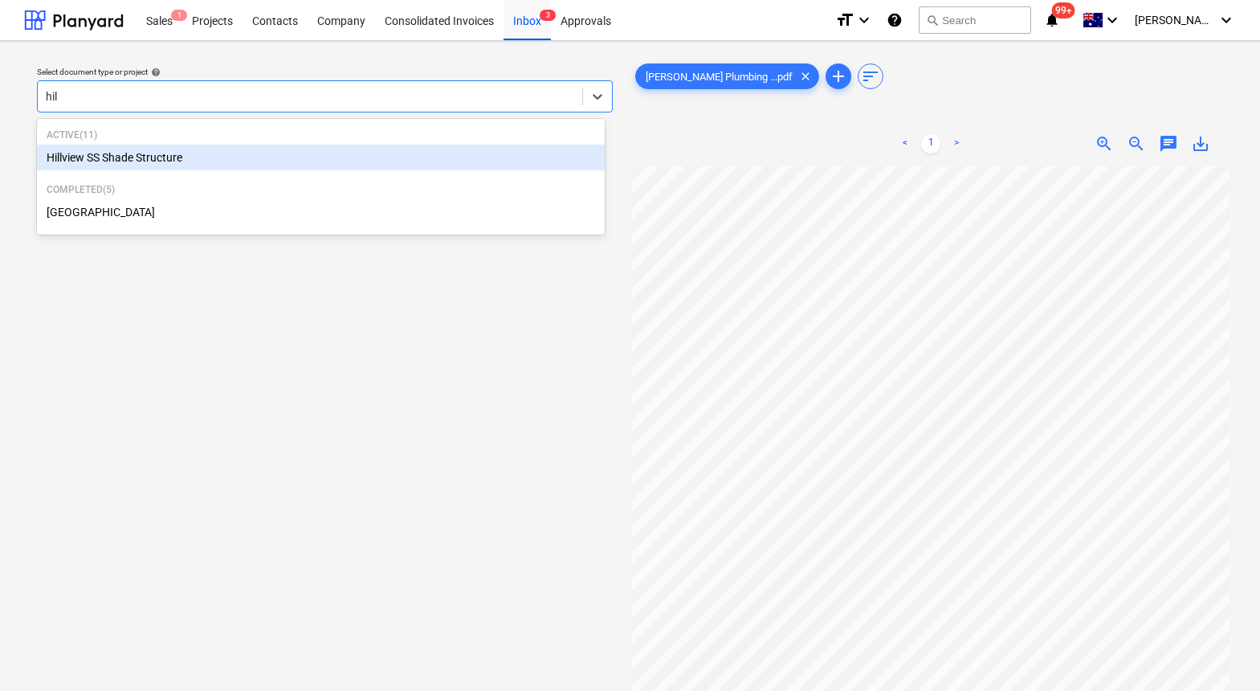
type input "hill"
click at [158, 159] on div "Hillview SS Shade Structure" at bounding box center [321, 158] width 568 height 26
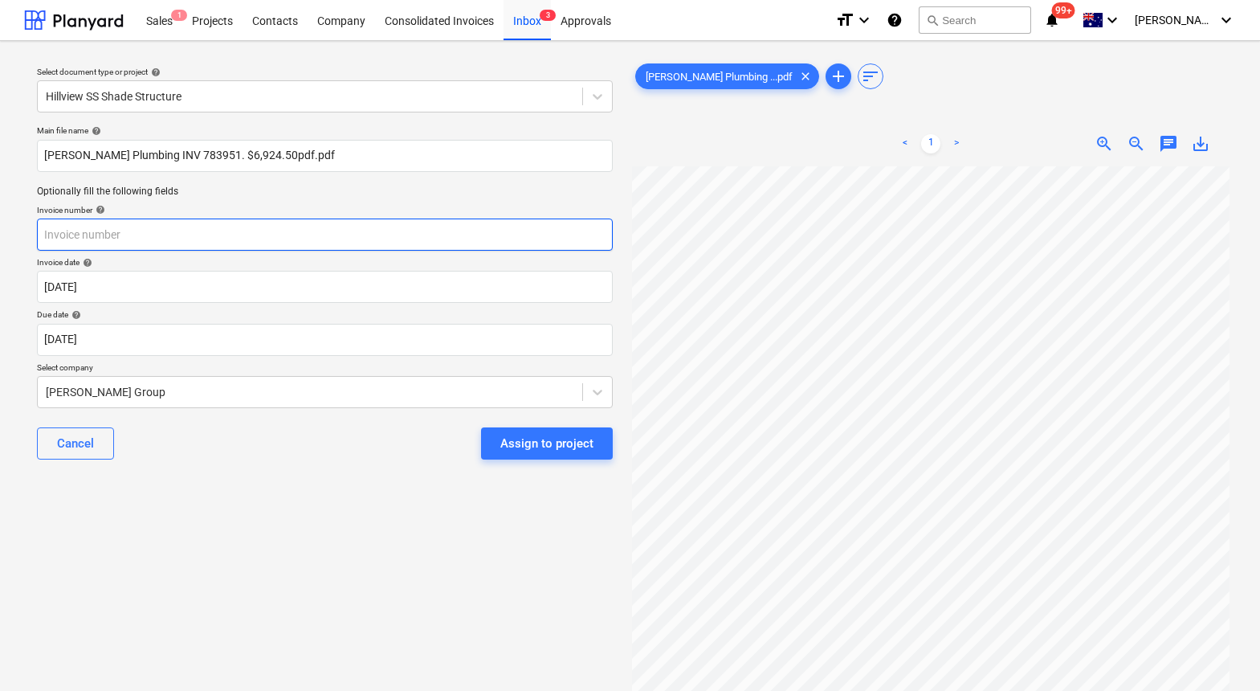
click at [154, 246] on input "text" at bounding box center [325, 235] width 576 height 32
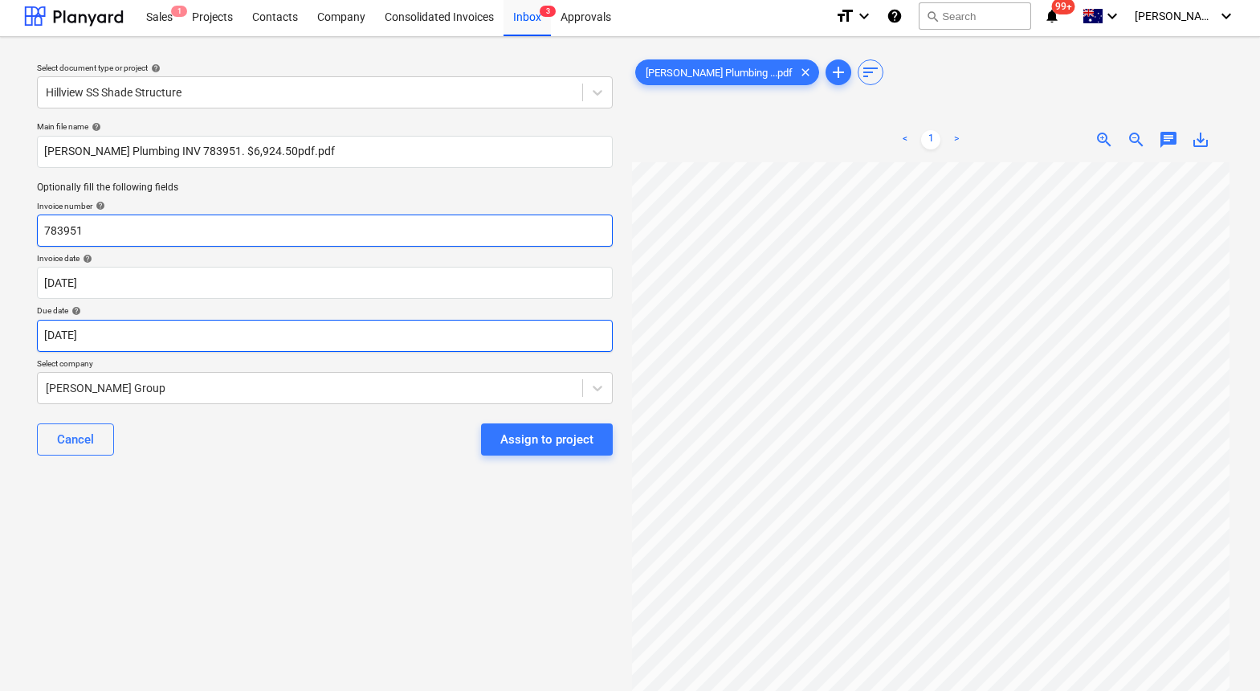
type input "783951"
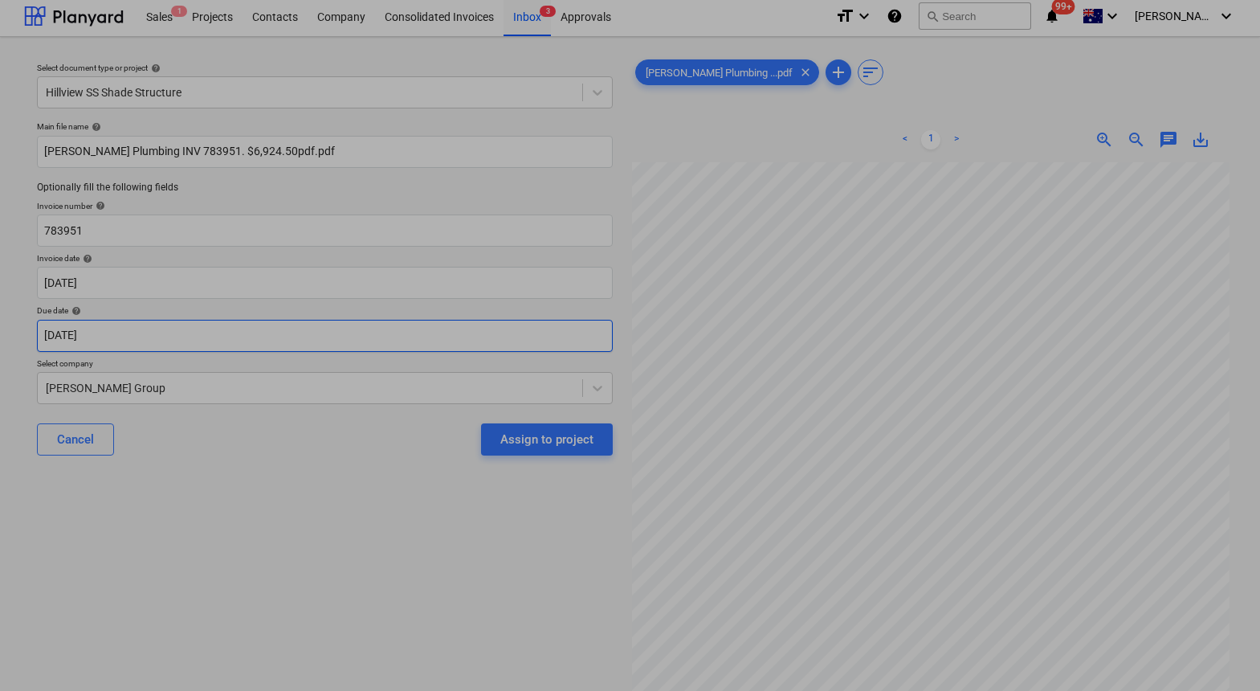
click at [312, 333] on body "Sales 1 Projects Contacts Company Consolidated Invoices Inbox 3 Approvals forma…" at bounding box center [630, 341] width 1260 height 691
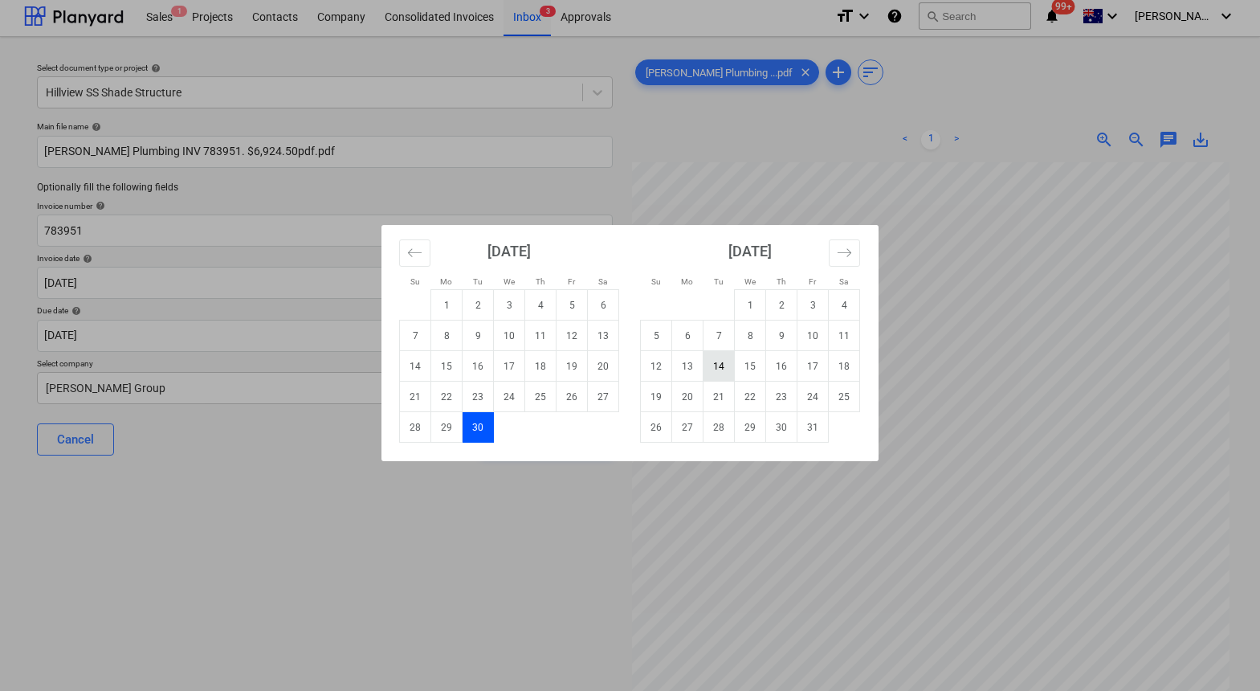
click at [715, 366] on td "14" at bounding box center [719, 366] width 31 height 31
type input "[DATE]"
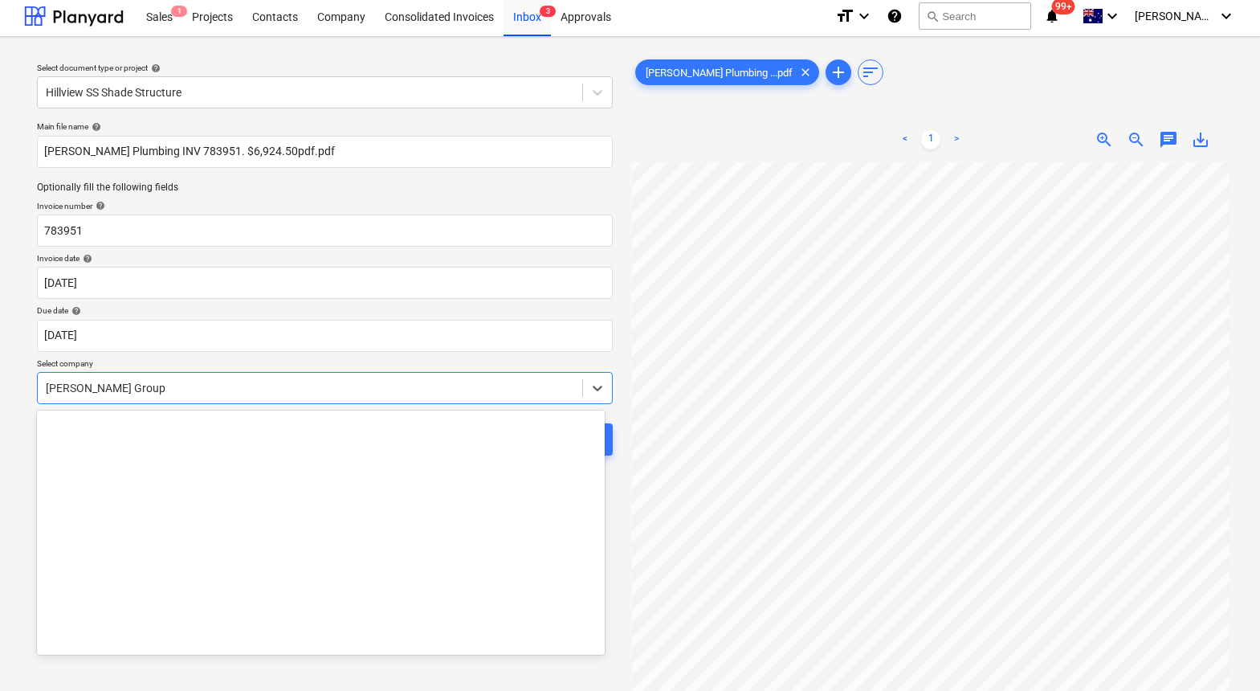
click at [325, 392] on div at bounding box center [310, 388] width 529 height 16
type input "h"
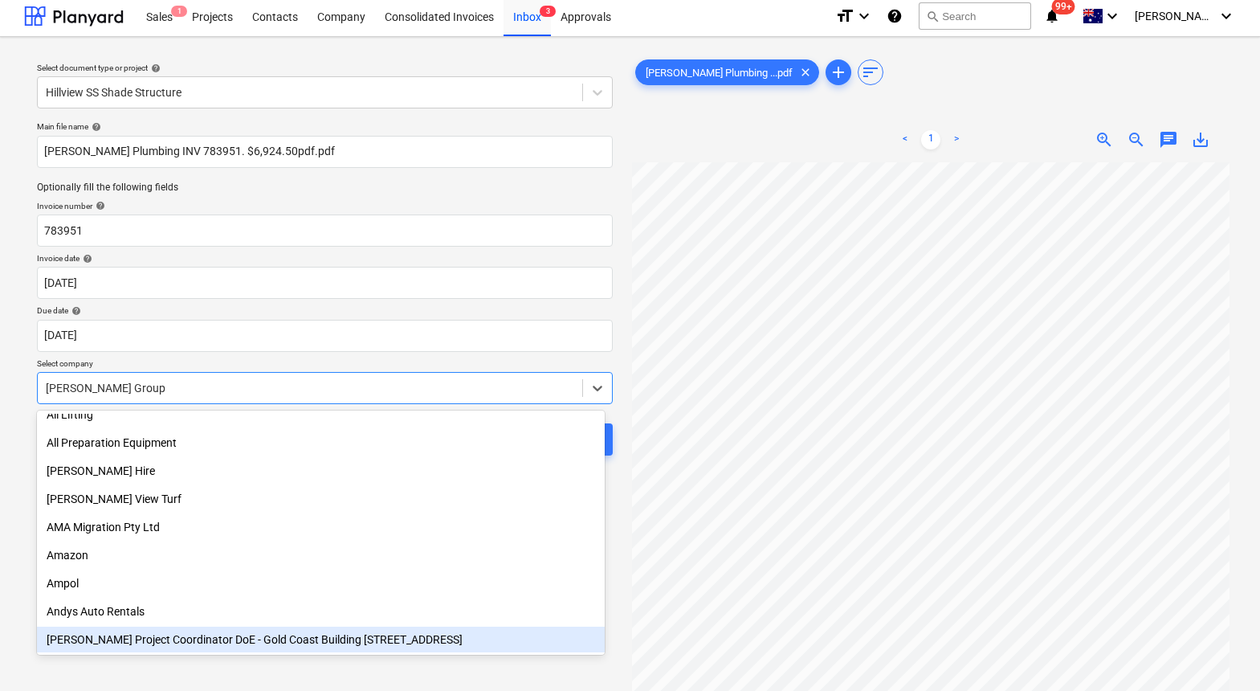
click at [515, 366] on p "Select company" at bounding box center [325, 365] width 576 height 14
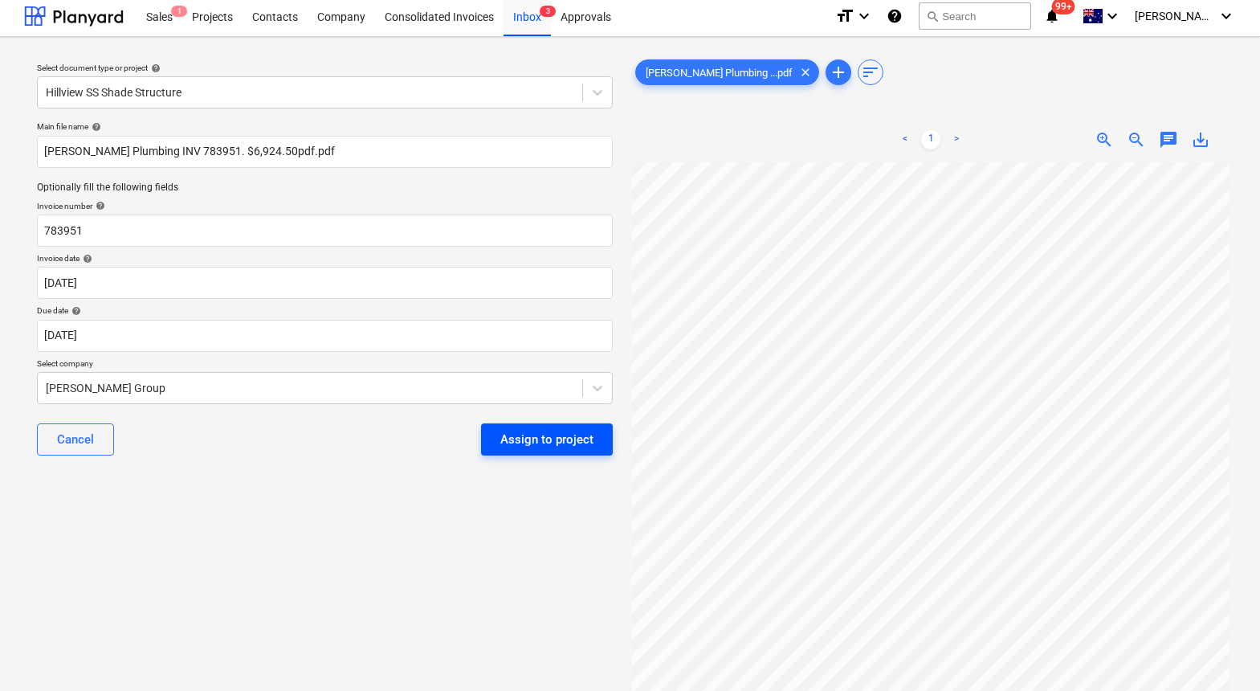
click at [530, 443] on div "Assign to project" at bounding box center [546, 439] width 93 height 21
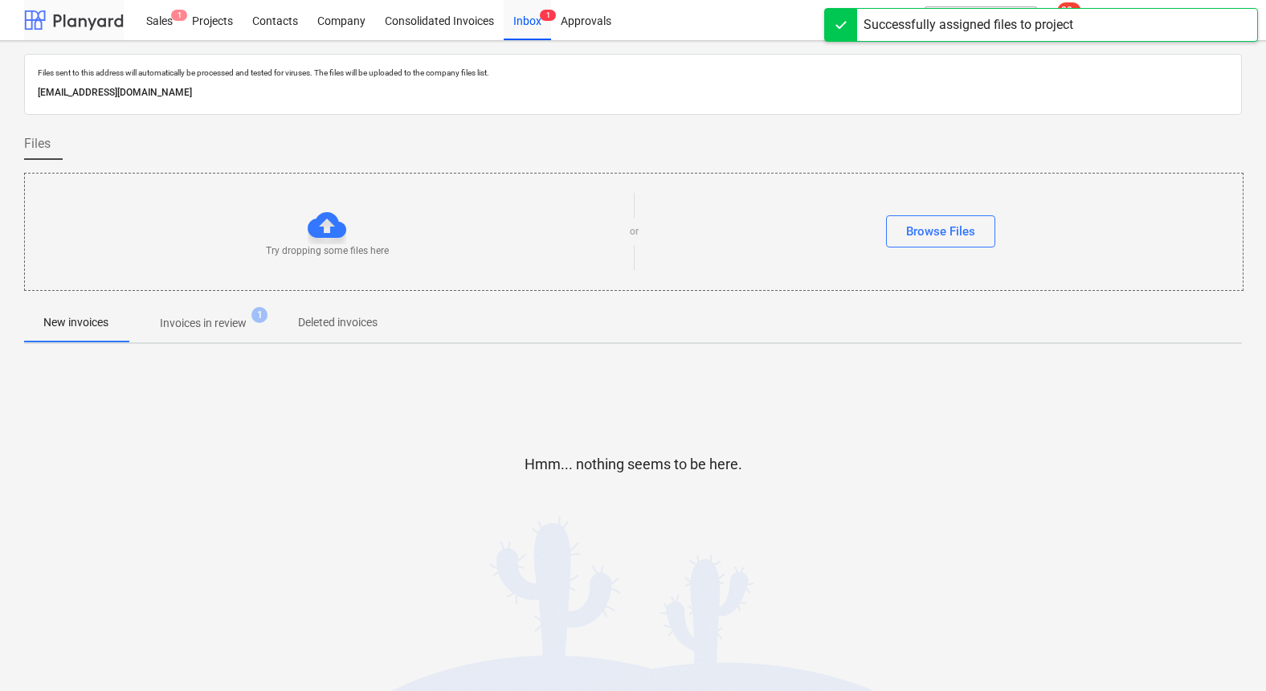
click at [88, 26] on div at bounding box center [74, 20] width 100 height 40
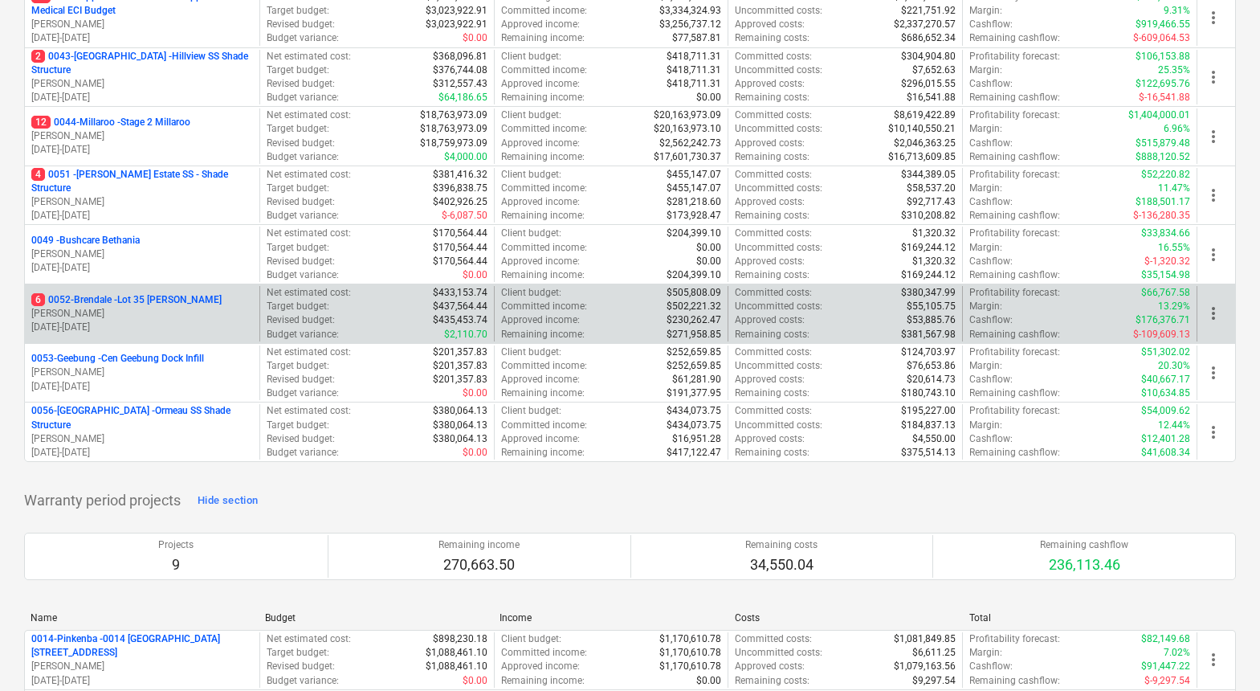
scroll to position [398, 0]
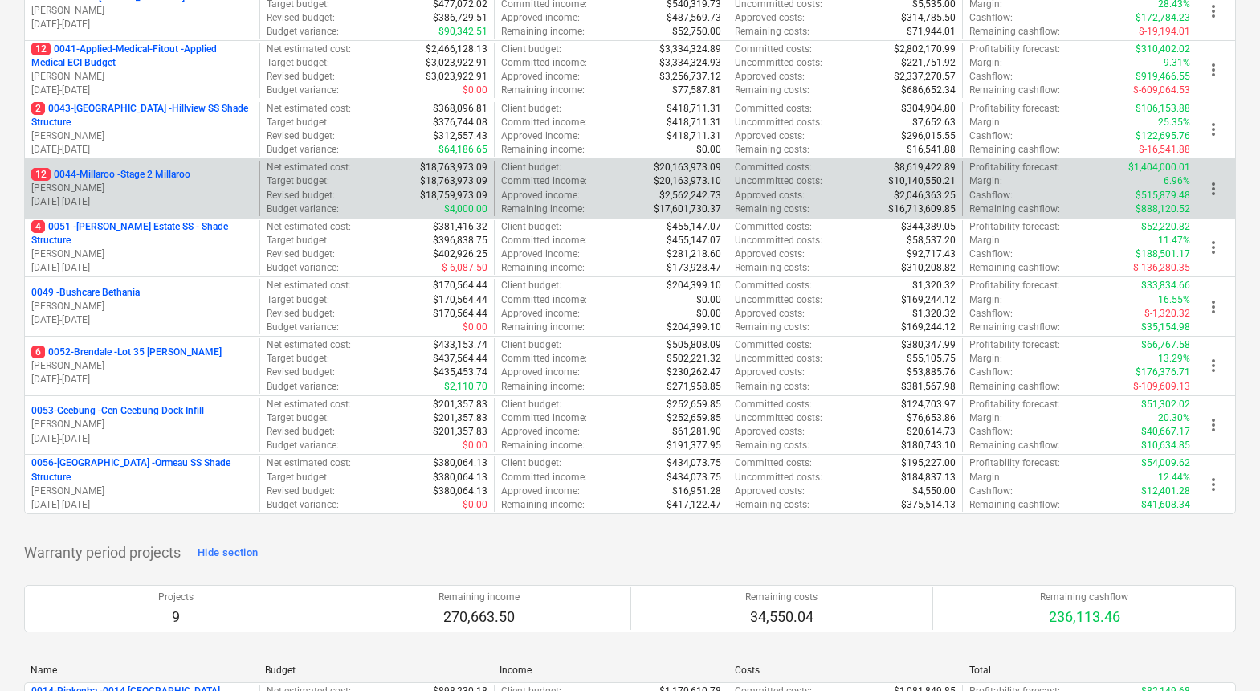
click at [118, 178] on p "12 0044-Millaroo - Stage 2 Millaroo" at bounding box center [110, 175] width 159 height 14
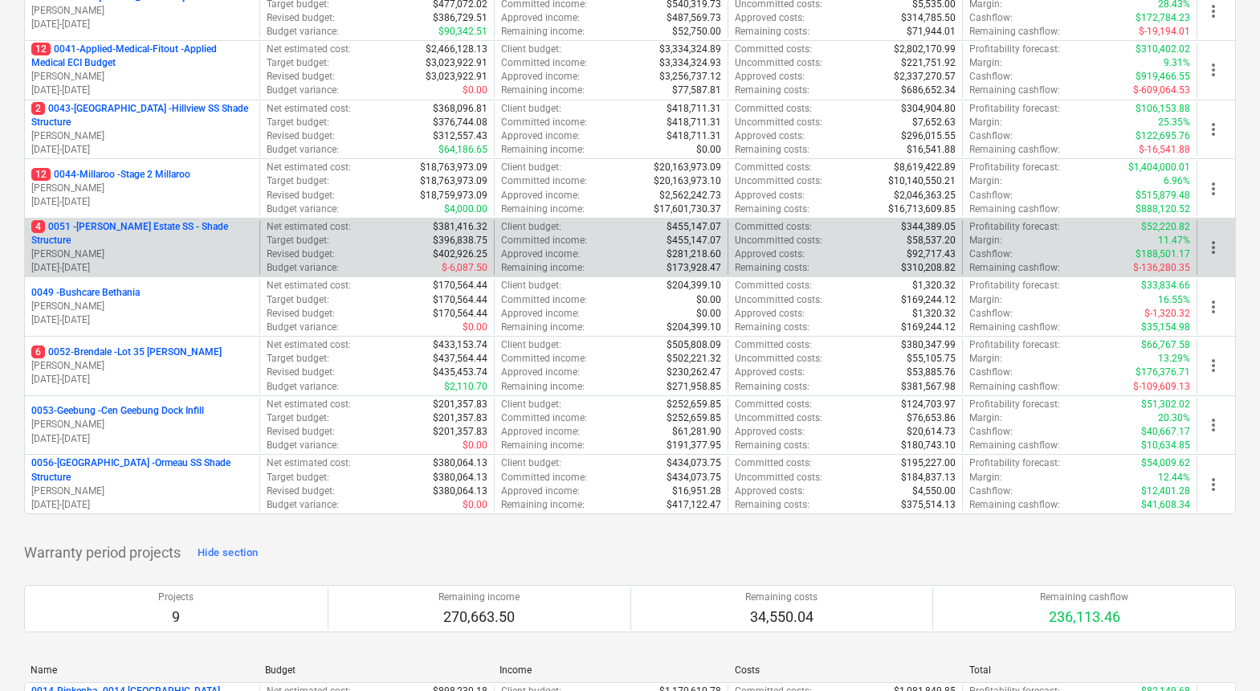
scroll to position [372, 0]
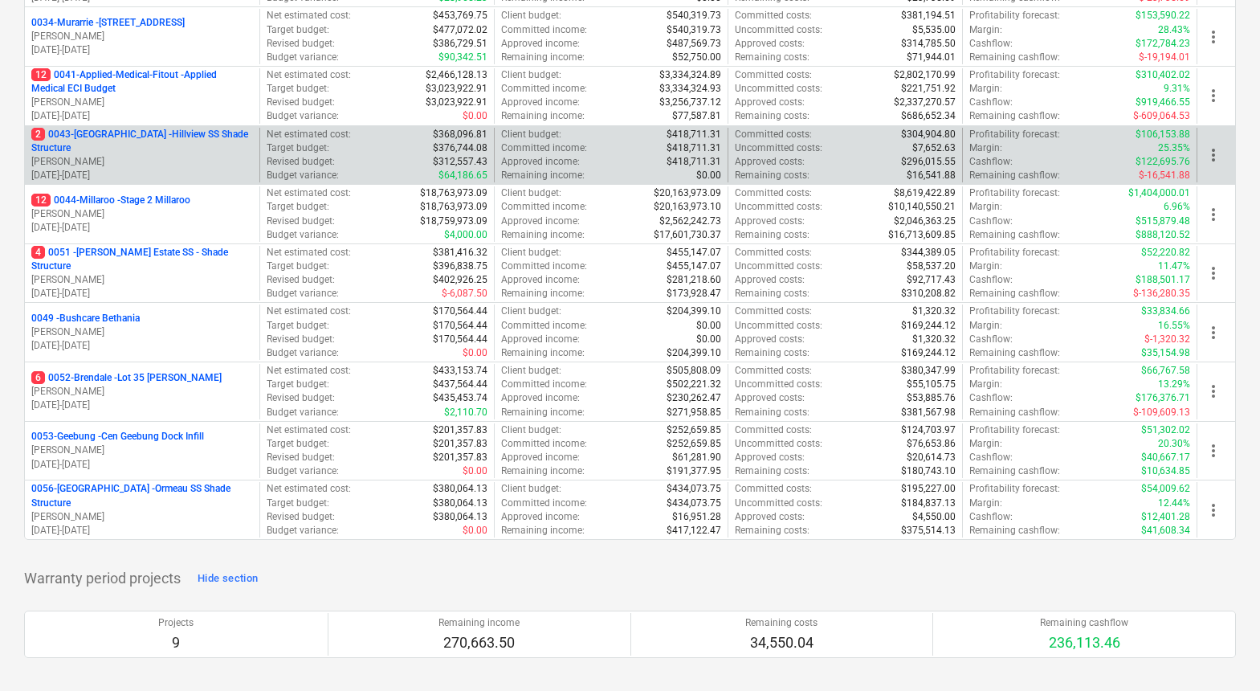
click at [134, 155] on p "[PERSON_NAME]" at bounding box center [142, 162] width 222 height 14
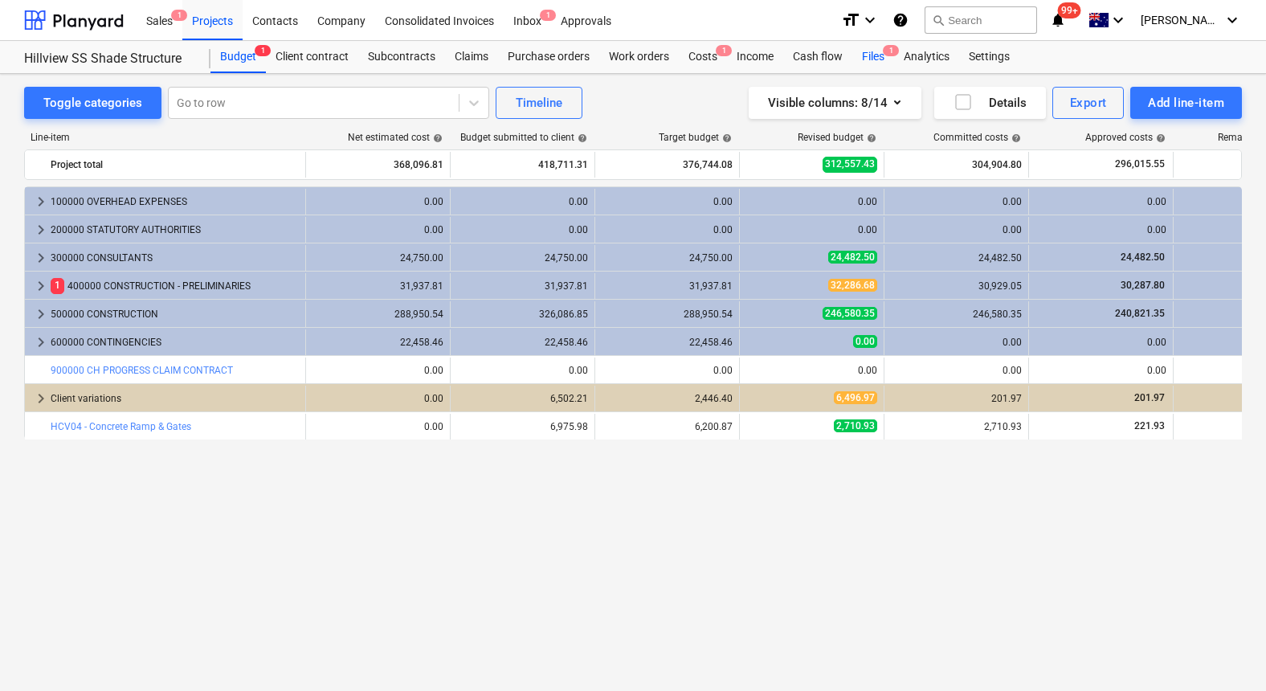
click at [879, 61] on div "Files 1" at bounding box center [873, 57] width 42 height 32
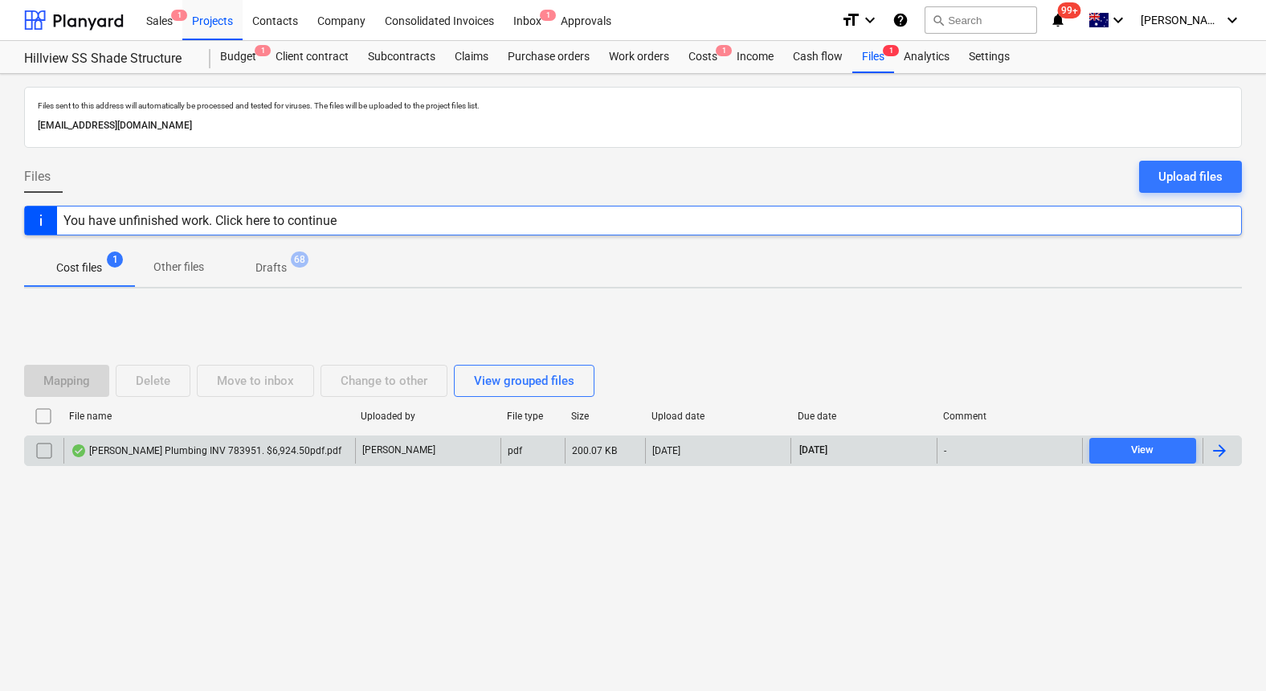
click at [180, 451] on div "Hohl Plumbing INV 783951. $6,924.50pdf.pdf" at bounding box center [206, 450] width 271 height 13
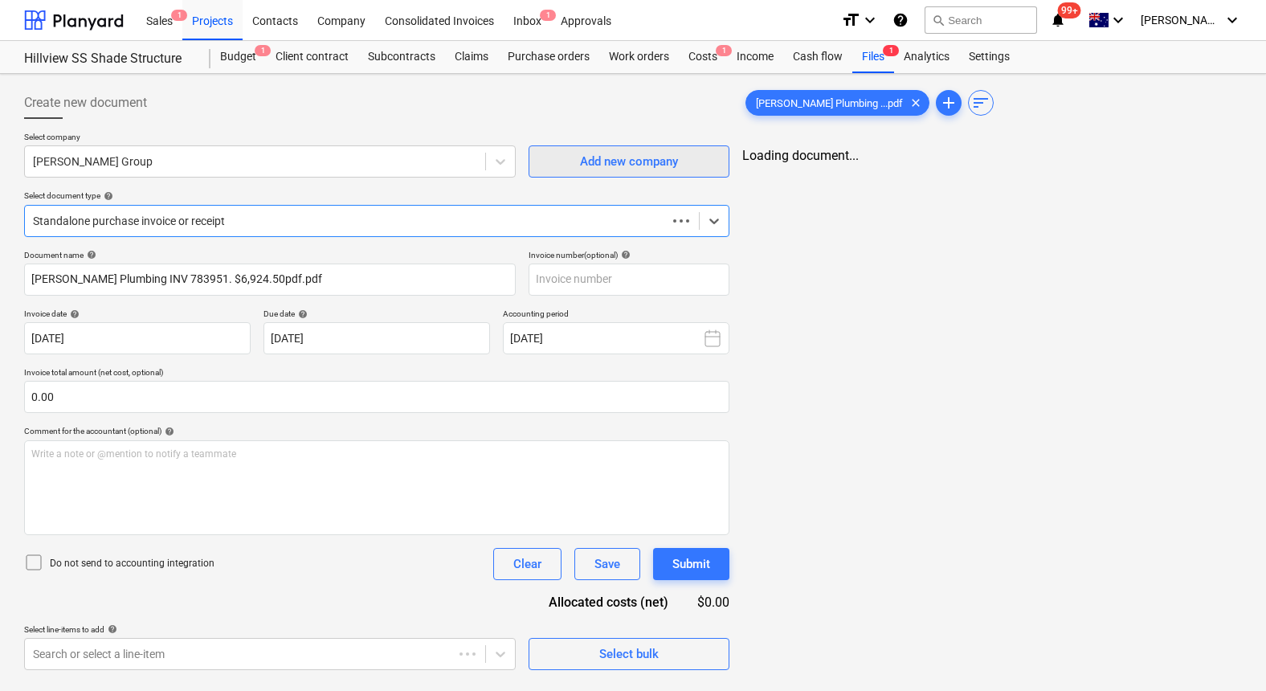
click at [557, 160] on span "Add new company" at bounding box center [629, 161] width 161 height 21
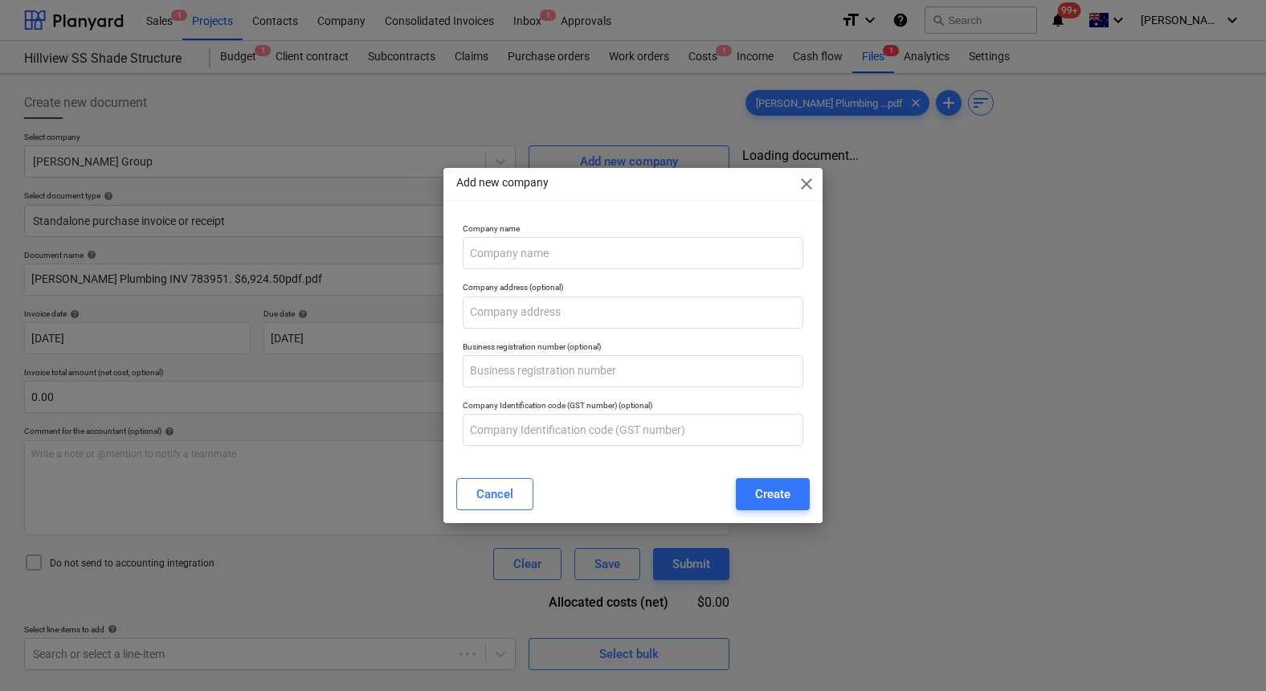
type input "783951"
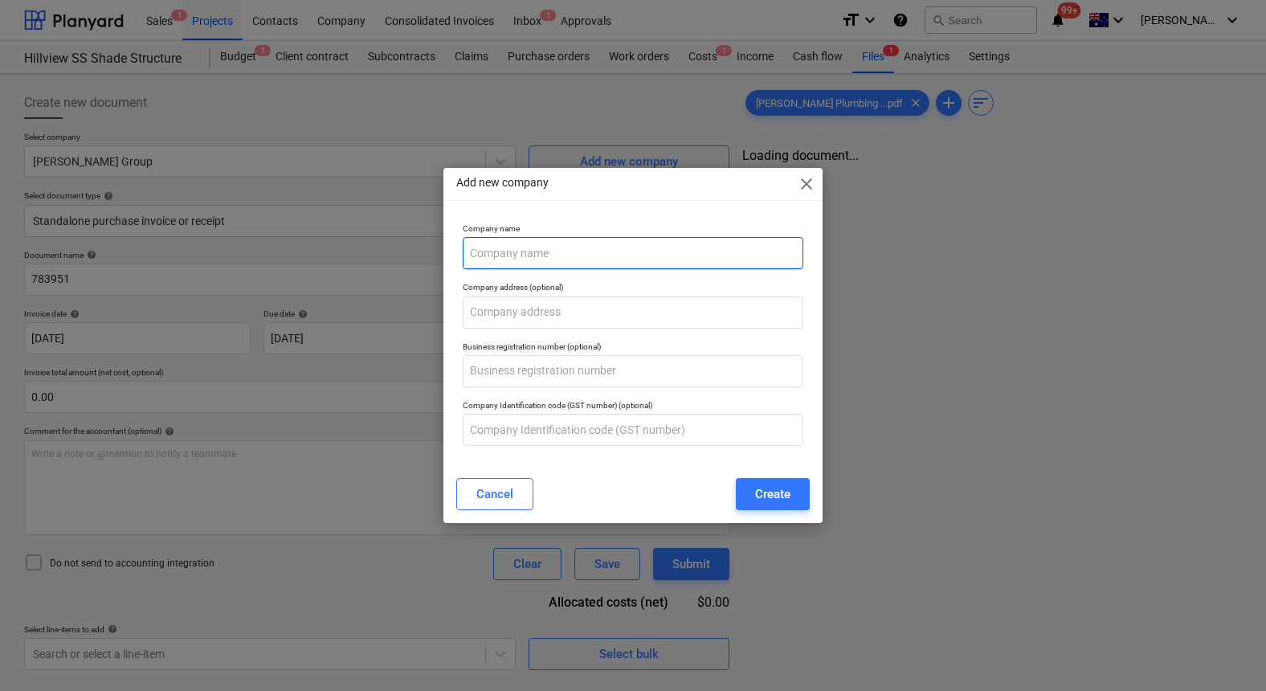
click at [520, 251] on input "text" at bounding box center [633, 253] width 341 height 32
paste input "[PERSON_NAME] Plumbing"
type input "[PERSON_NAME] Plumbing"
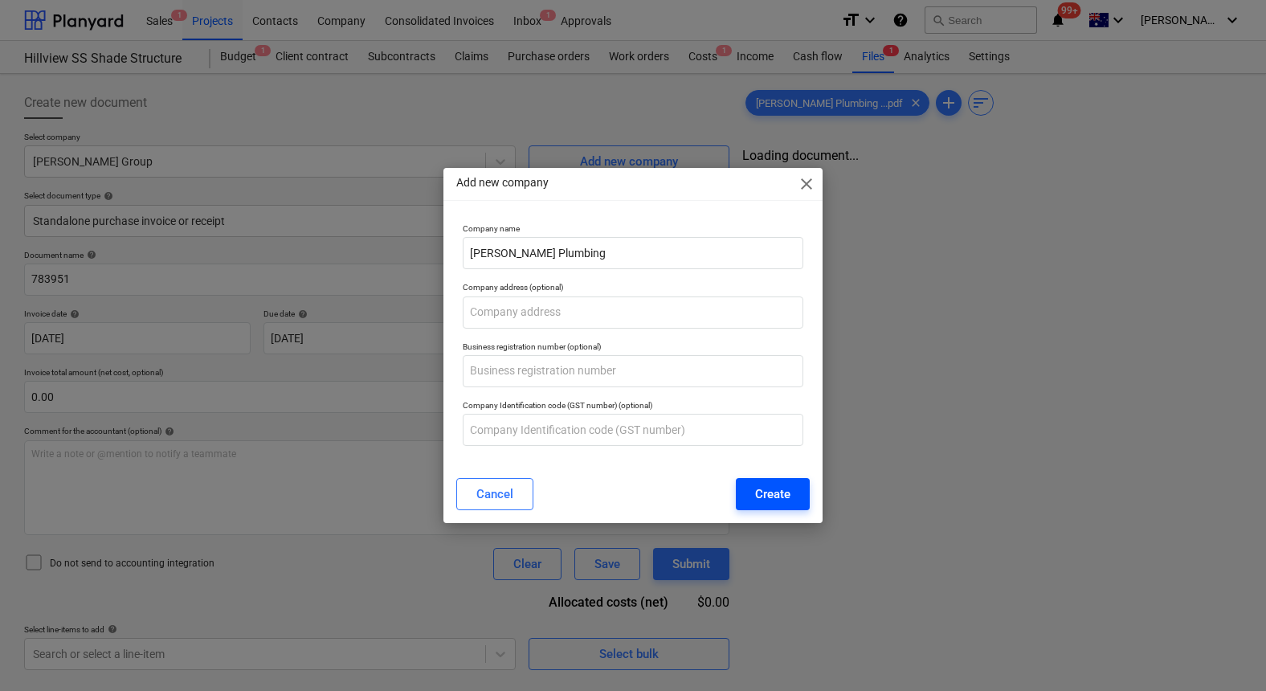
click at [770, 494] on div "Create" at bounding box center [772, 494] width 35 height 21
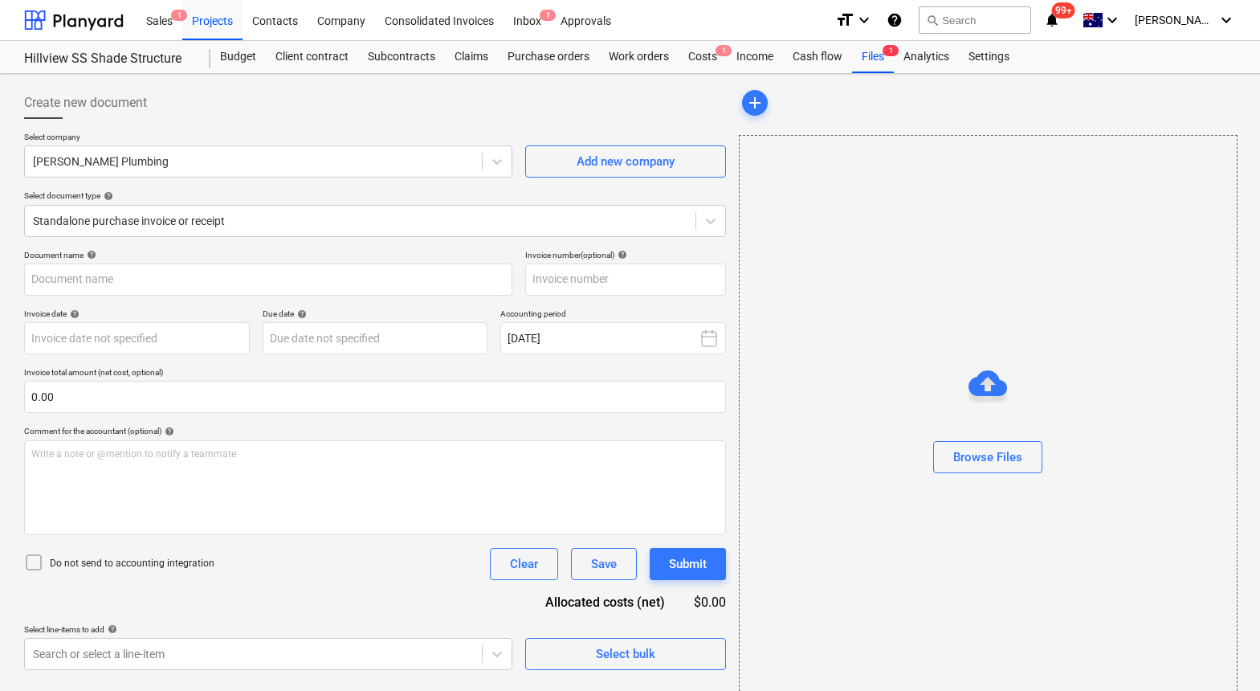
type input "783951"
type input "[DATE]"
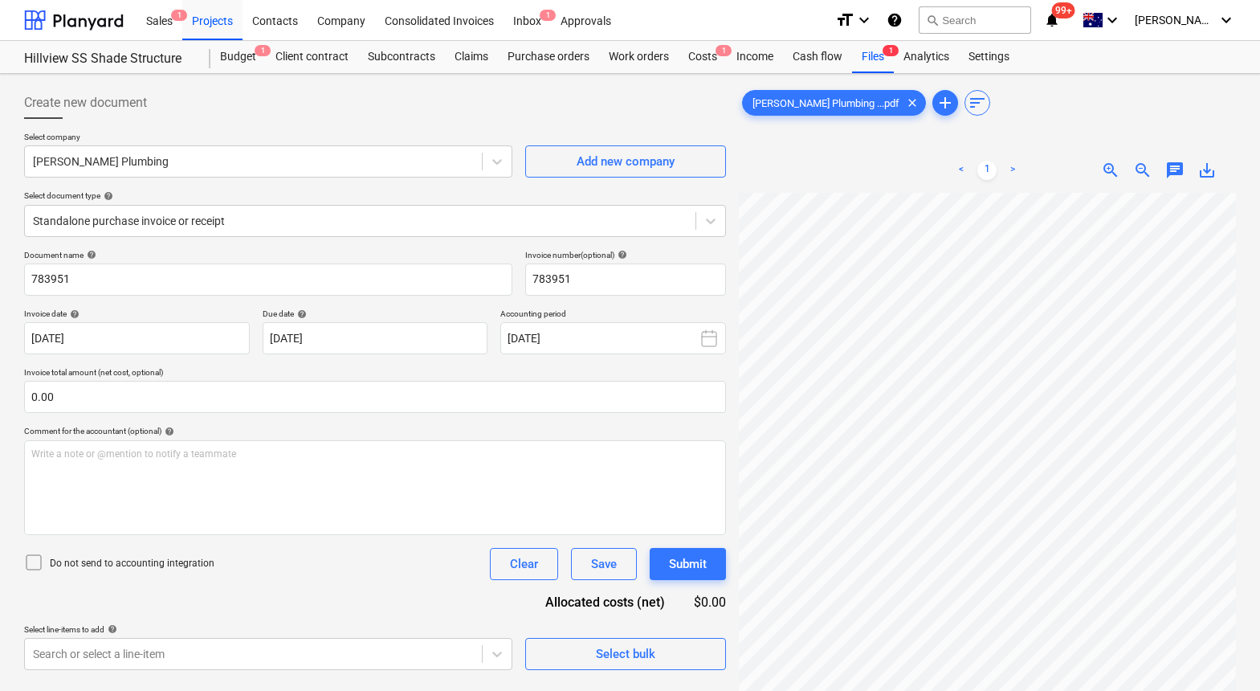
scroll to position [3, 0]
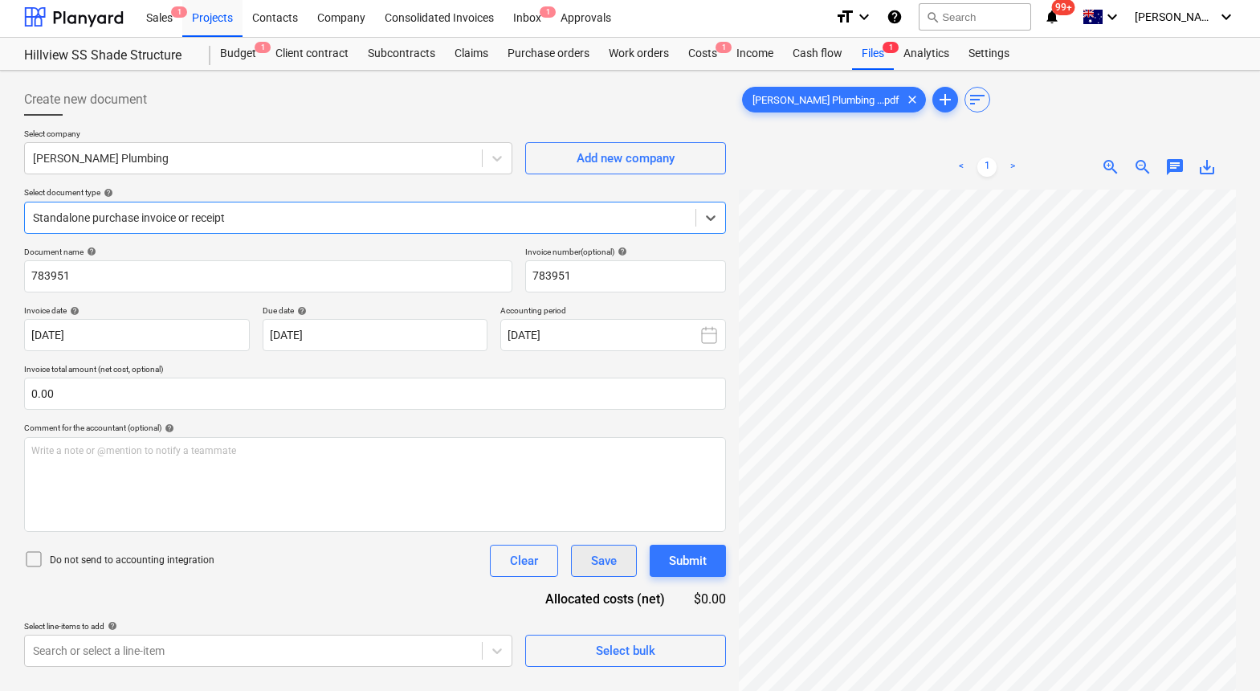
click at [598, 560] on div "Save" at bounding box center [604, 560] width 26 height 21
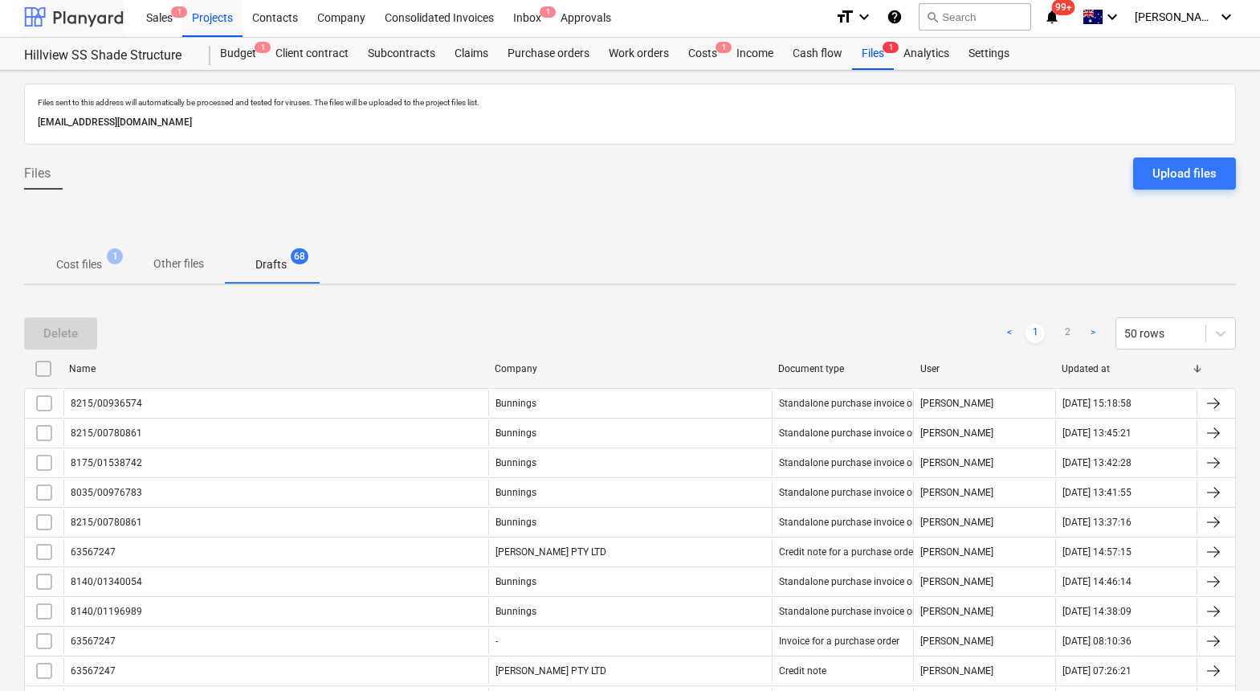
click at [96, 14] on div at bounding box center [74, 17] width 100 height 40
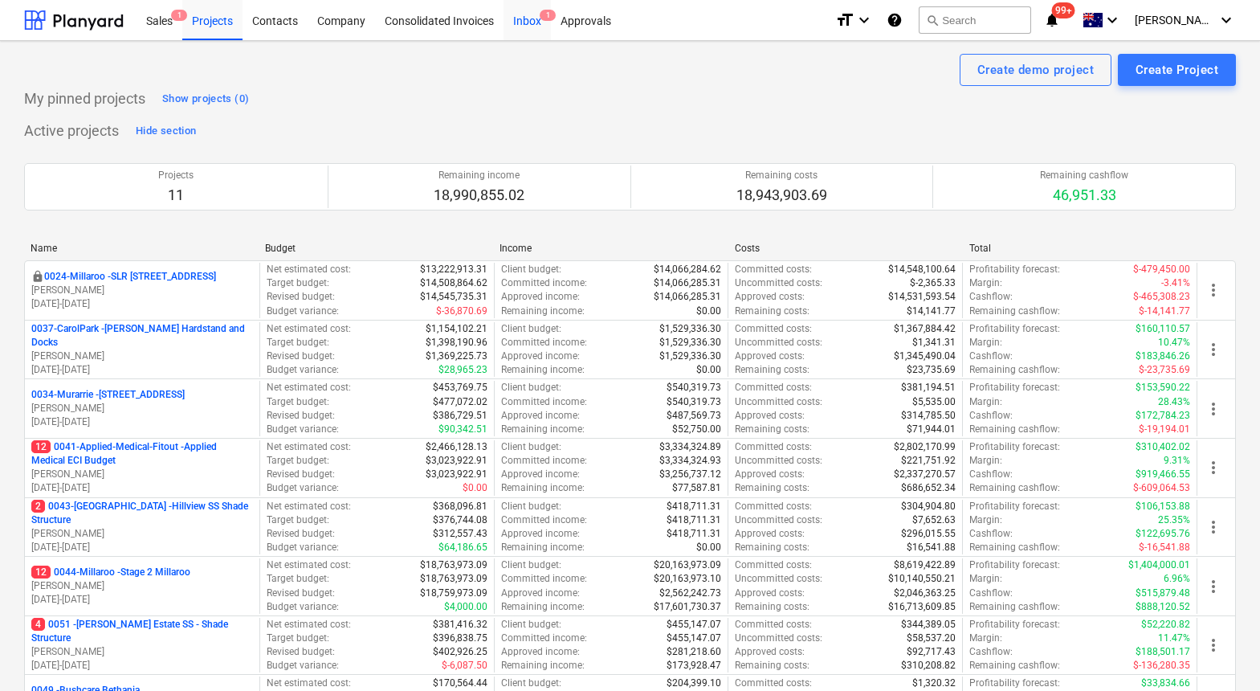
click at [524, 25] on div "Inbox 1" at bounding box center [527, 19] width 47 height 41
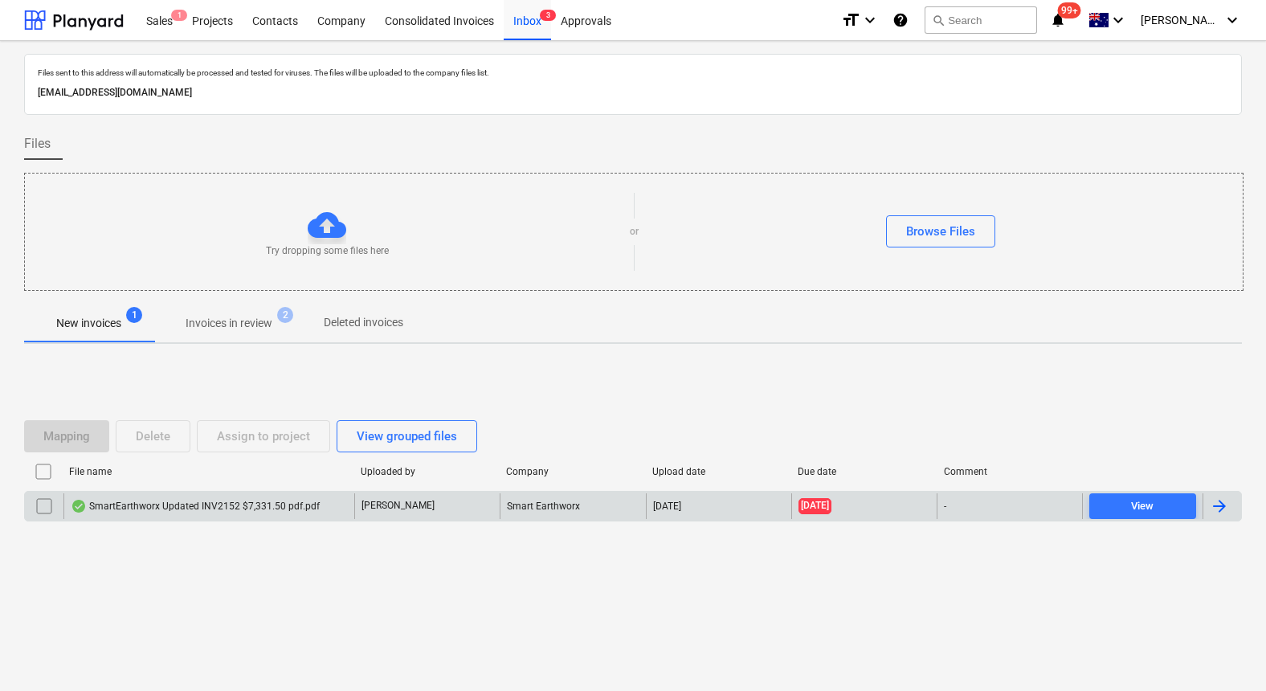
click at [251, 503] on div "SmartEarthworx Updated INV2152 $7,331.50 pdf.pdf" at bounding box center [195, 506] width 249 height 13
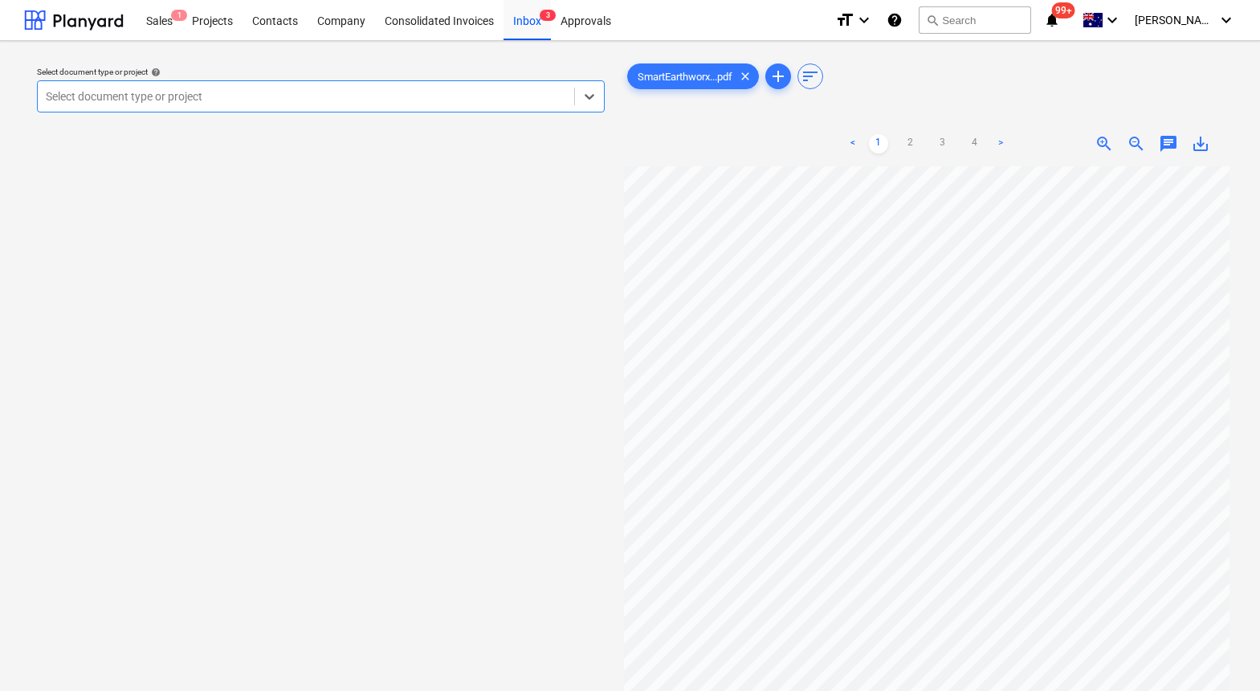
click at [251, 100] on div at bounding box center [306, 96] width 521 height 16
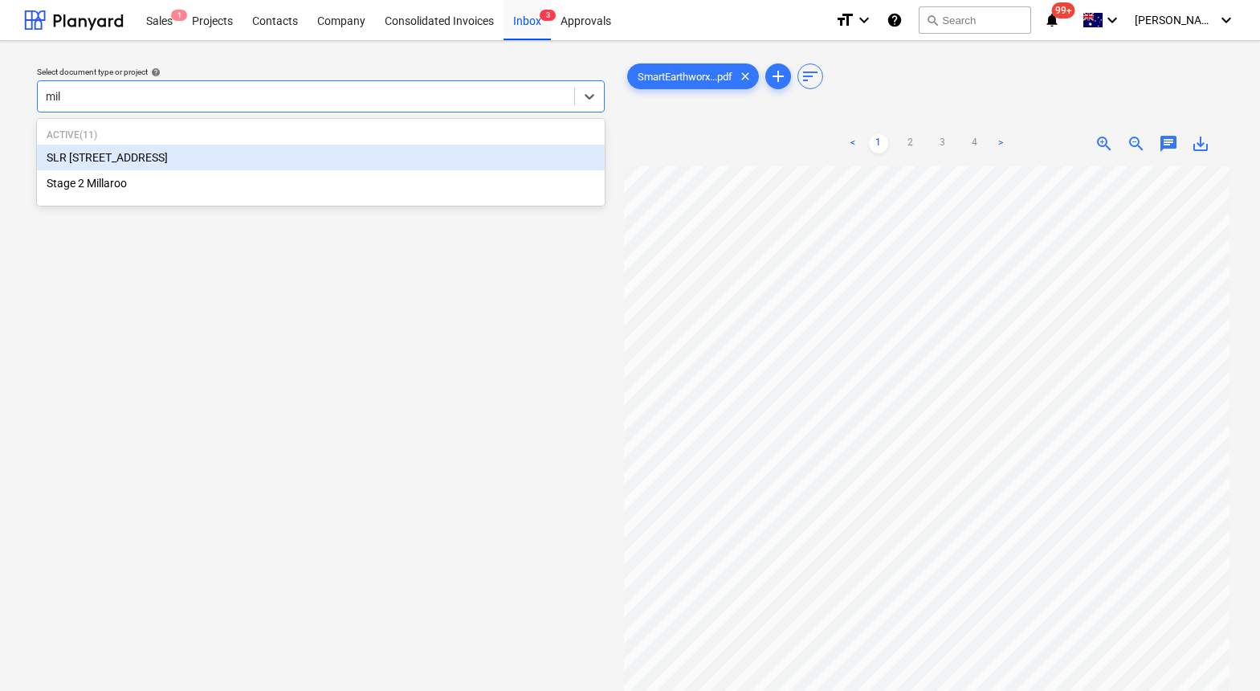
type input "mill"
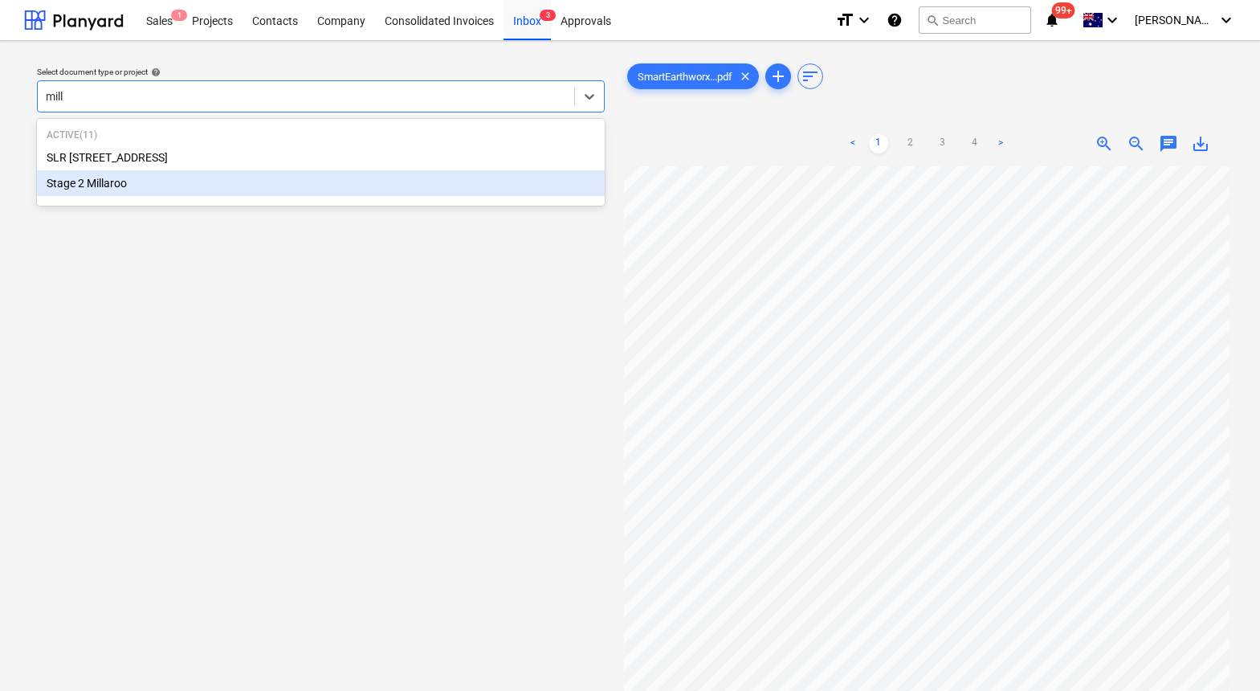
click at [98, 186] on div "Stage 2 Millaroo" at bounding box center [321, 183] width 568 height 26
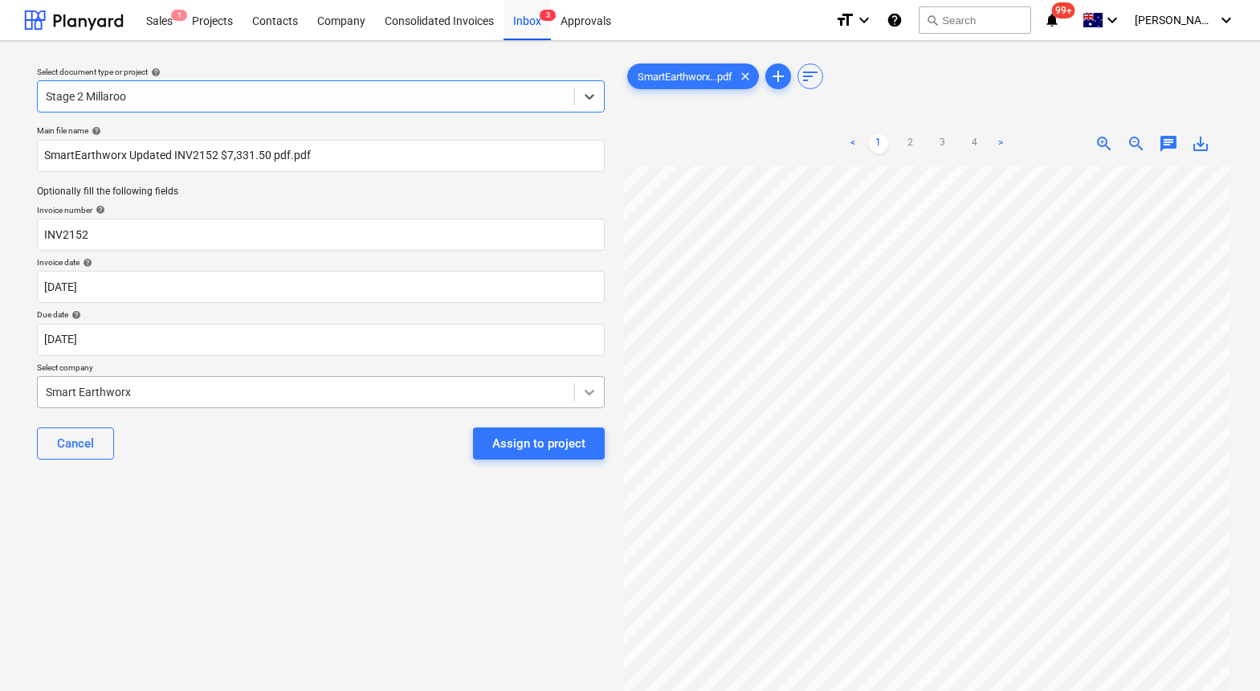
scroll to position [33, 0]
click at [149, 341] on body "Sales 1 Projects Contacts Company Consolidated Invoices Inbox 3 Approvals forma…" at bounding box center [630, 345] width 1260 height 691
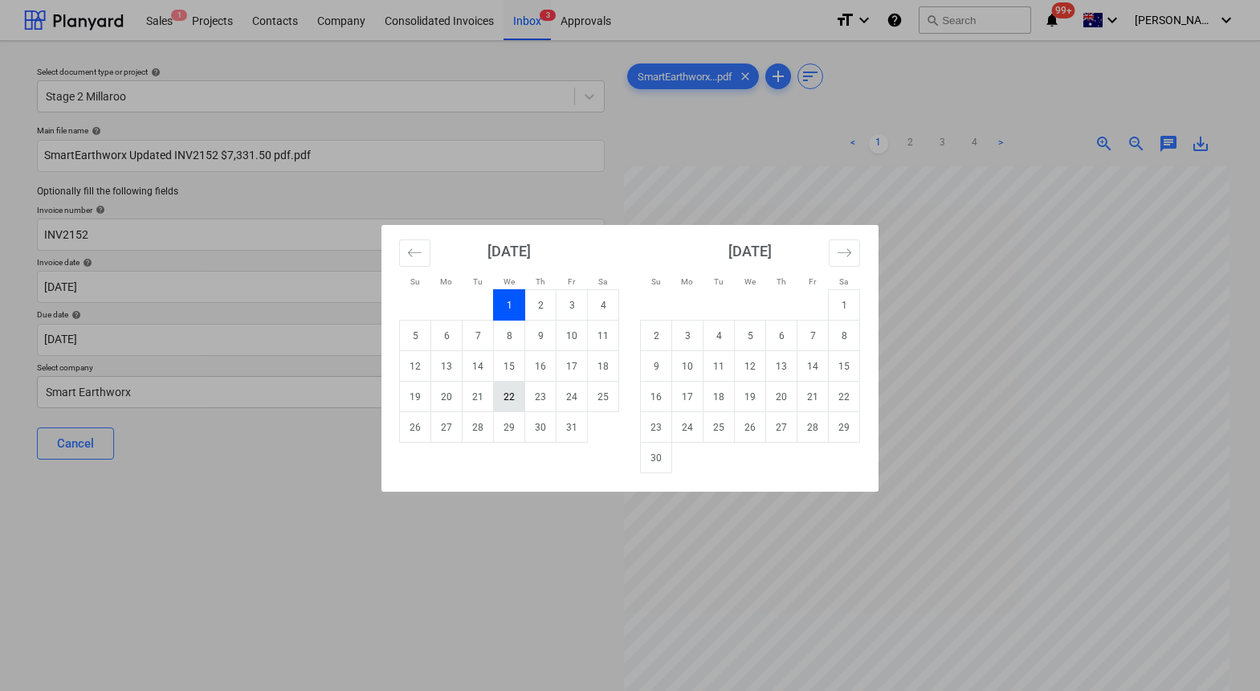
click at [504, 397] on td "22" at bounding box center [509, 397] width 31 height 31
type input "[DATE]"
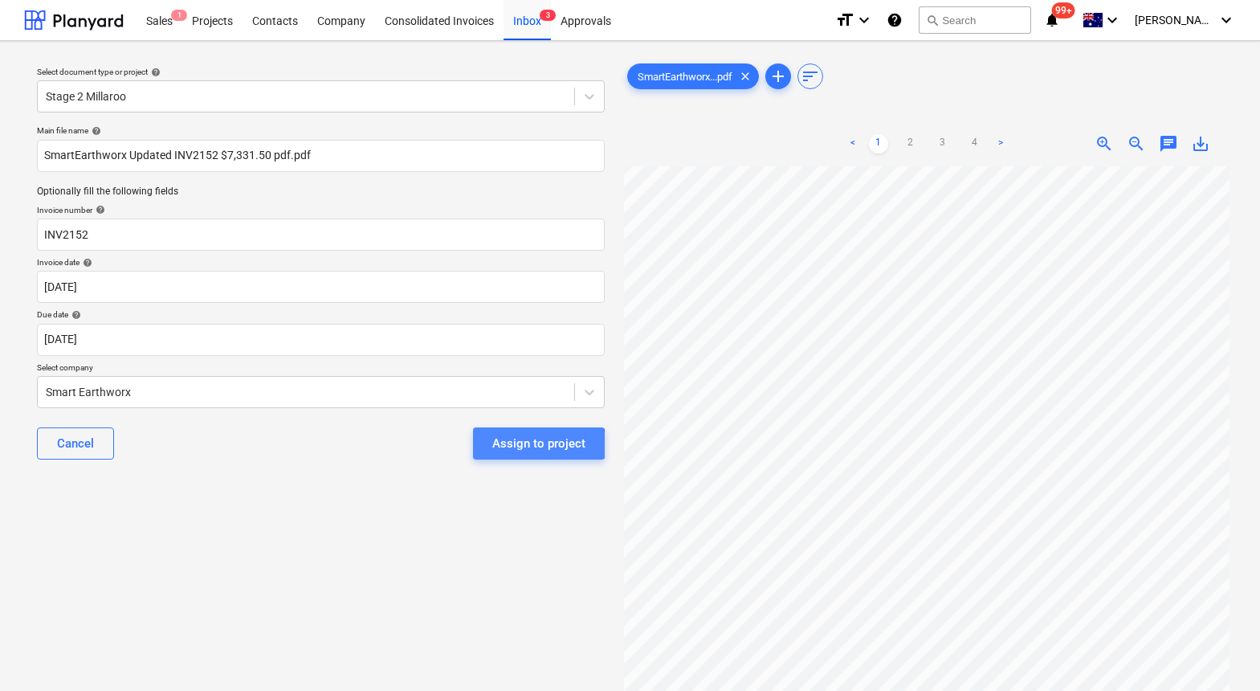
click at [537, 444] on div "Assign to project" at bounding box center [538, 443] width 93 height 21
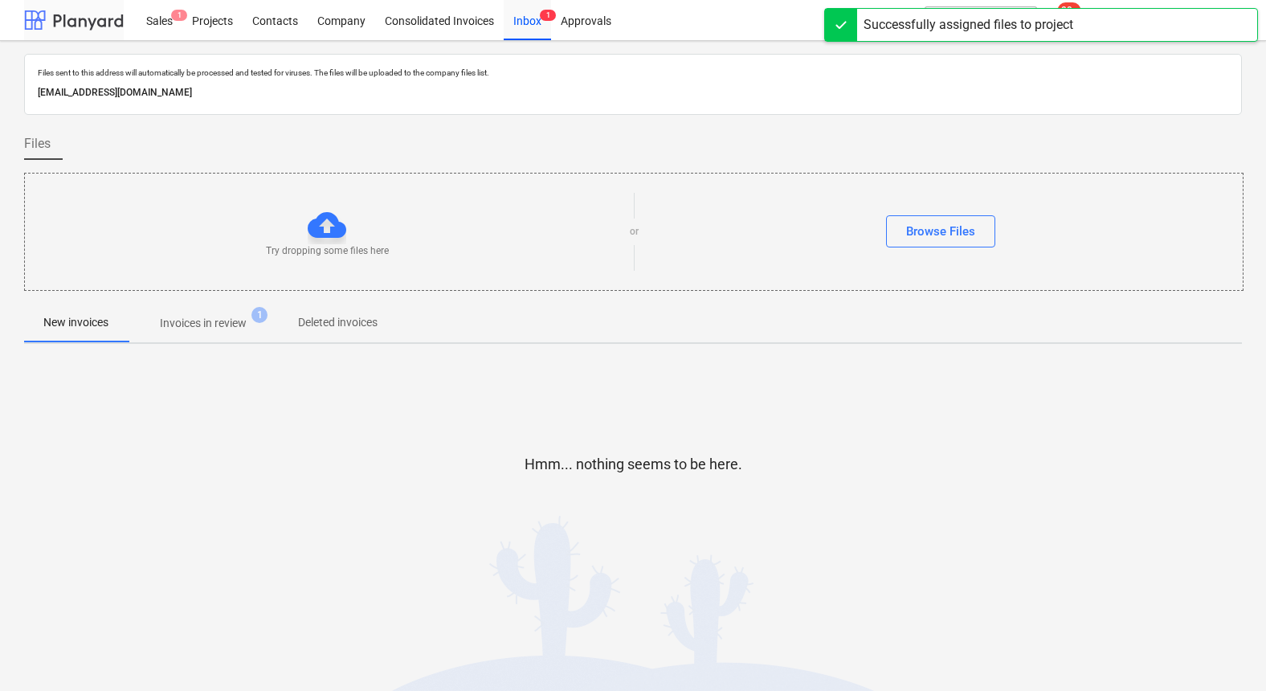
click at [86, 16] on div at bounding box center [74, 20] width 100 height 40
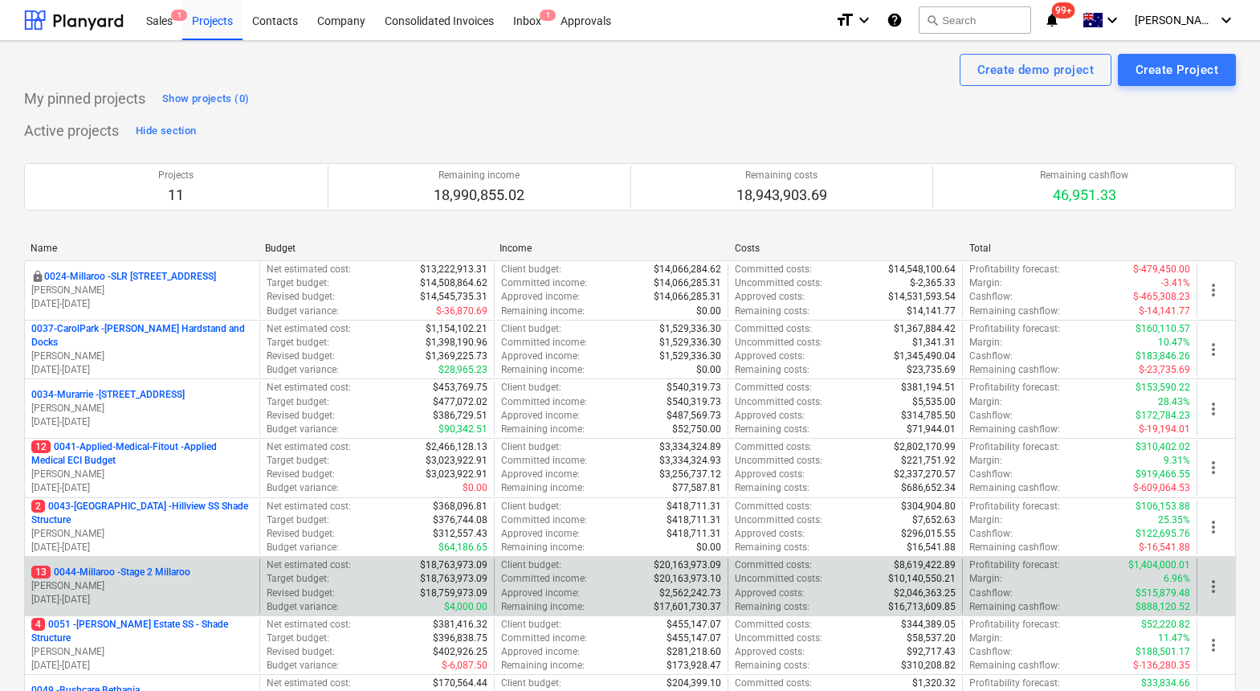
click at [135, 571] on p "13 0044-Millaroo - Stage 2 Millaroo" at bounding box center [110, 573] width 159 height 14
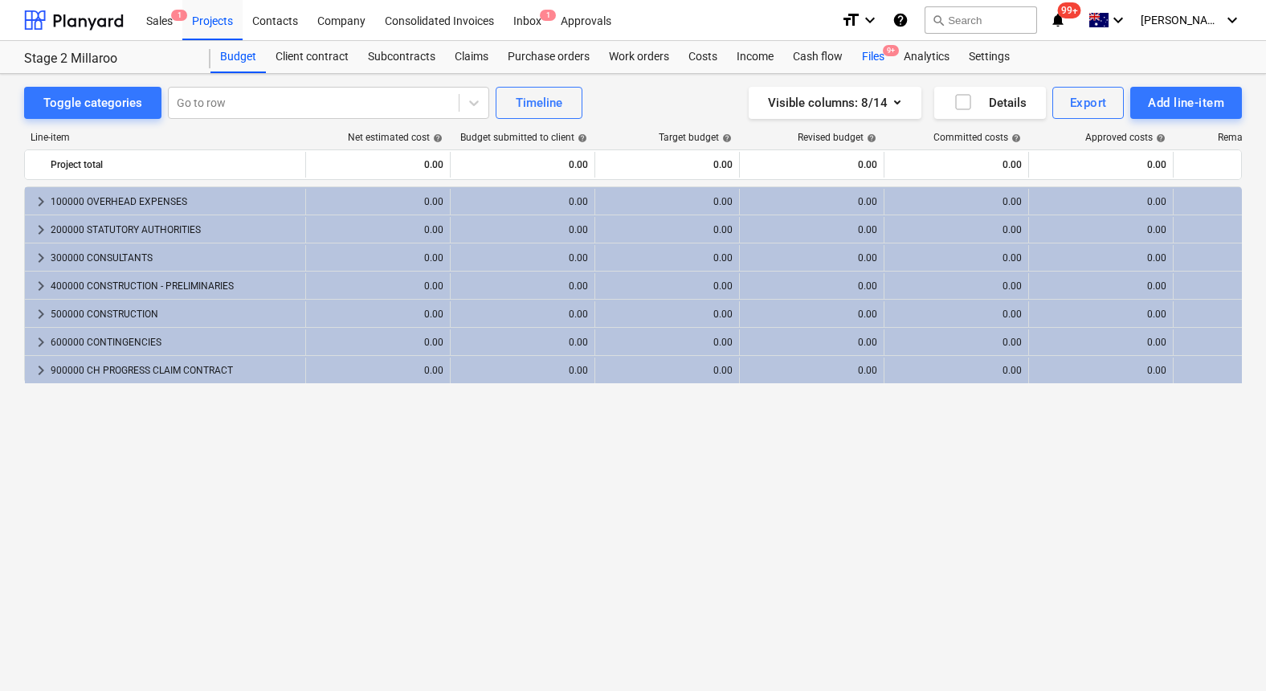
click at [864, 60] on div "Files 9+" at bounding box center [873, 57] width 42 height 32
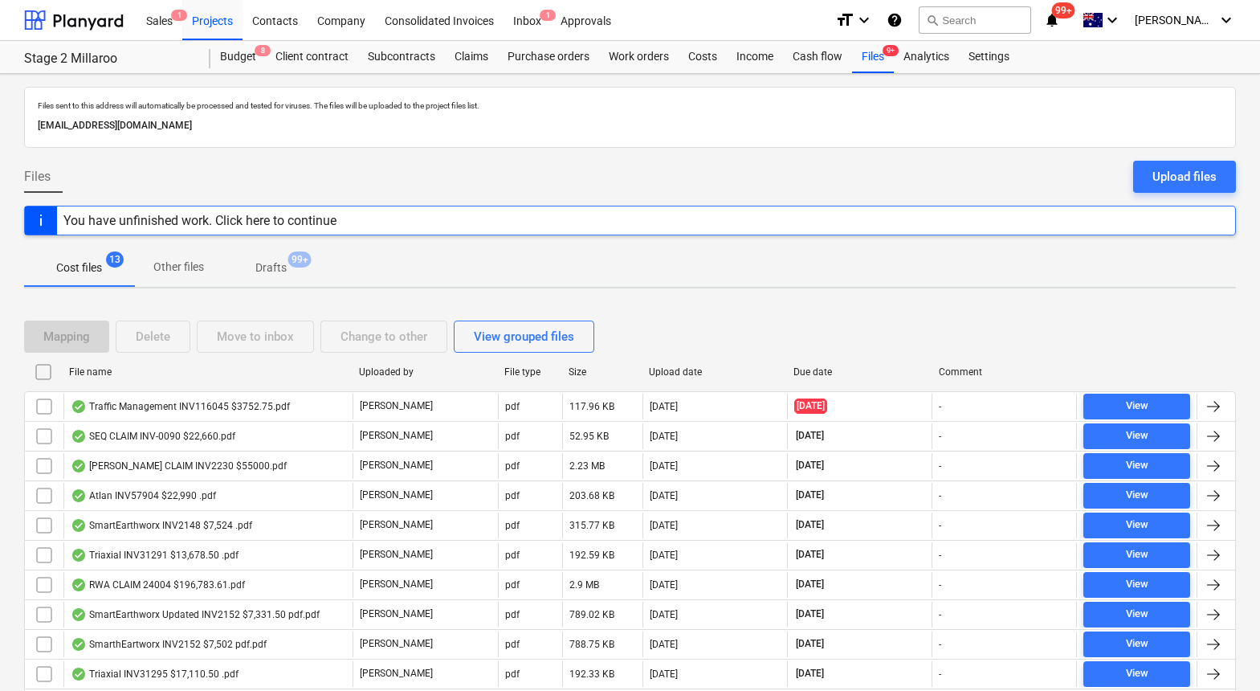
scroll to position [8, 0]
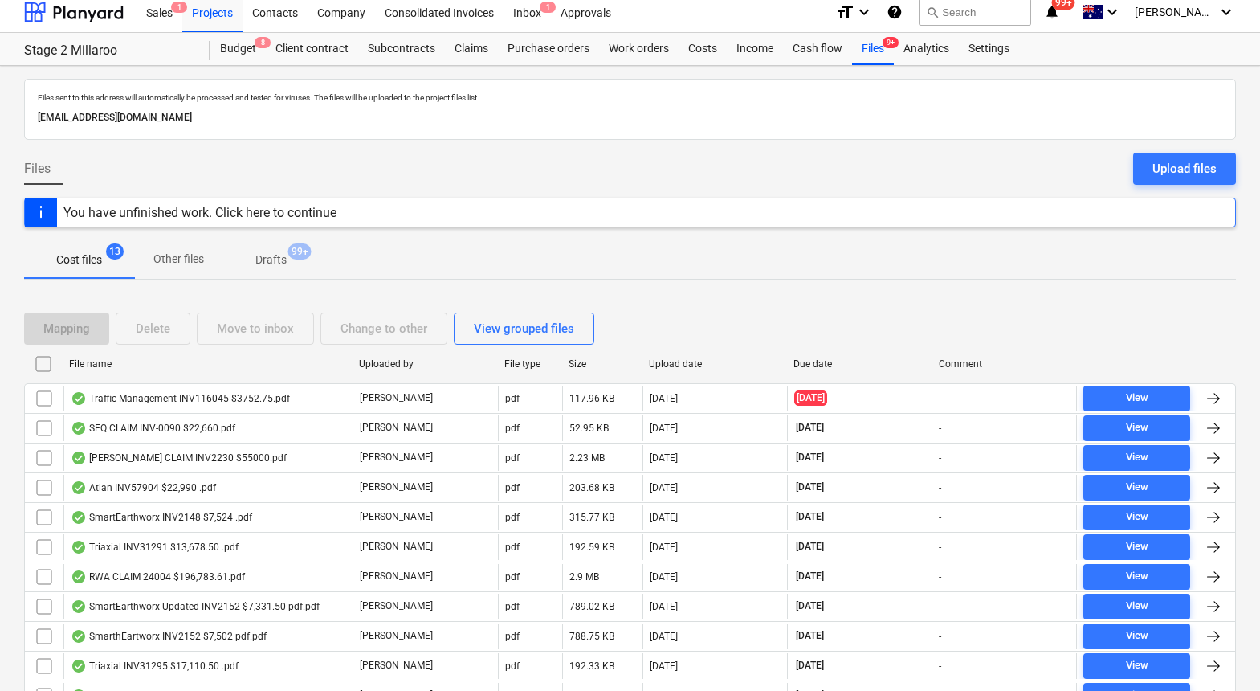
click at [84, 361] on div "File name" at bounding box center [207, 363] width 277 height 11
checkbox input "false"
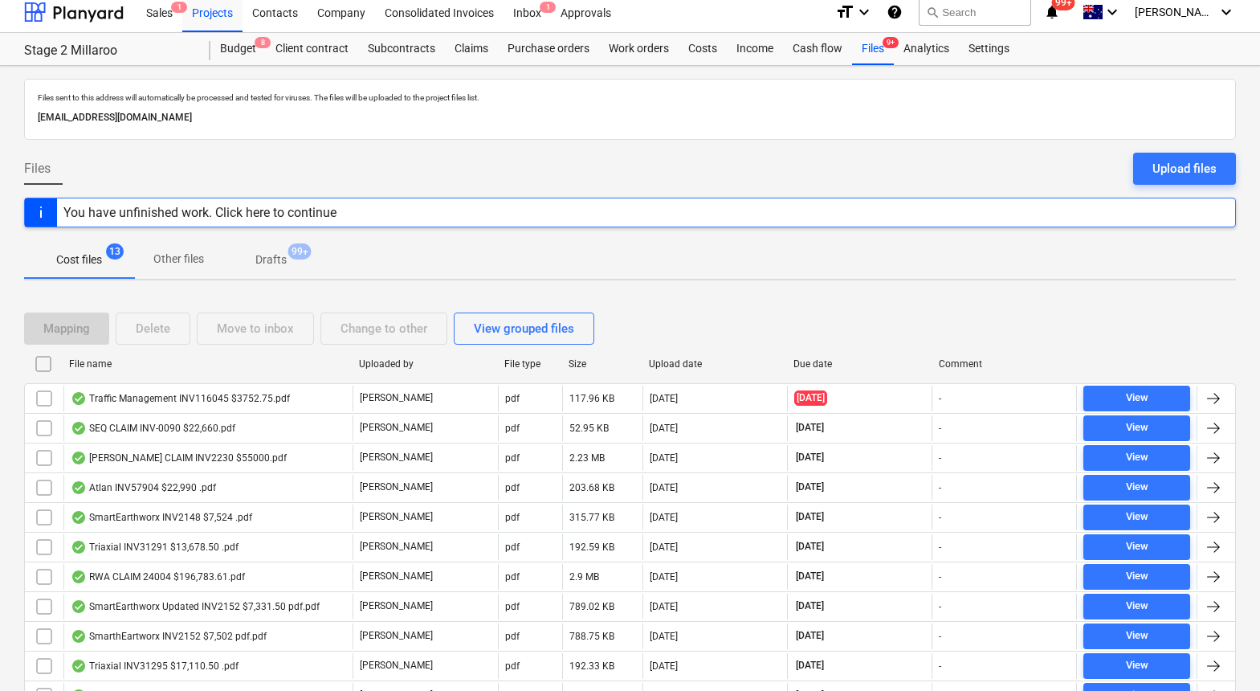
checkbox input "false"
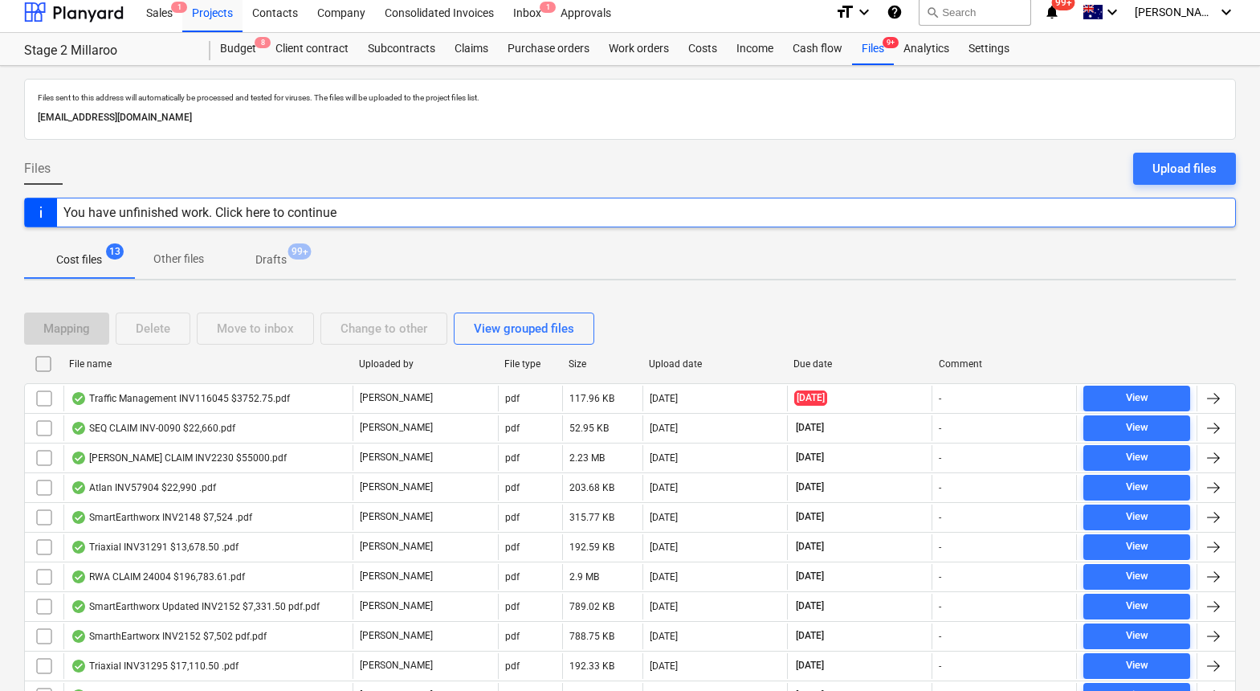
checkbox input "false"
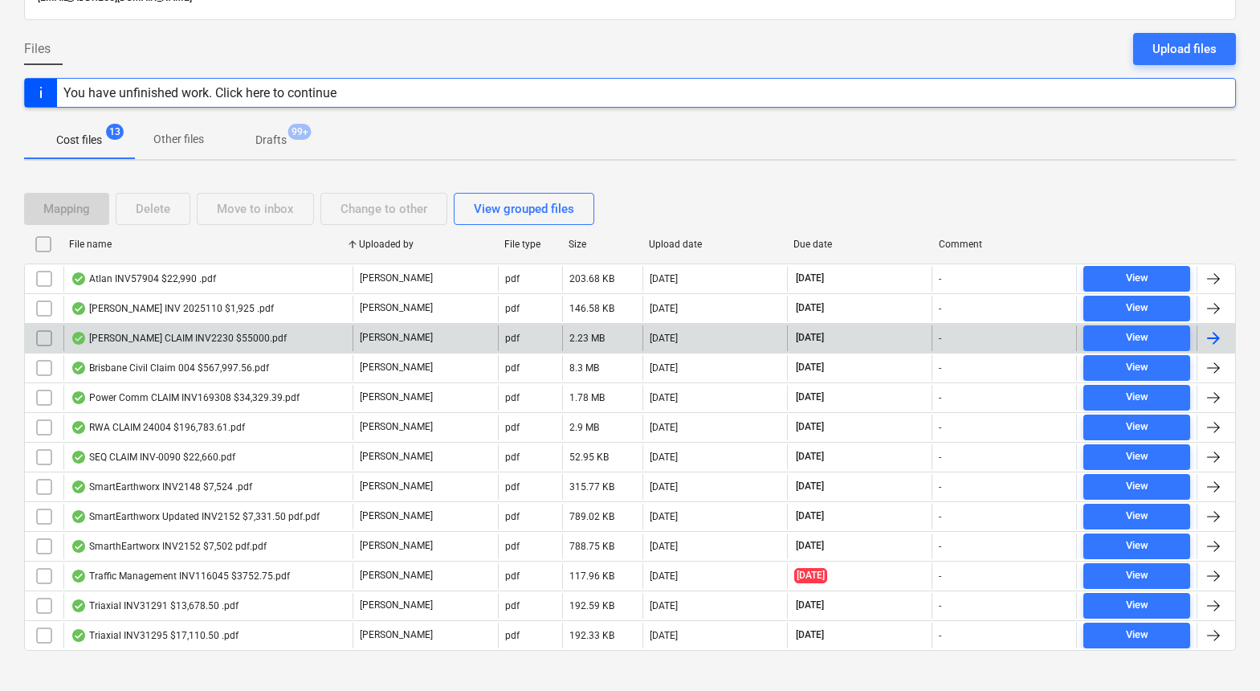
scroll to position [145, 0]
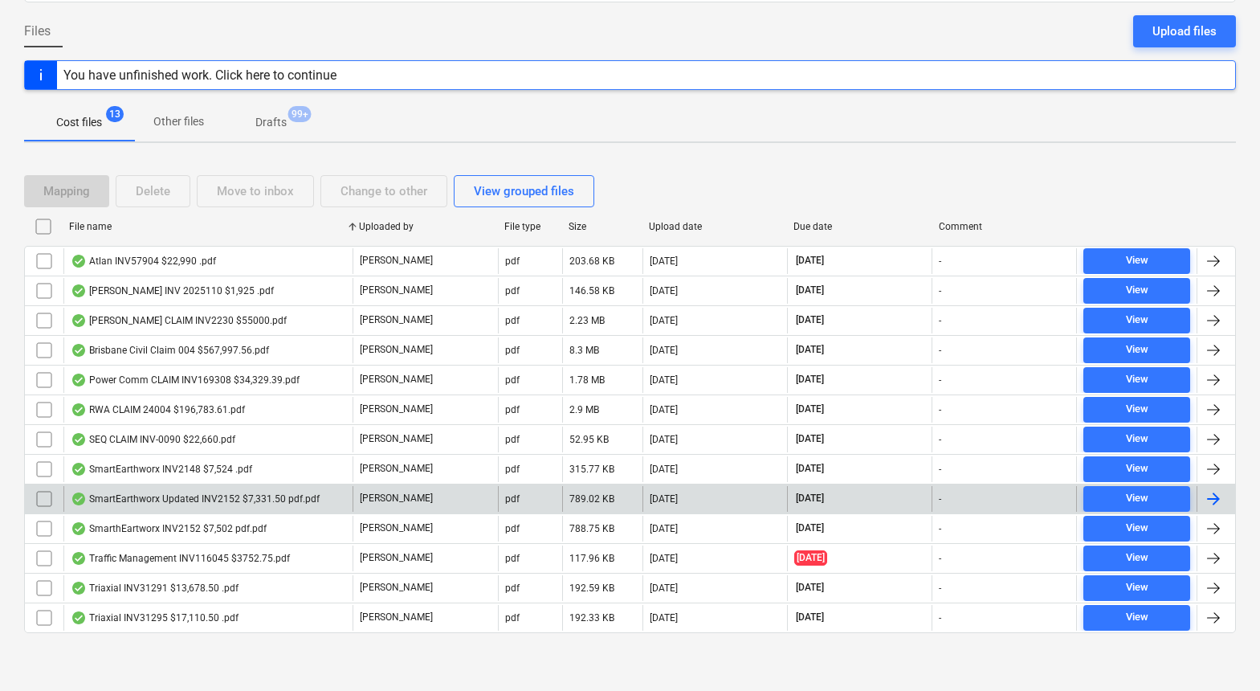
click at [43, 499] on input "checkbox" at bounding box center [44, 499] width 26 height 26
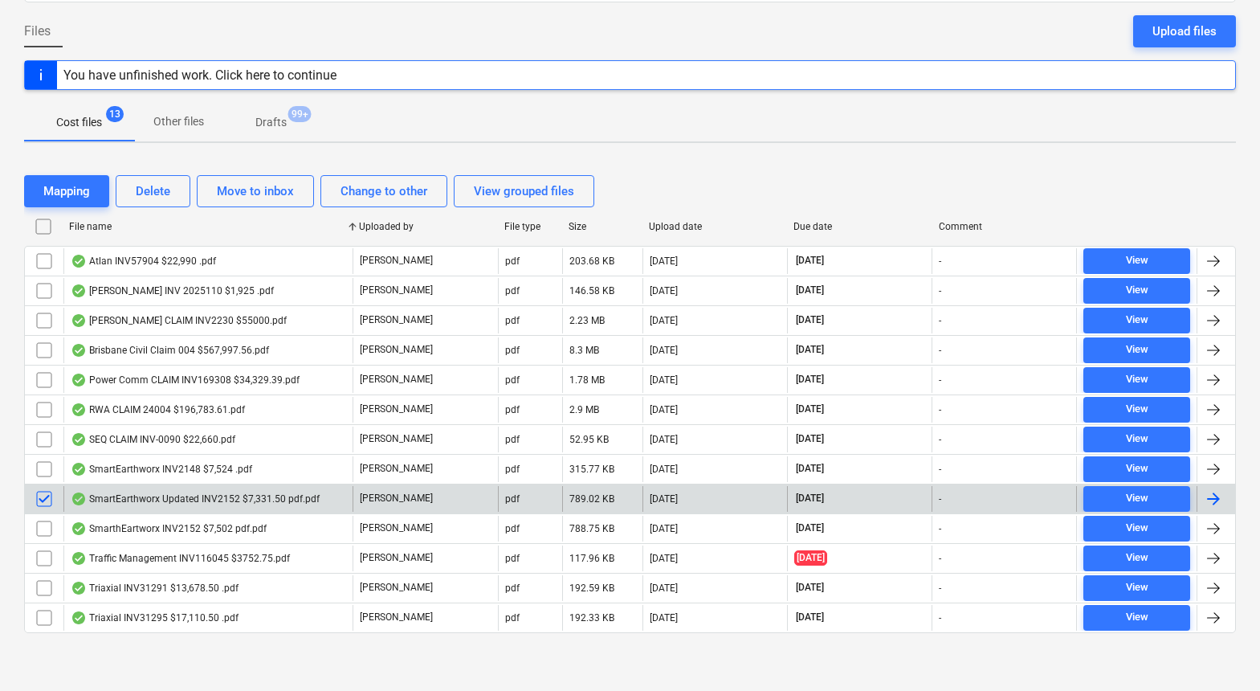
click at [37, 496] on input "checkbox" at bounding box center [44, 499] width 26 height 26
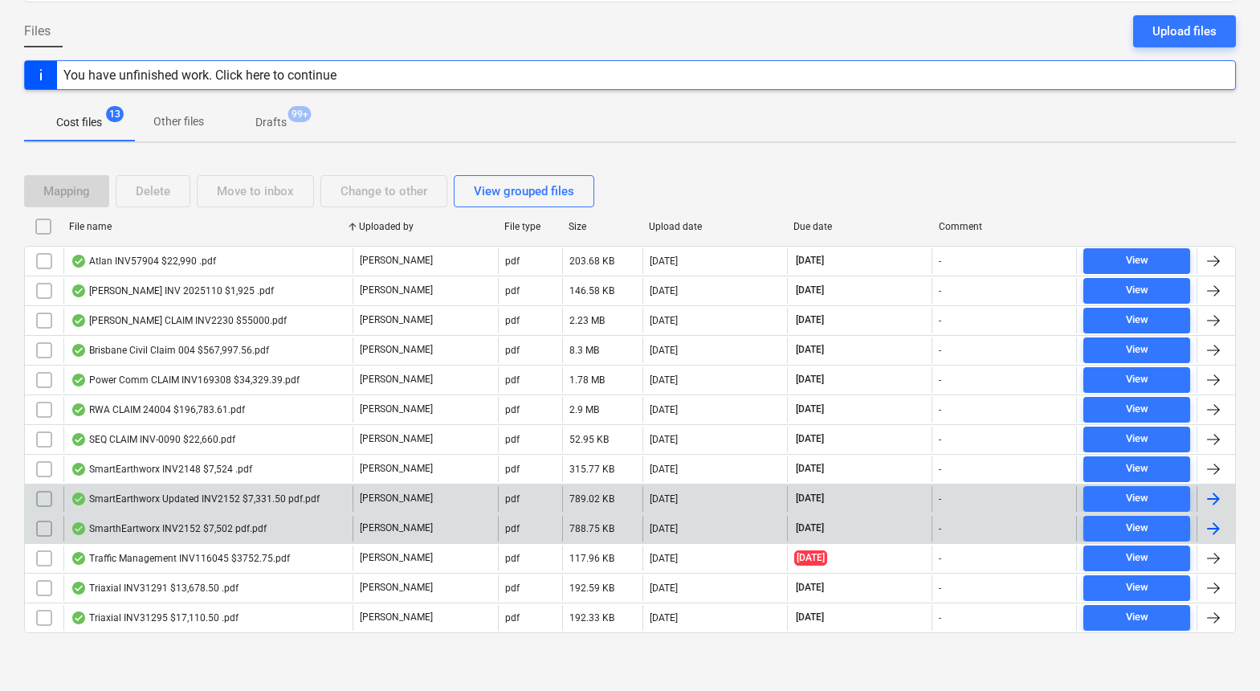
click at [45, 533] on input "checkbox" at bounding box center [44, 529] width 26 height 26
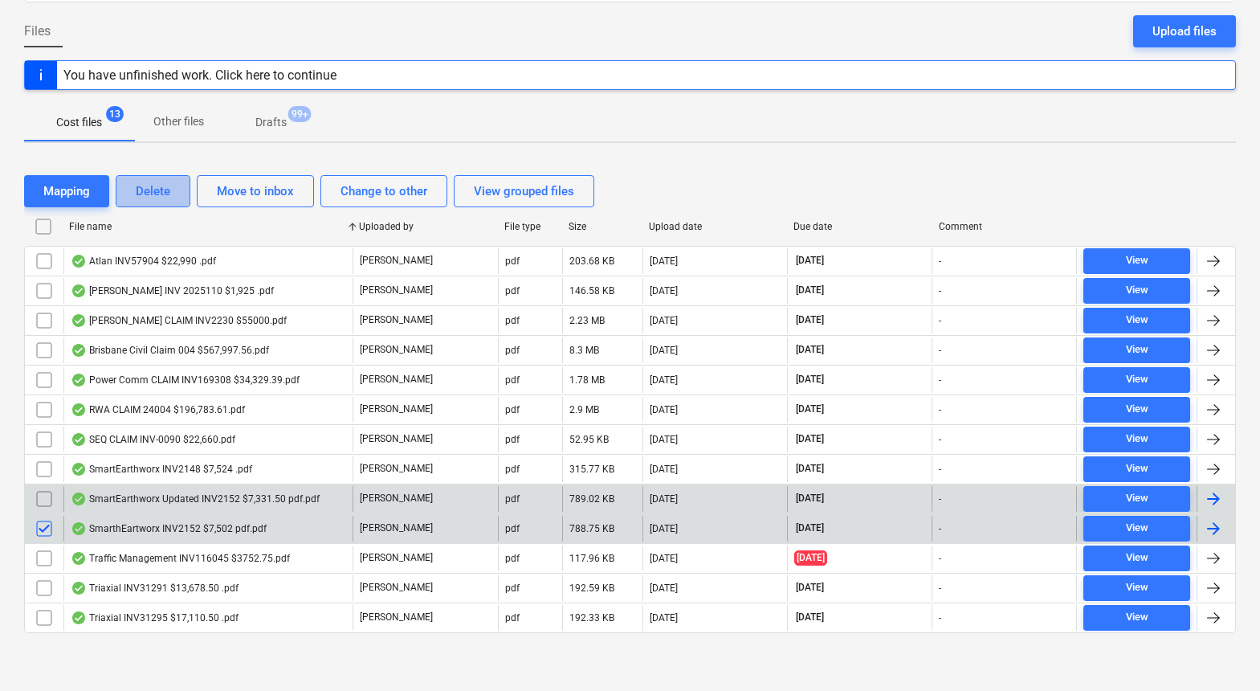
click at [145, 199] on div "Delete" at bounding box center [153, 191] width 35 height 21
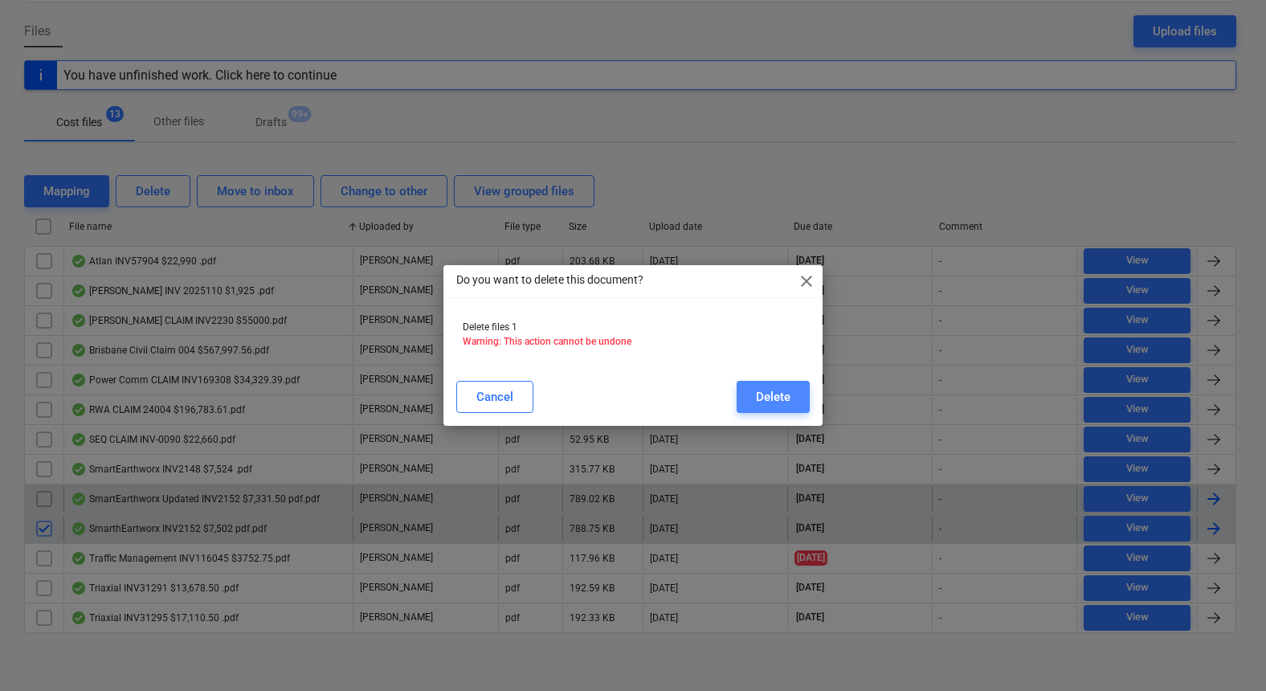
click at [768, 402] on div "Delete" at bounding box center [773, 396] width 35 height 21
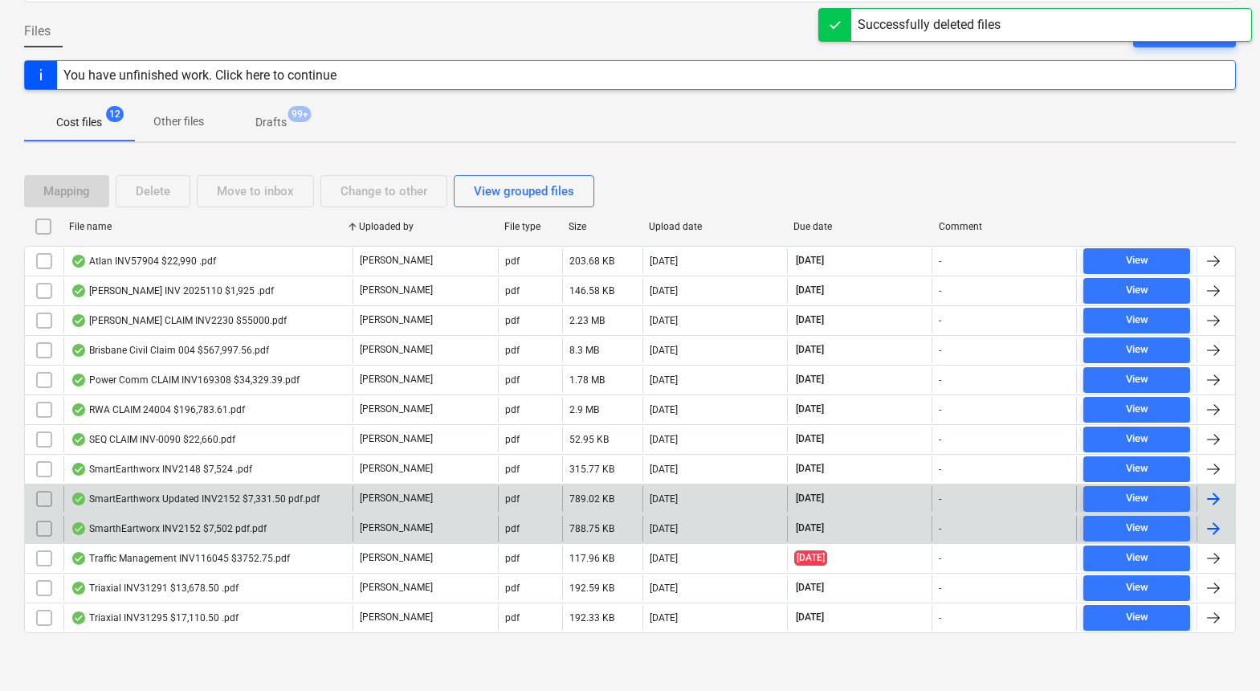
scroll to position [116, 0]
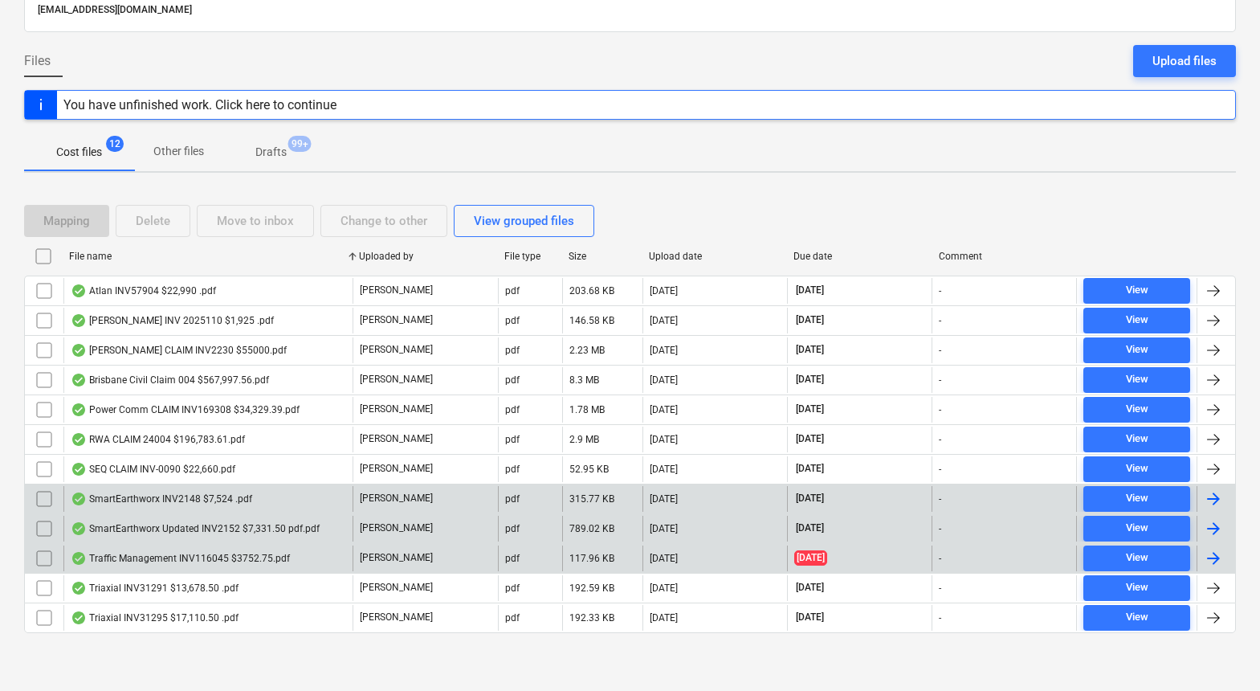
click at [40, 494] on input "checkbox" at bounding box center [44, 499] width 26 height 26
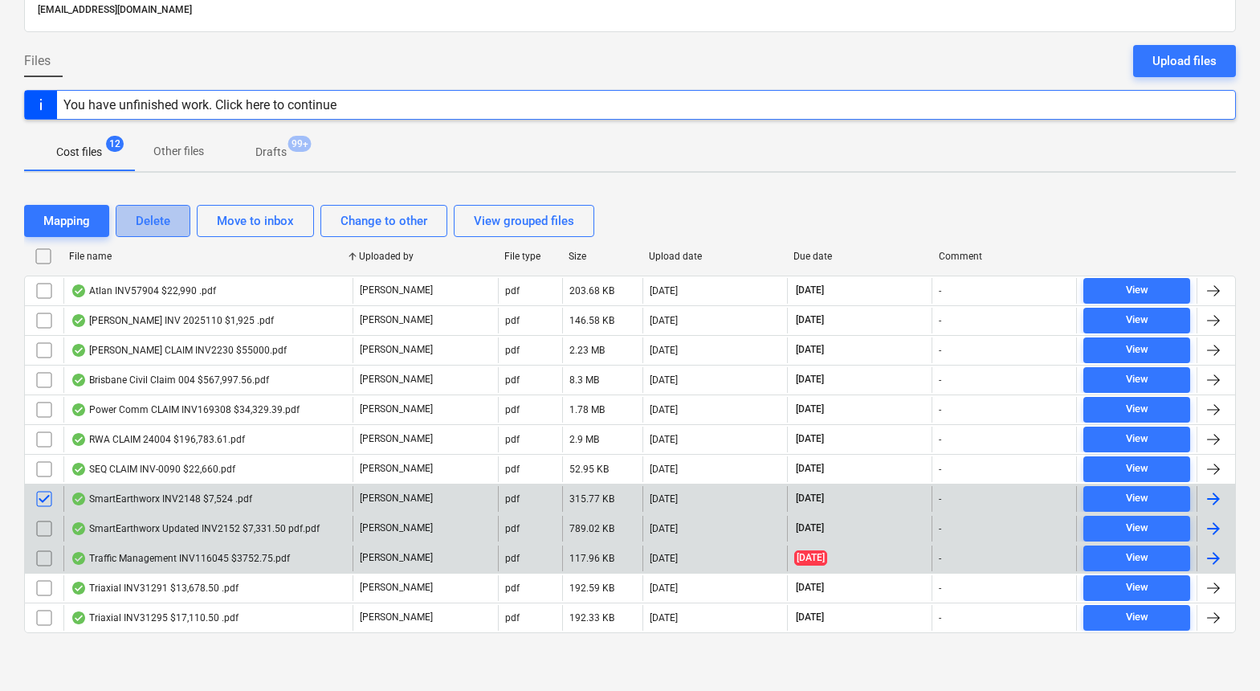
click at [161, 218] on div "Delete" at bounding box center [153, 220] width 35 height 21
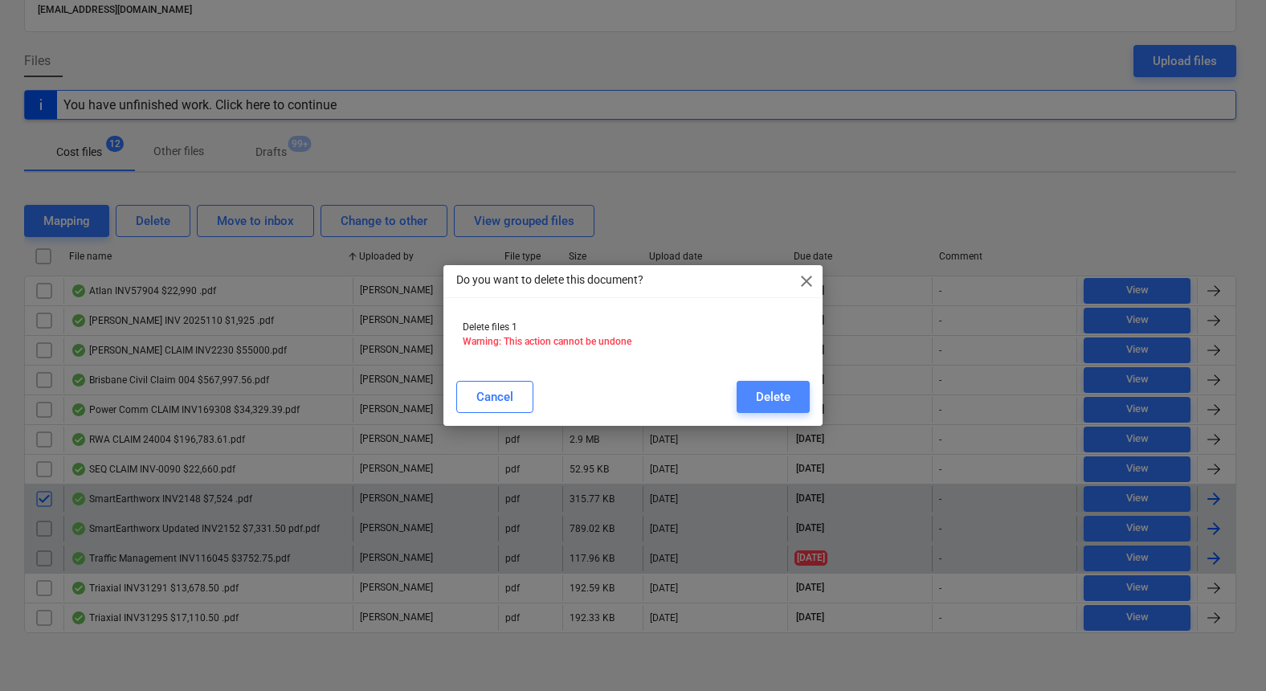
click at [778, 390] on div "Delete" at bounding box center [773, 396] width 35 height 21
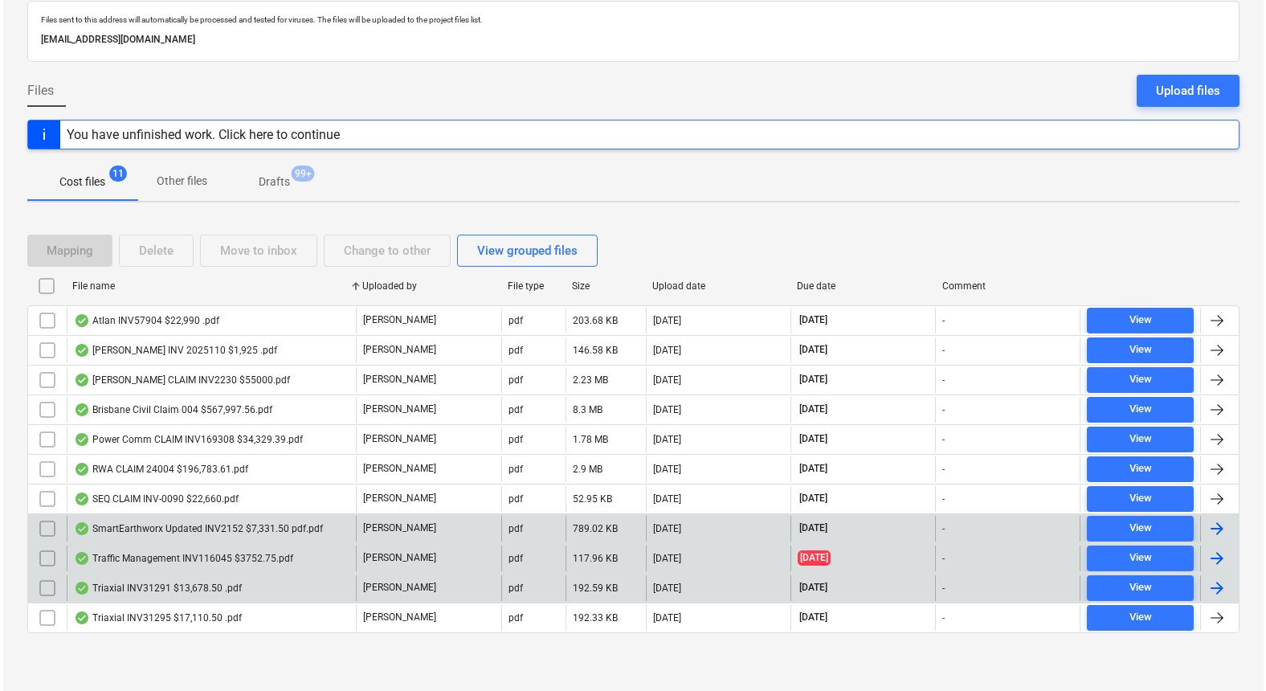
scroll to position [0, 0]
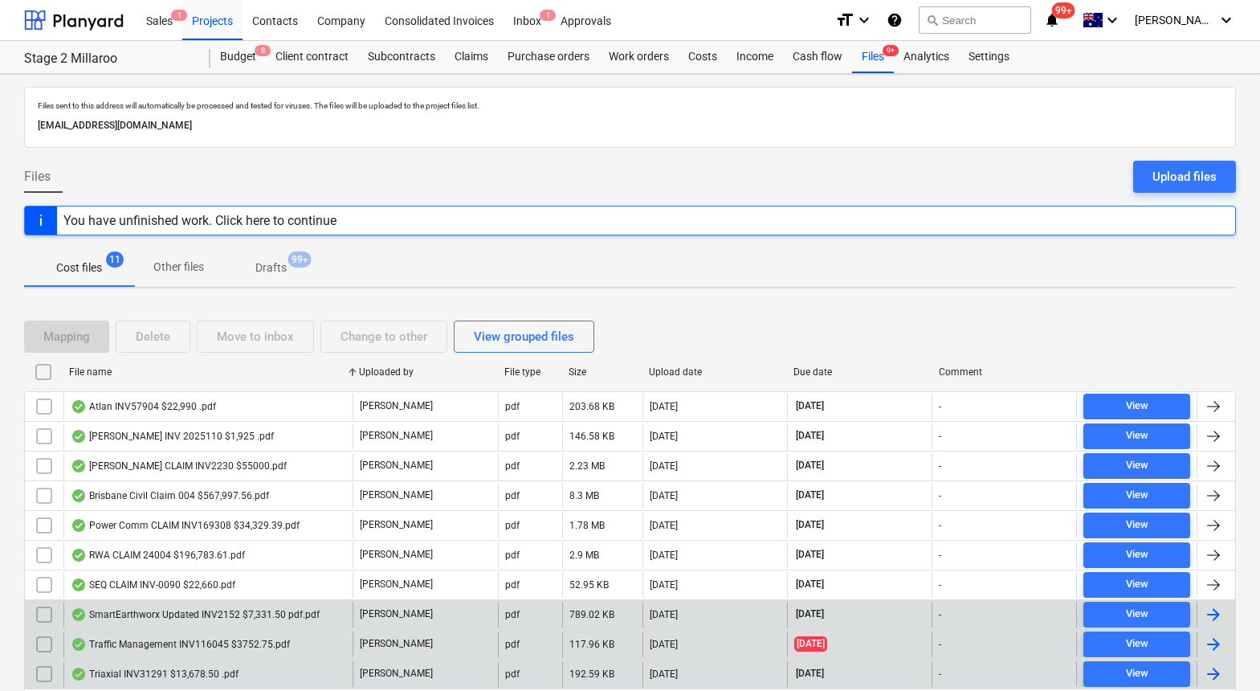
click at [41, 222] on div at bounding box center [41, 220] width 32 height 28
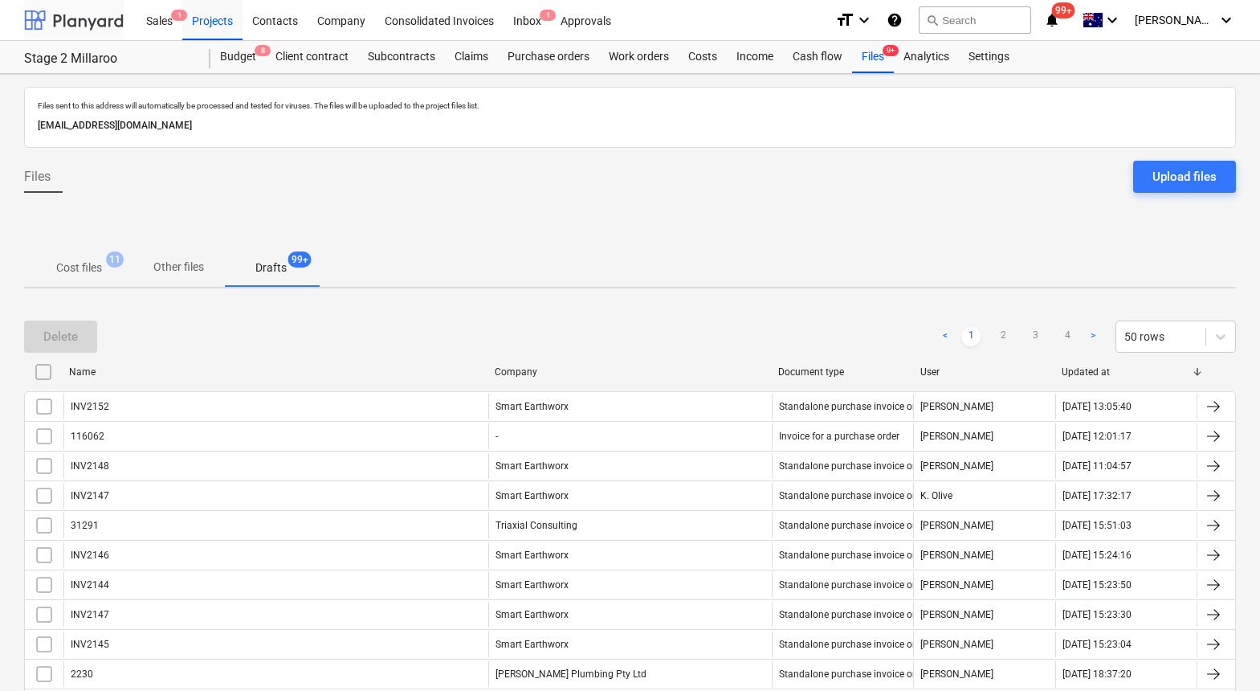
click at [55, 20] on div at bounding box center [74, 20] width 100 height 40
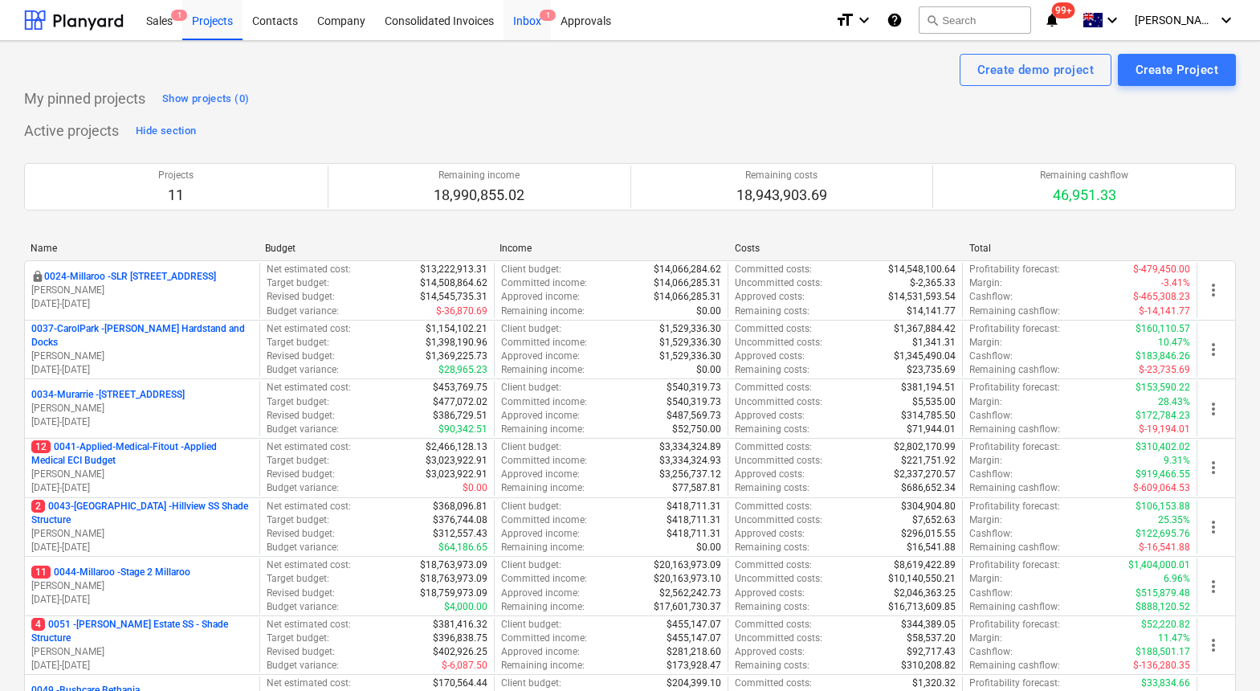
click at [537, 15] on div "Inbox 1" at bounding box center [527, 19] width 47 height 41
